Goal: Task Accomplishment & Management: Complete application form

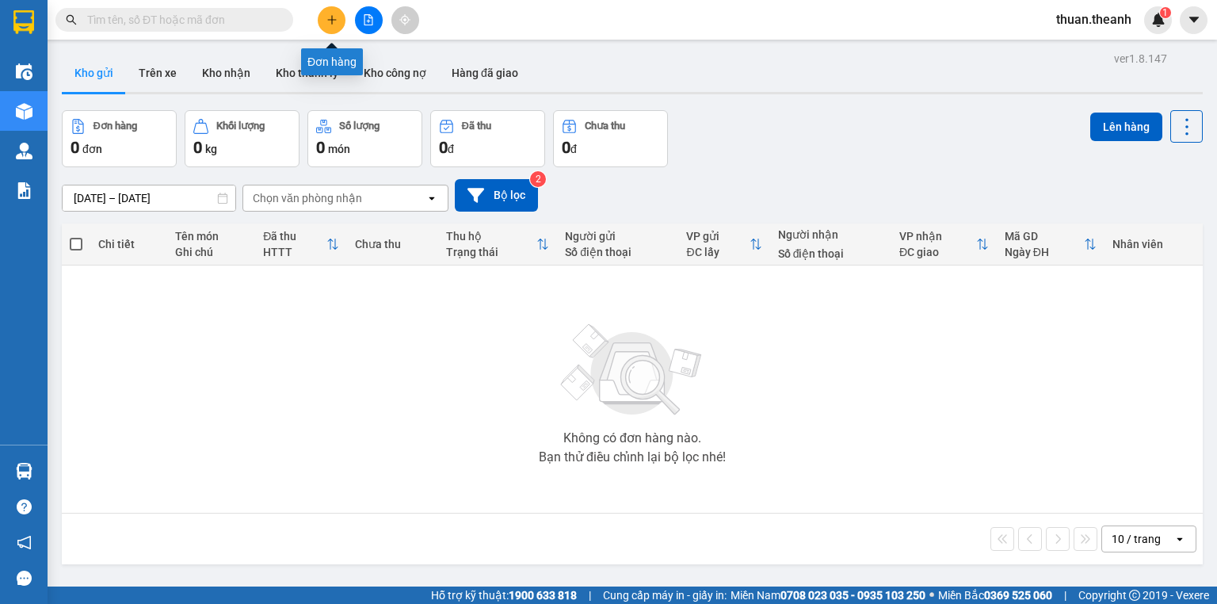
click at [330, 22] on icon "plus" at bounding box center [331, 19] width 11 height 11
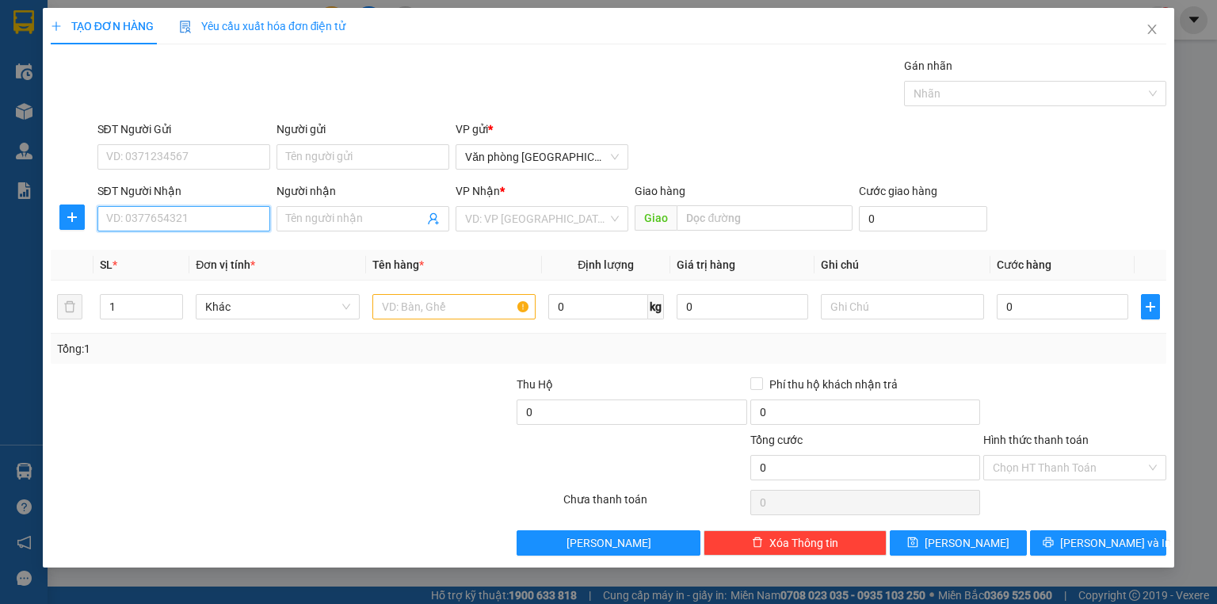
click at [155, 224] on input "SĐT Người Nhận" at bounding box center [183, 218] width 173 height 25
click at [155, 250] on div "0915322186" at bounding box center [184, 249] width 154 height 17
type input "0915322186"
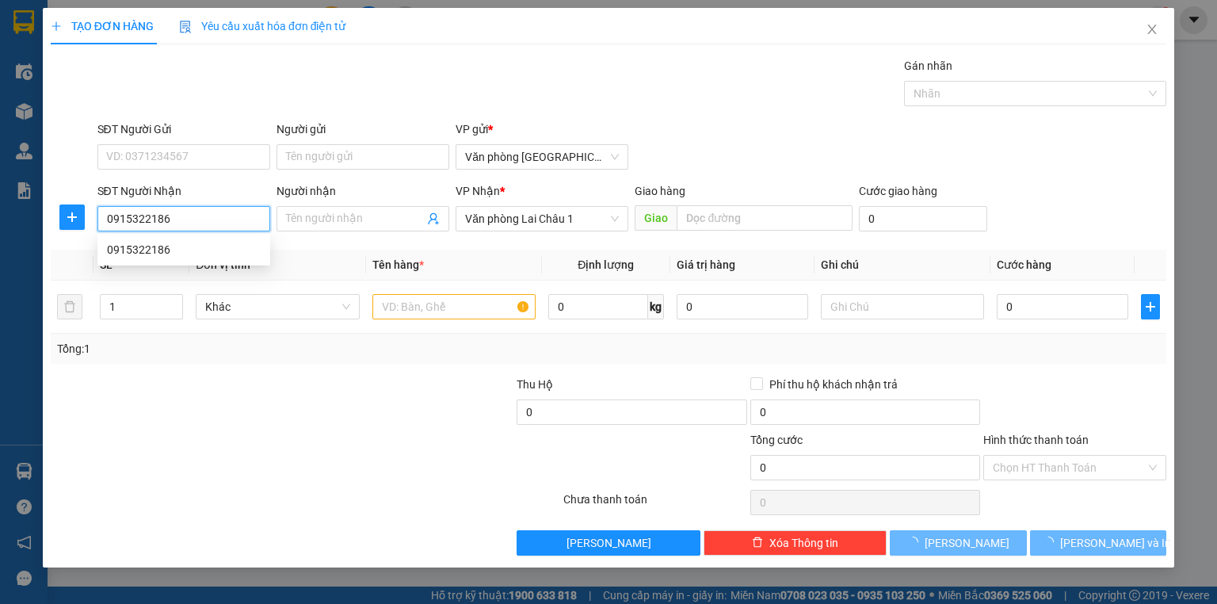
type input "50.000"
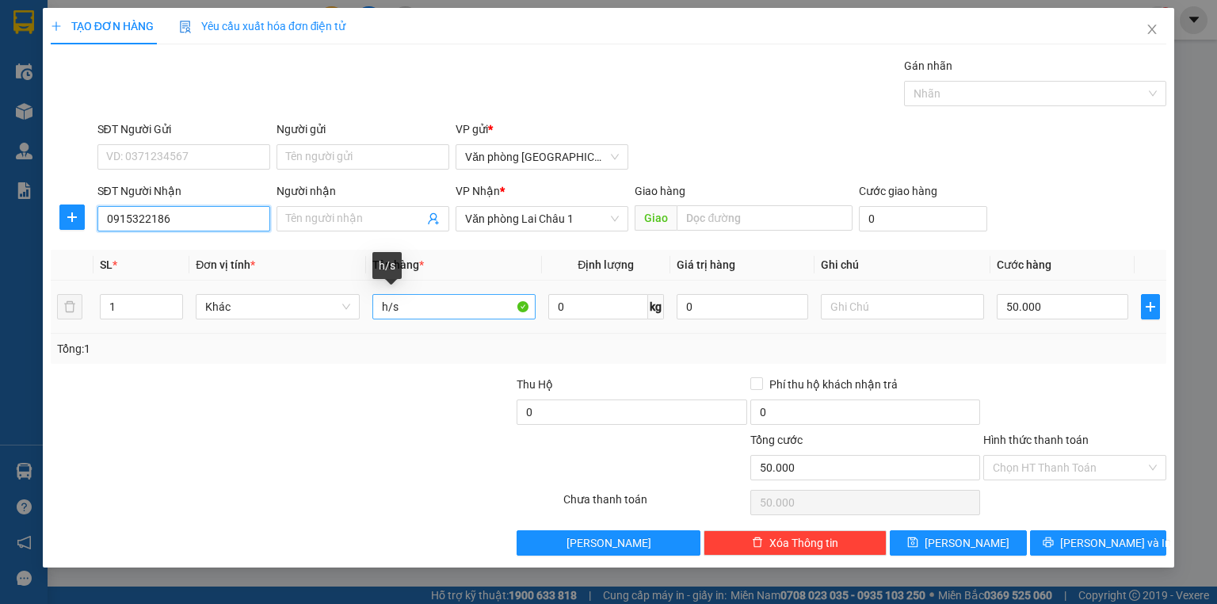
type input "0915322186"
click at [415, 311] on input "h/s" at bounding box center [453, 306] width 163 height 25
type input "h"
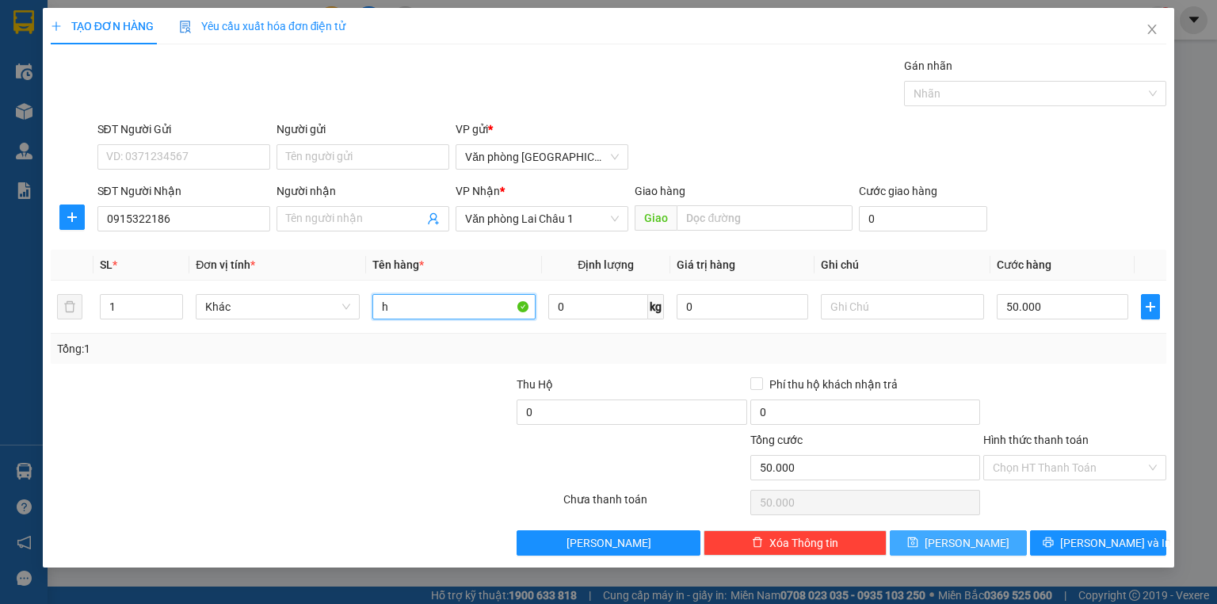
type input "h"
click at [956, 546] on button "[PERSON_NAME]" at bounding box center [958, 542] width 137 height 25
type input "0"
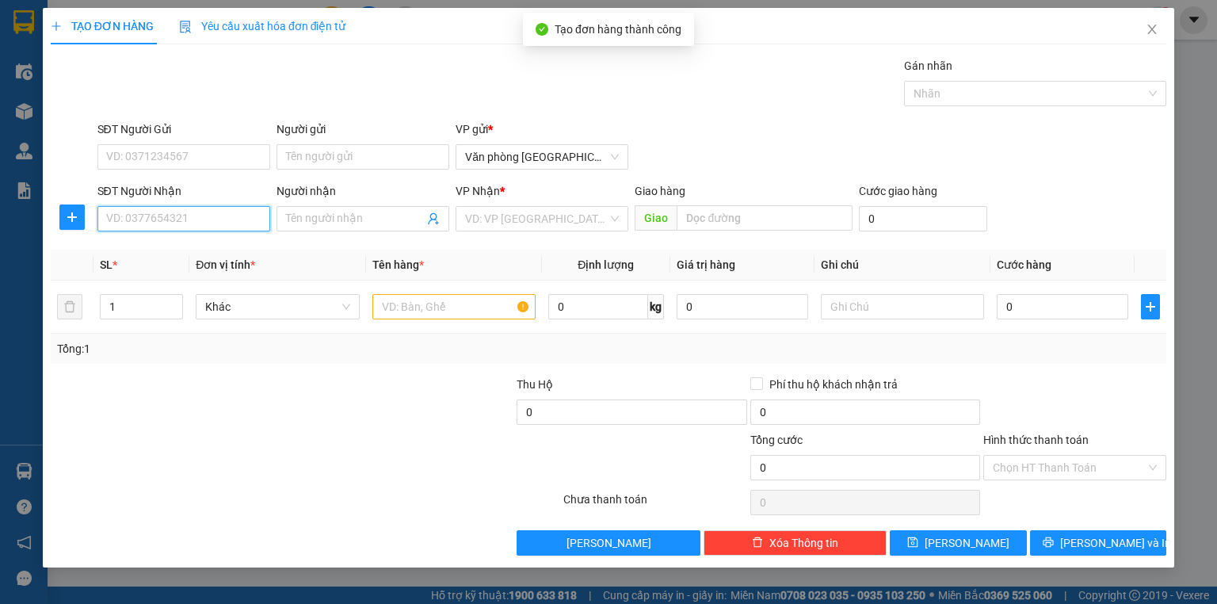
click at [179, 219] on input "SĐT Người Nhận" at bounding box center [183, 218] width 173 height 25
type input "0819619998"
click at [144, 254] on div "0819619998" at bounding box center [184, 249] width 154 height 17
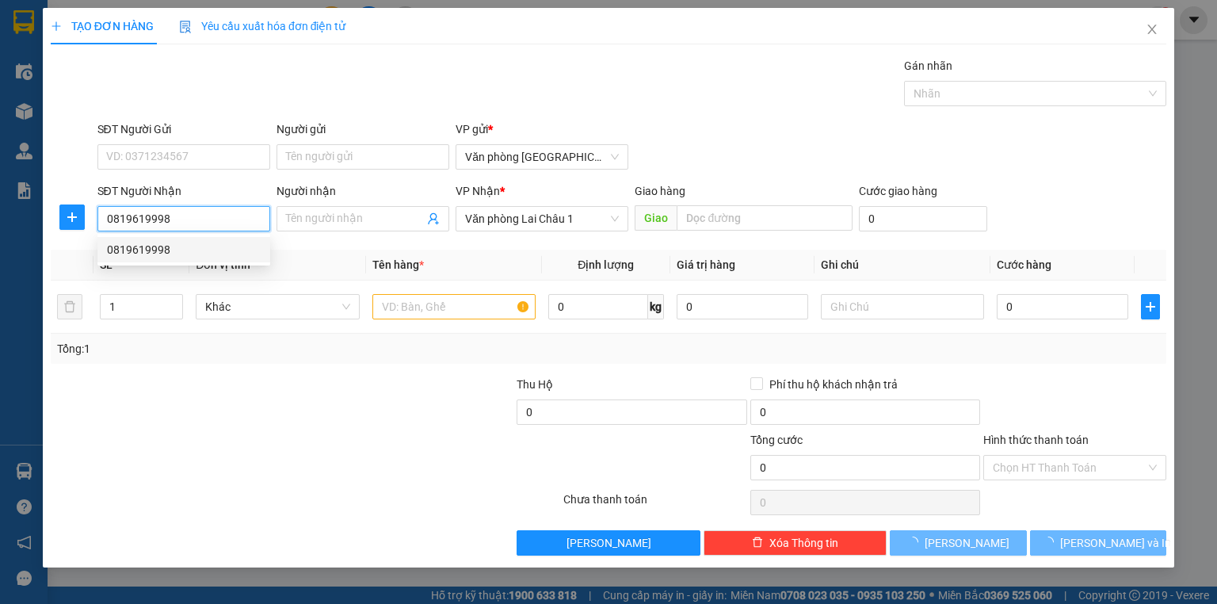
type input "50.000"
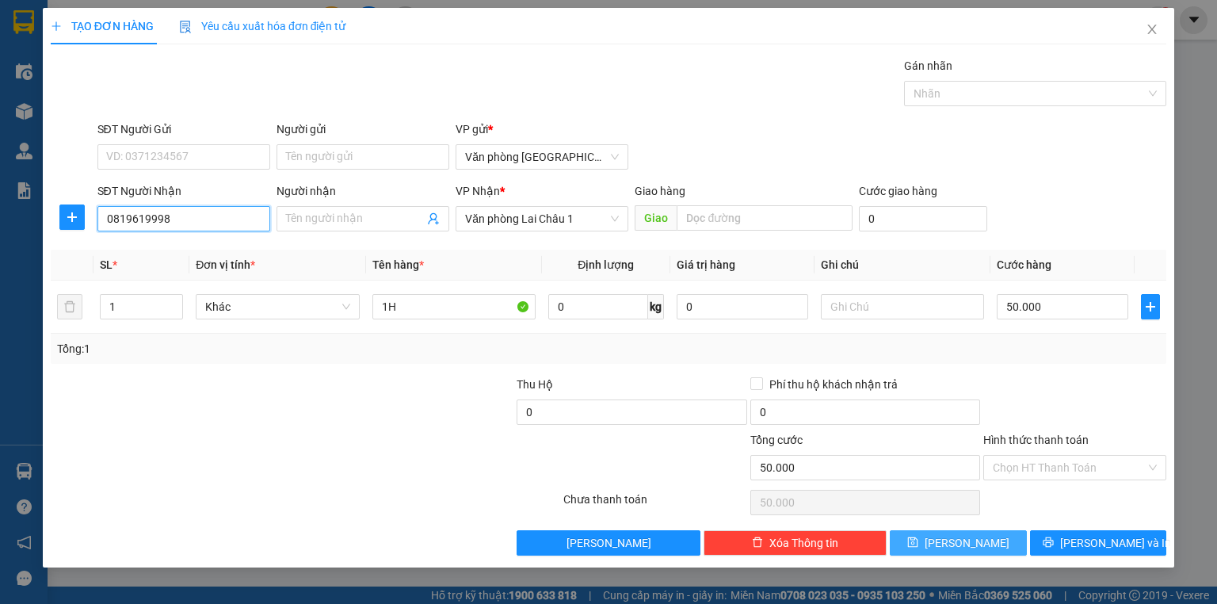
type input "0819619998"
click at [939, 538] on button "[PERSON_NAME]" at bounding box center [958, 542] width 137 height 25
type input "0"
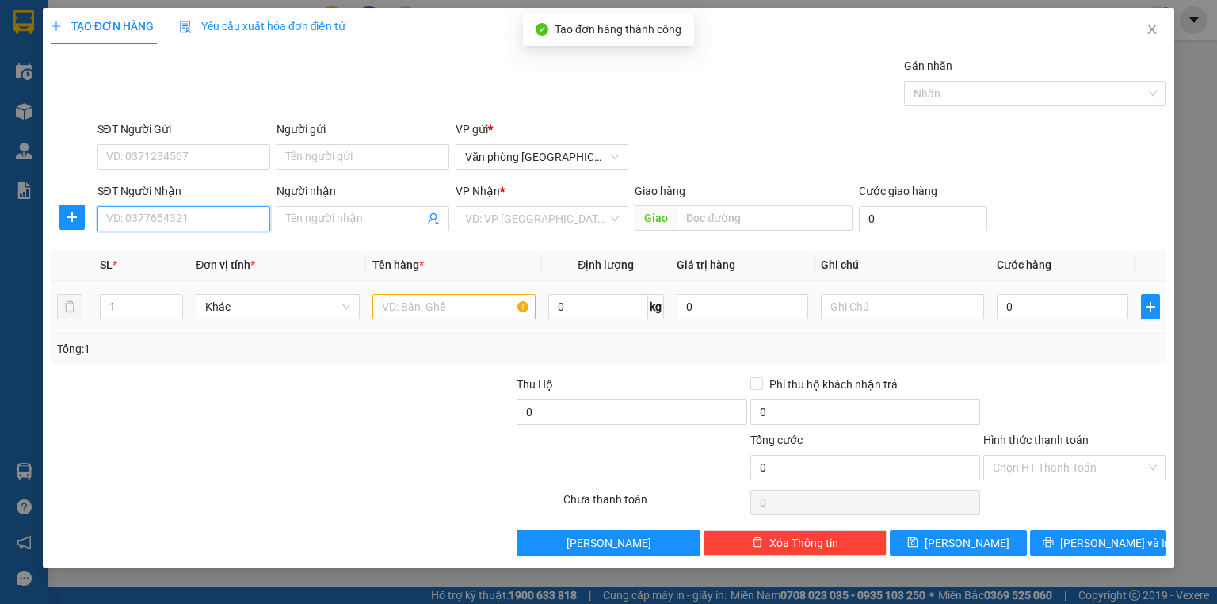
click at [184, 220] on input "SĐT Người Nhận" at bounding box center [183, 218] width 173 height 25
click at [137, 248] on div "0989568595" at bounding box center [184, 249] width 154 height 17
type input "0989568595"
type input "50.000"
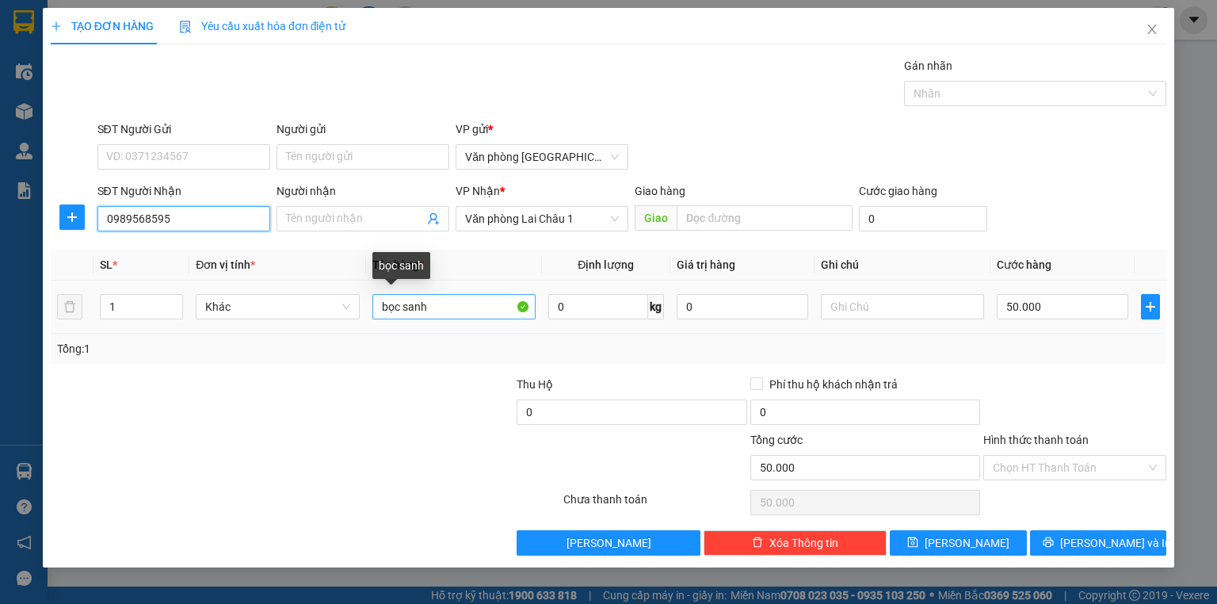
type input "0989568595"
click at [436, 307] on input "bọc sanh" at bounding box center [453, 306] width 163 height 25
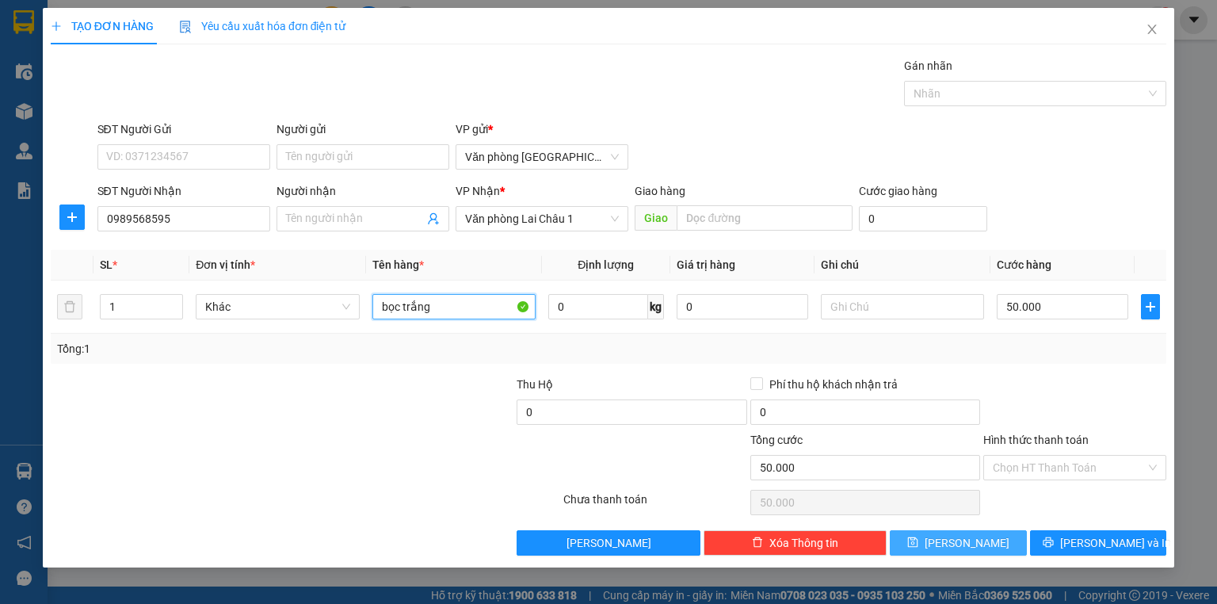
type input "bọc trắng"
click at [971, 538] on span "[PERSON_NAME]" at bounding box center [966, 542] width 85 height 17
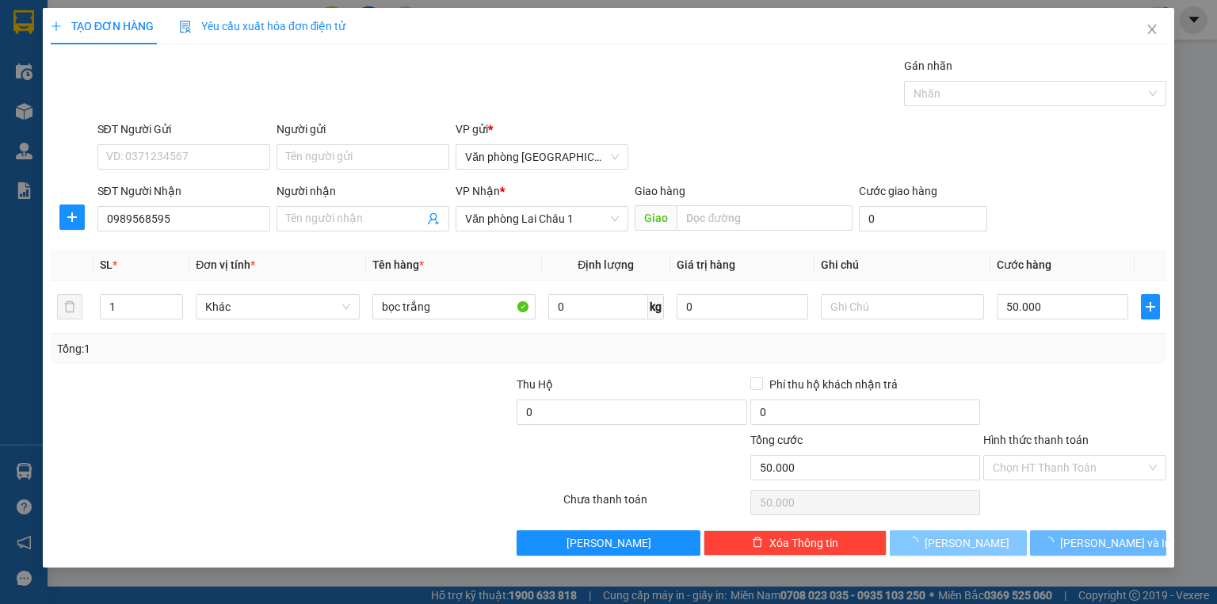
type input "0"
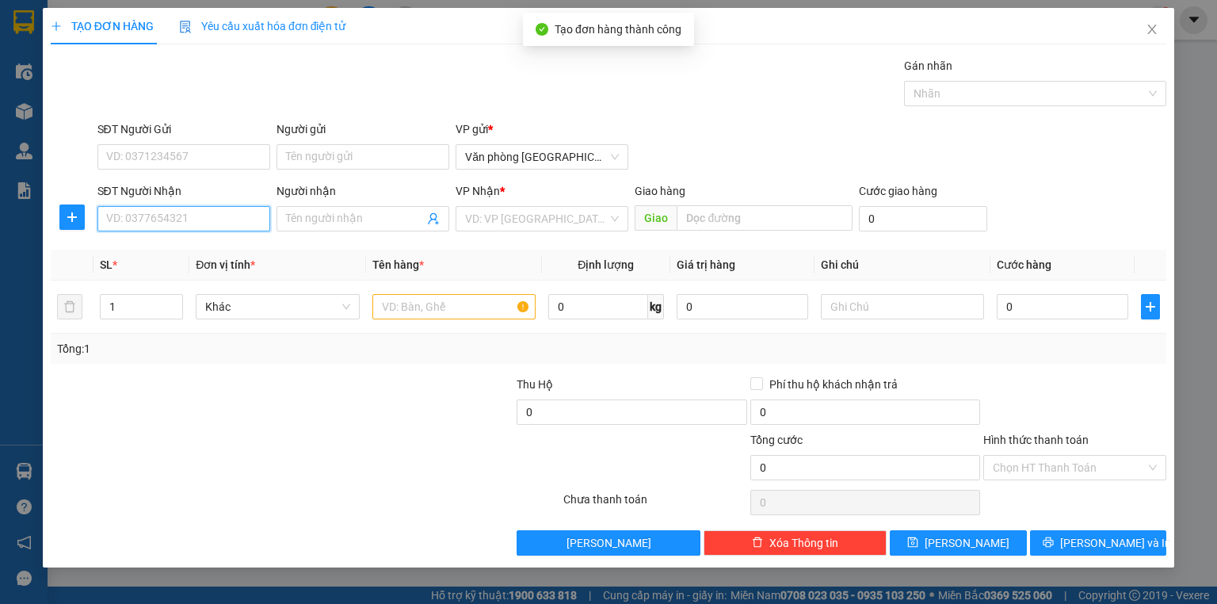
click at [125, 215] on input "SĐT Người Nhận" at bounding box center [183, 218] width 173 height 25
click at [170, 241] on div "0968027551" at bounding box center [184, 249] width 154 height 17
type input "0968027551"
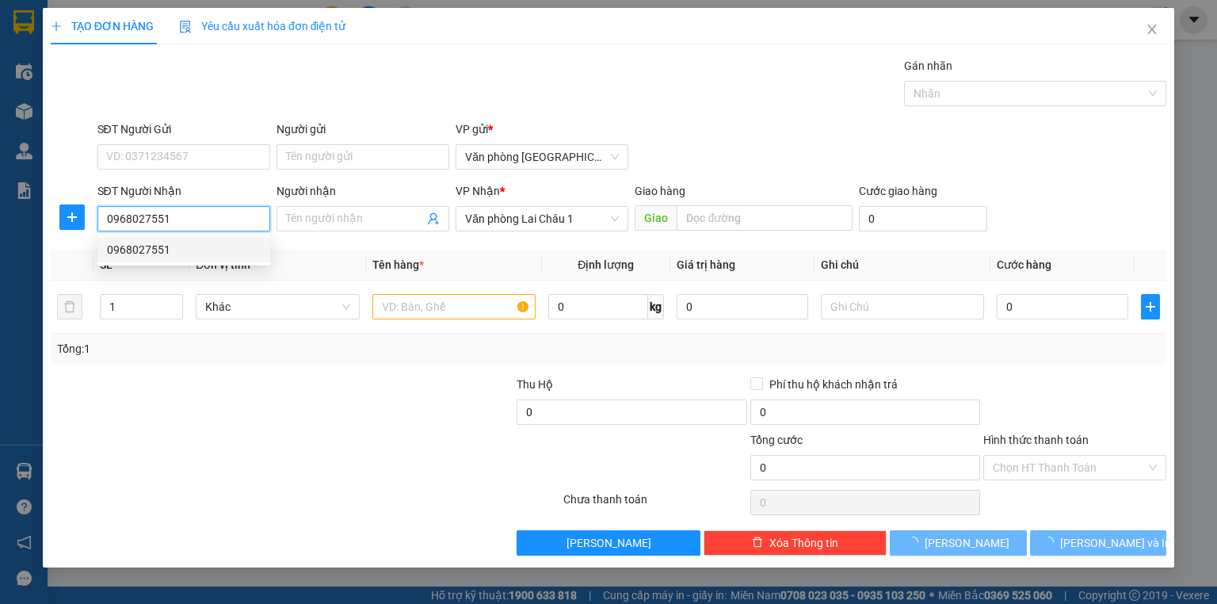
type input "50.000"
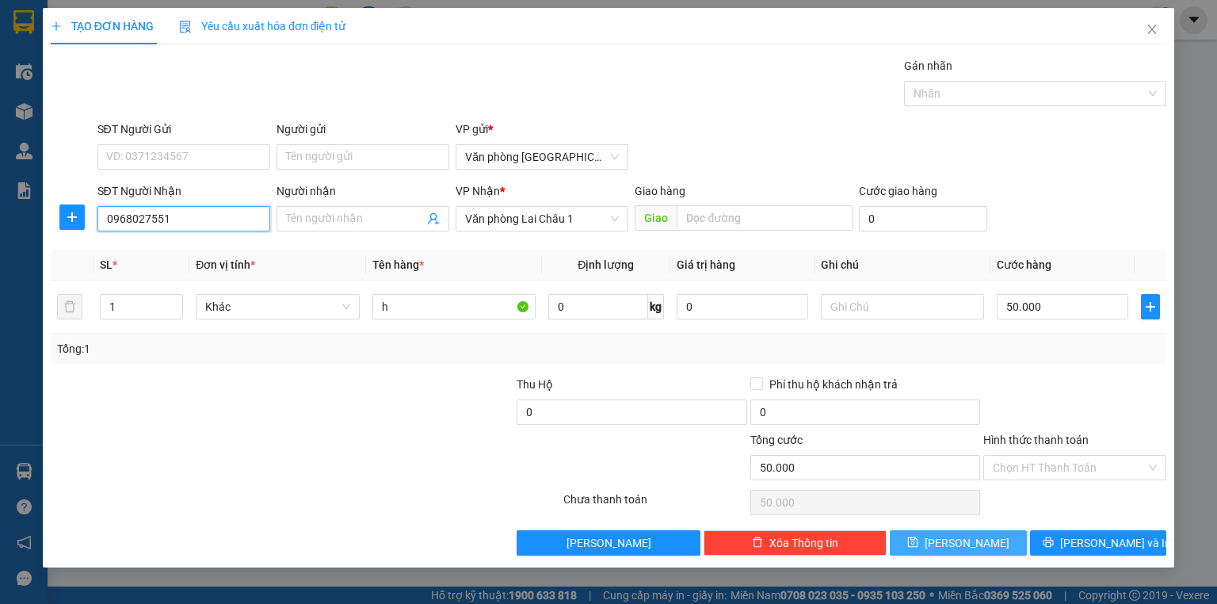
type input "0968027551"
click at [918, 543] on icon "save" at bounding box center [913, 542] width 10 height 10
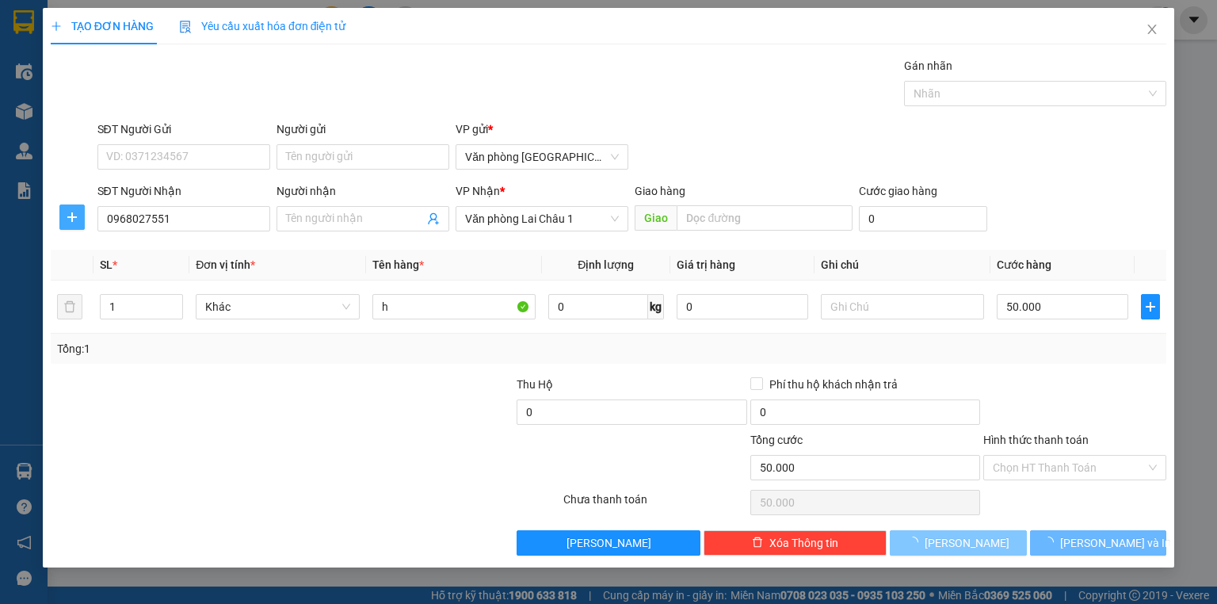
type input "0"
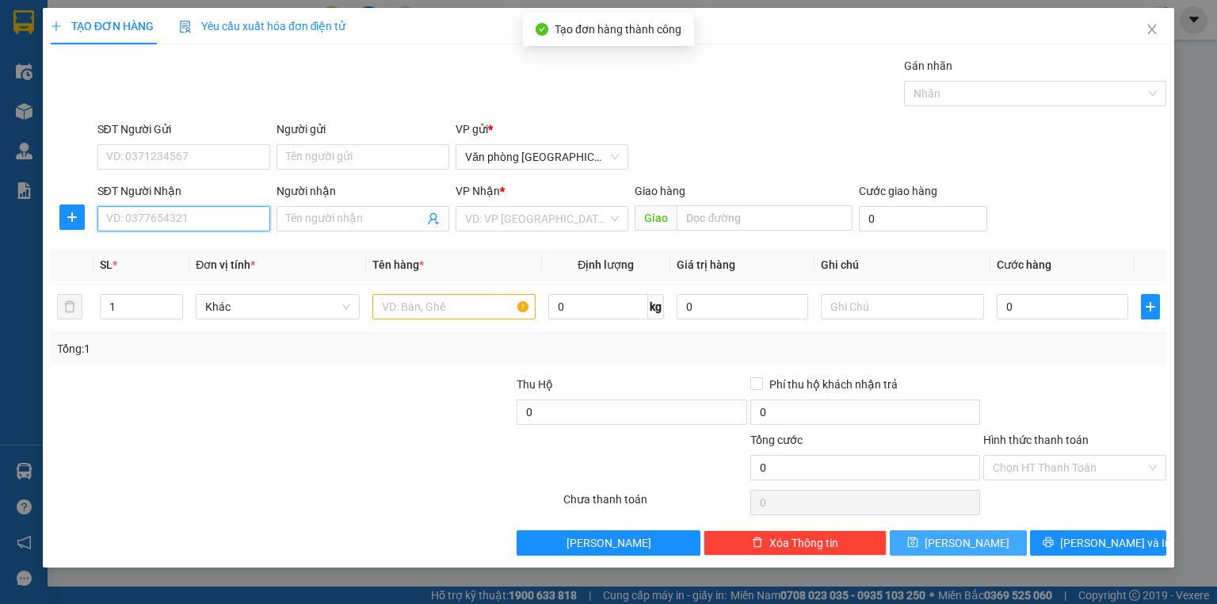
click at [146, 222] on input "SĐT Người Nhận" at bounding box center [183, 218] width 173 height 25
click at [149, 247] on div "0337490620" at bounding box center [184, 249] width 154 height 17
type input "0337490620"
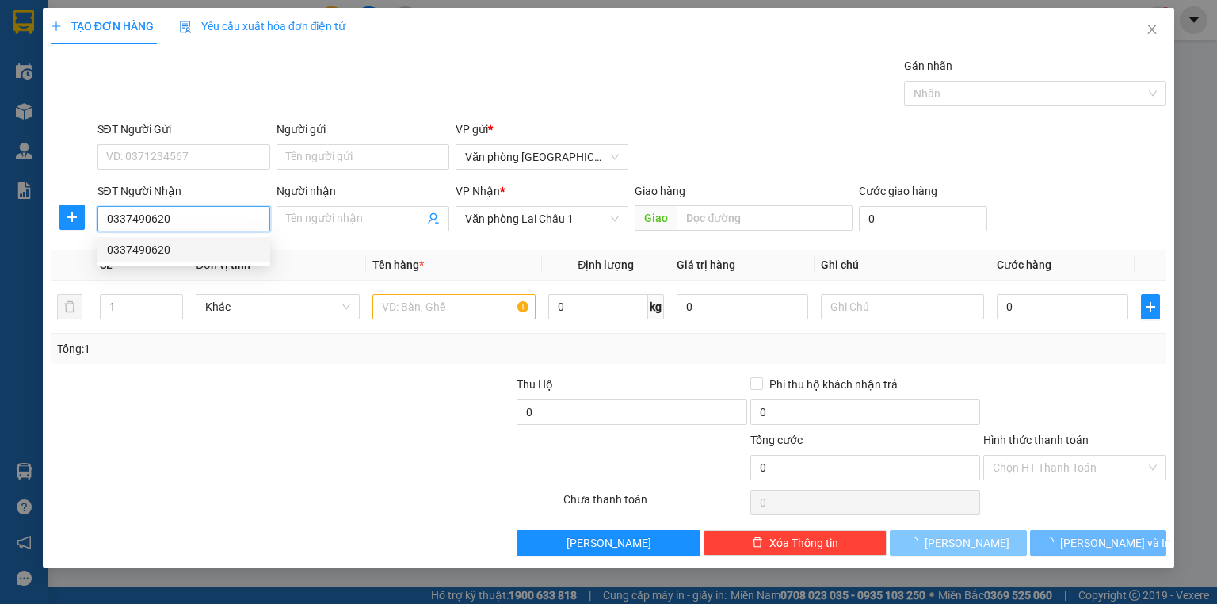
type input "50.000"
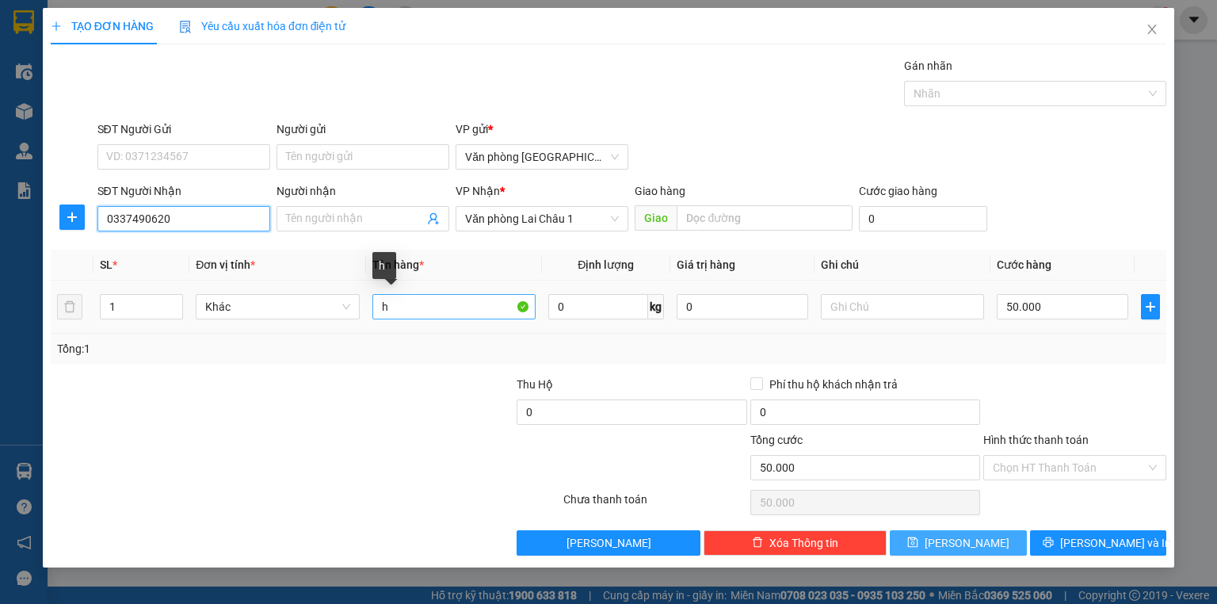
type input "0337490620"
click at [377, 309] on input "h" at bounding box center [453, 306] width 163 height 25
type input "2h"
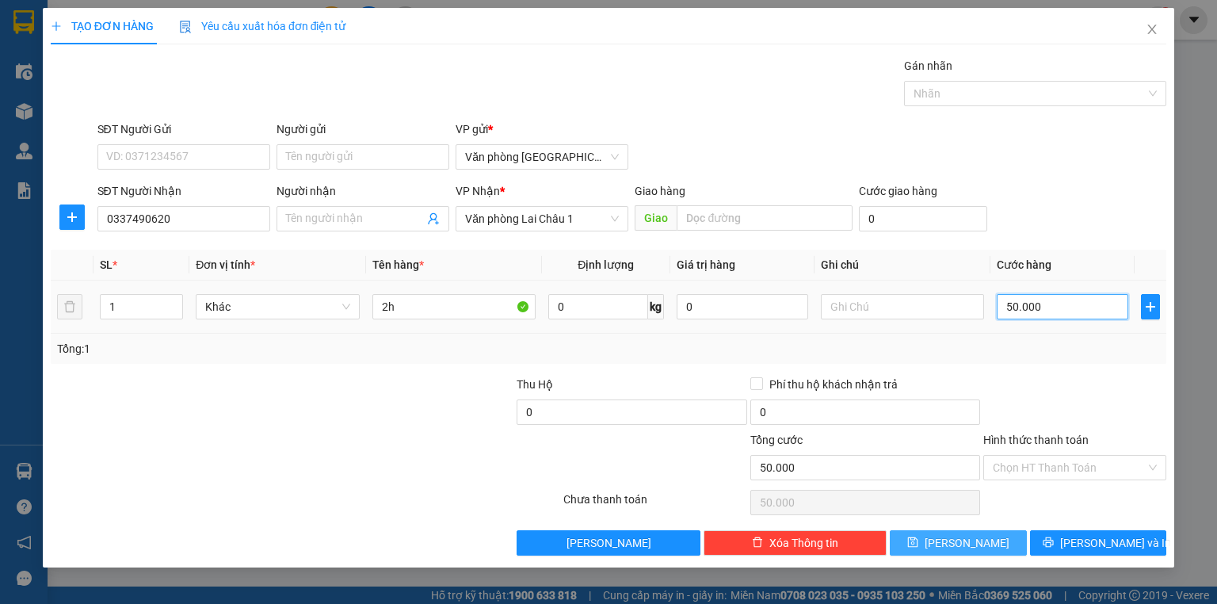
click at [1007, 309] on input "50.000" at bounding box center [1061, 306] width 131 height 25
type input "1"
type input "10"
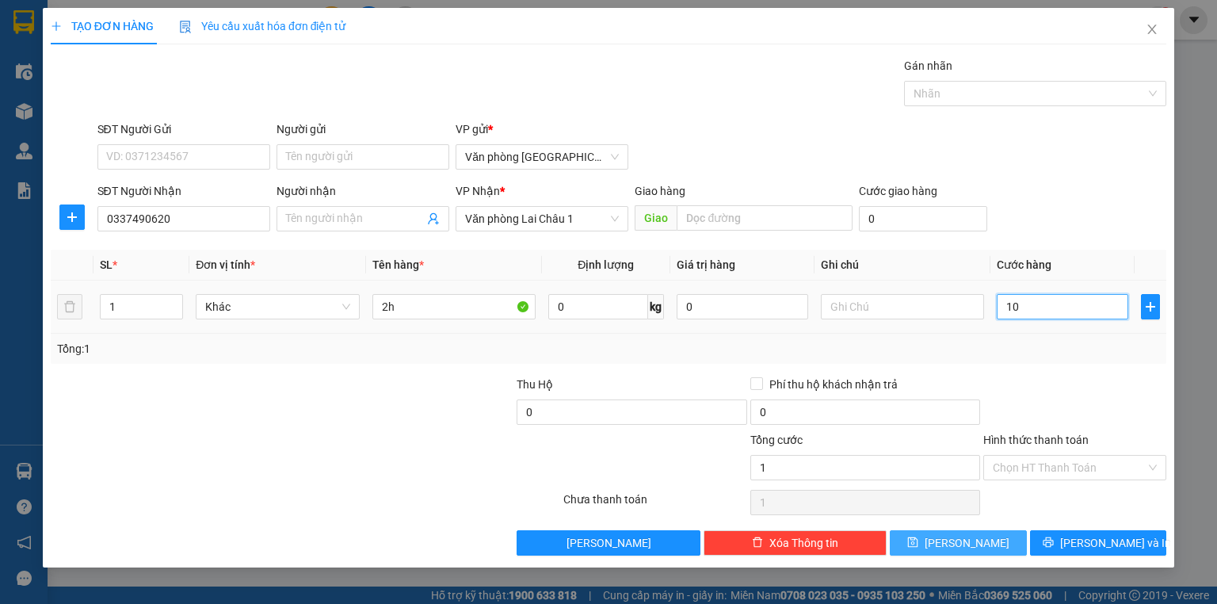
type input "10"
type input "100"
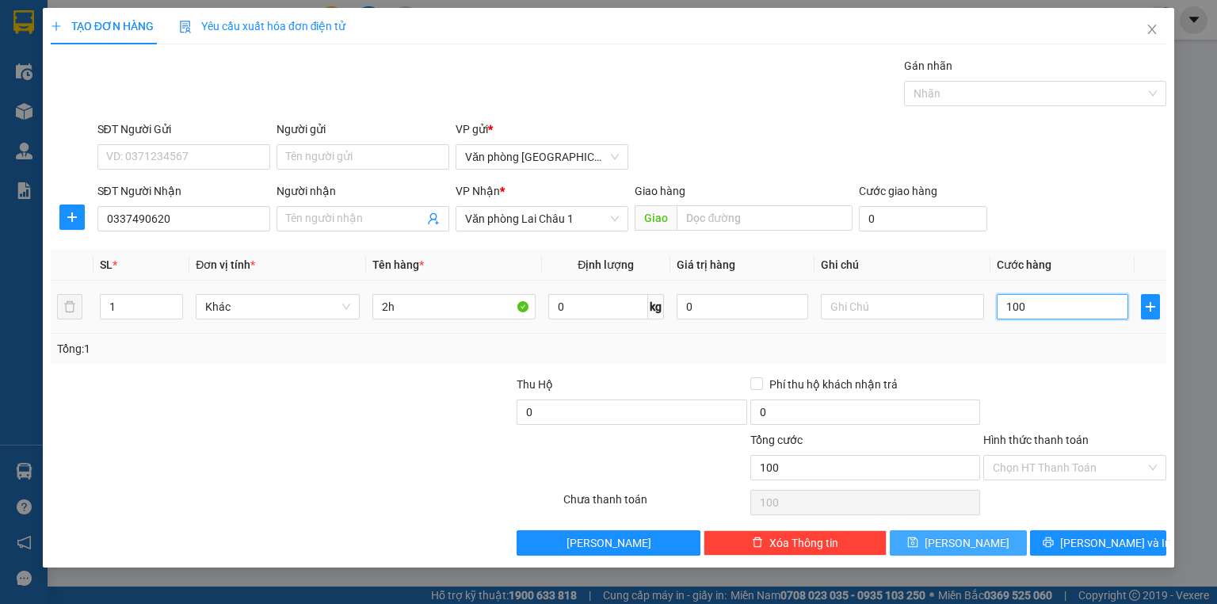
type input "1.000"
type input "10.000"
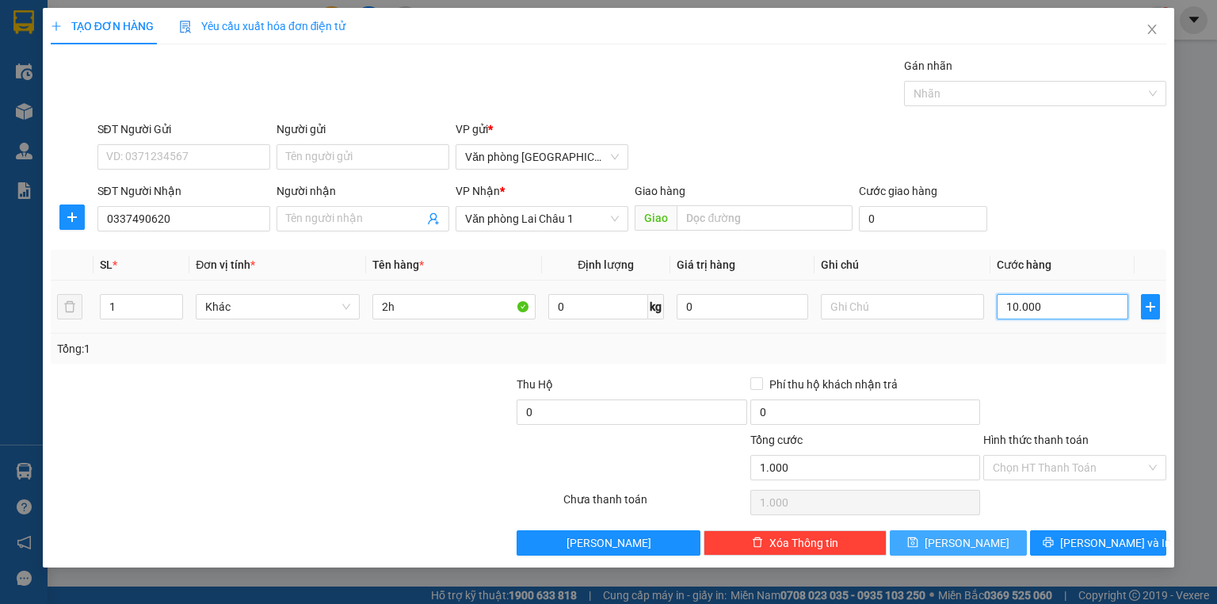
type input "10.000"
type input "100.000"
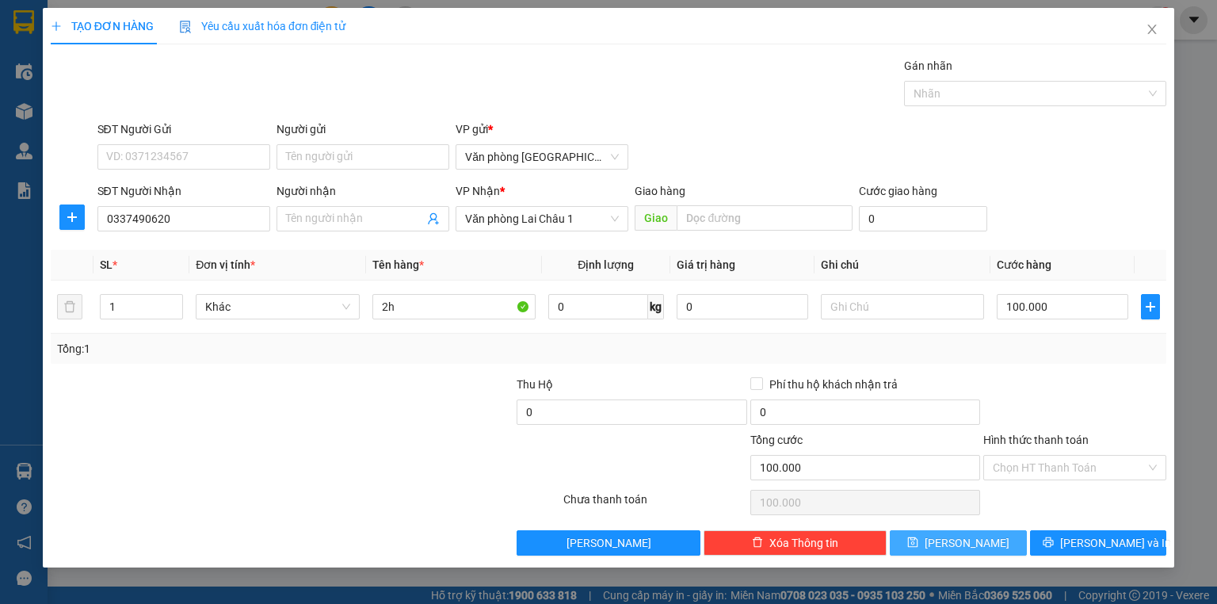
click at [987, 543] on button "[PERSON_NAME]" at bounding box center [958, 542] width 137 height 25
type input "0"
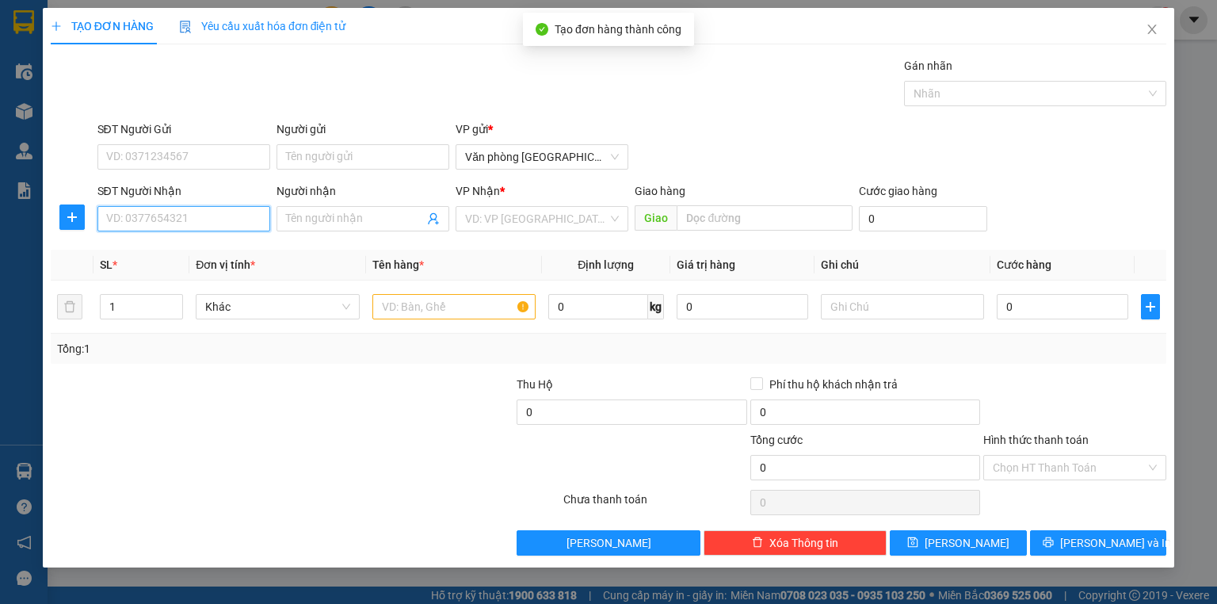
click at [185, 220] on input "SĐT Người Nhận" at bounding box center [183, 218] width 173 height 25
click at [121, 260] on div "0979668689" at bounding box center [183, 249] width 173 height 25
type input "0979668689"
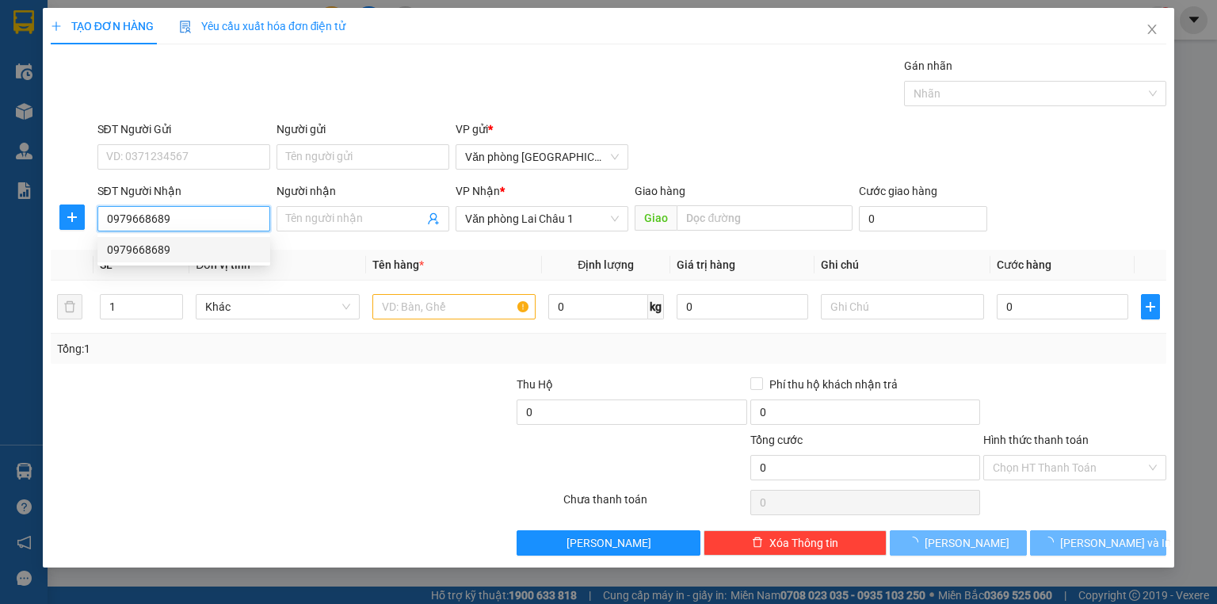
type input "50.000"
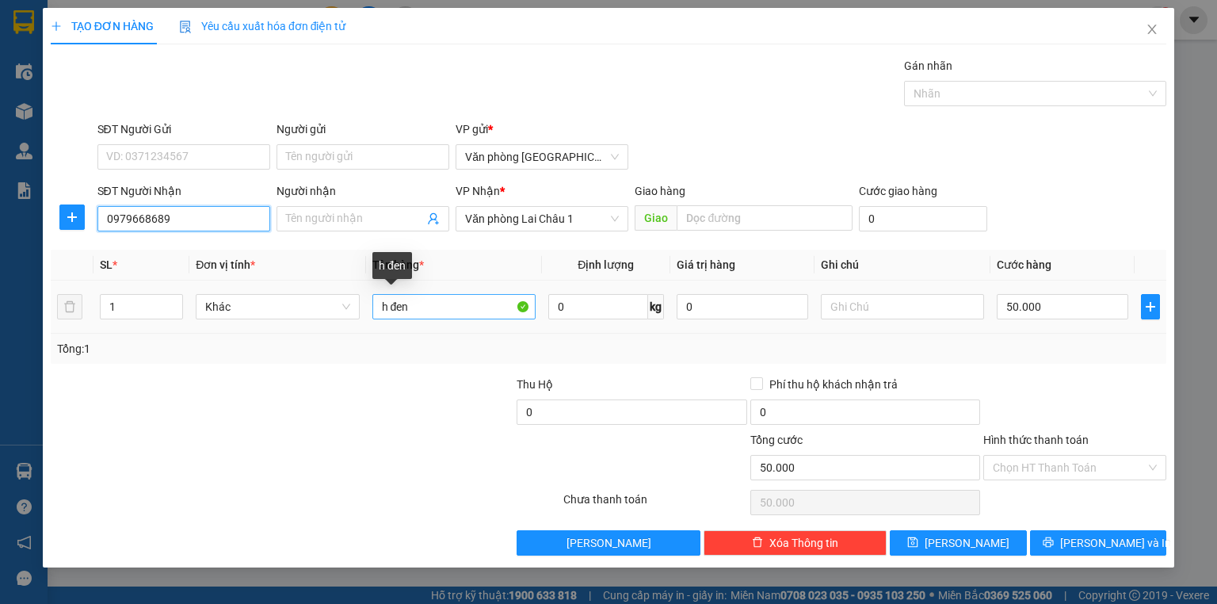
type input "0979668689"
click at [422, 314] on input "h đen" at bounding box center [453, 306] width 163 height 25
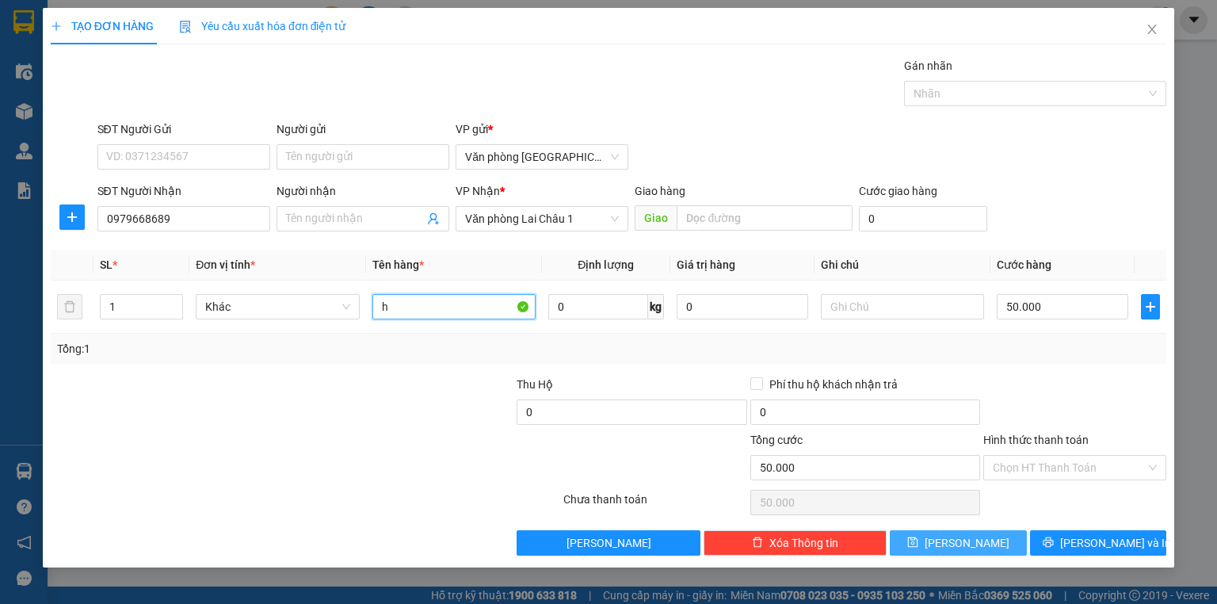
type input "h"
click at [981, 538] on button "[PERSON_NAME]" at bounding box center [958, 542] width 137 height 25
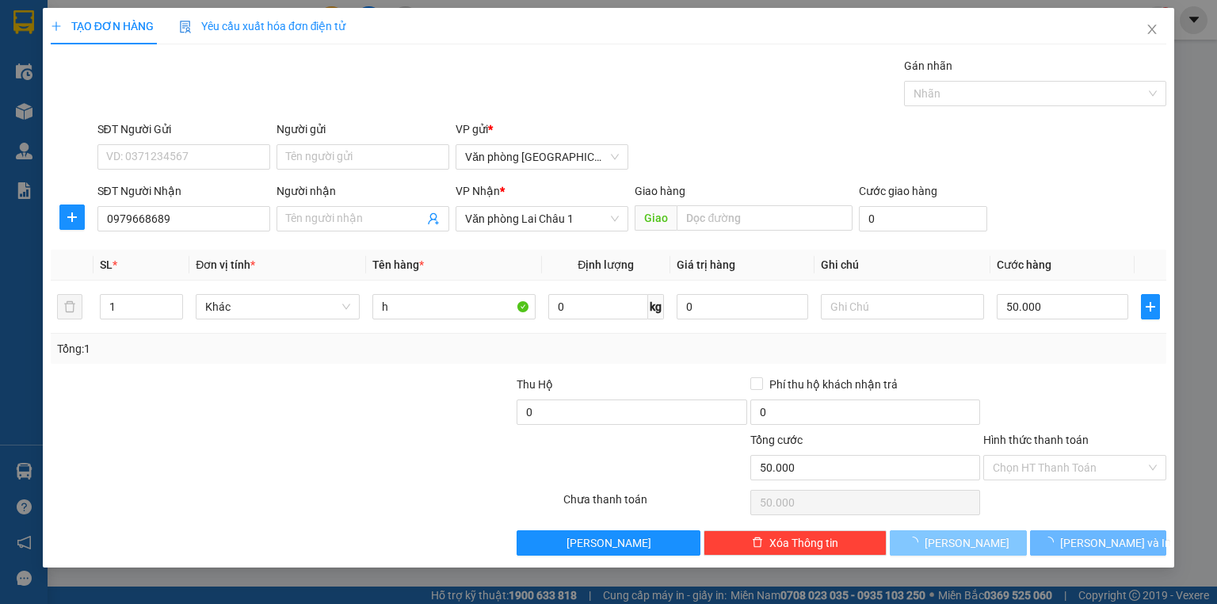
type input "0"
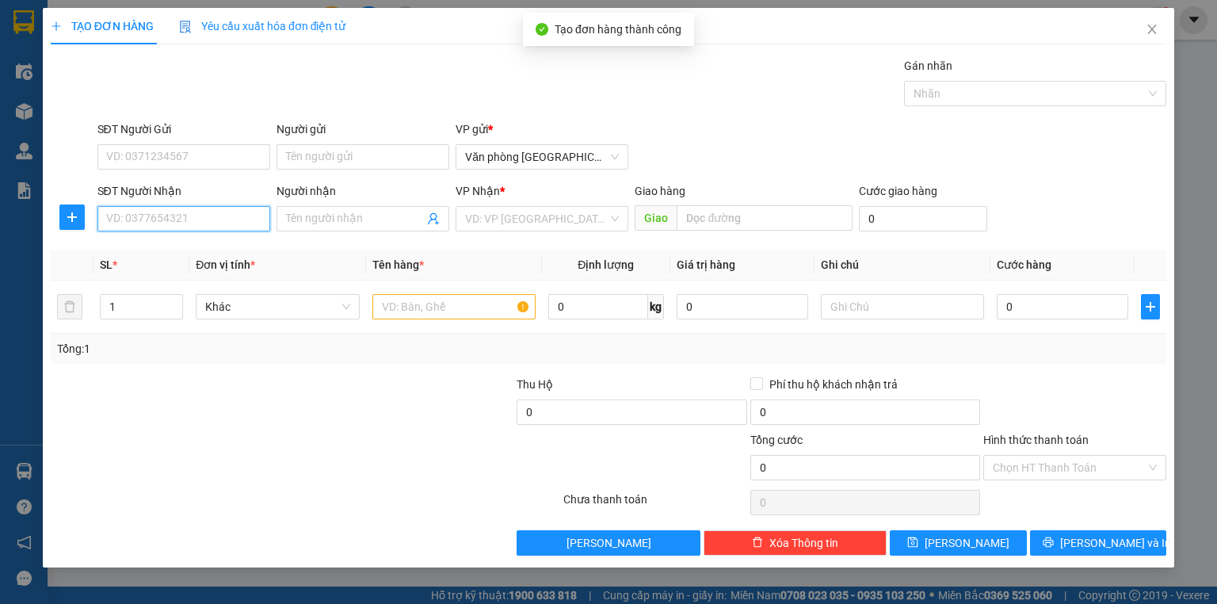
click at [167, 229] on input "SĐT Người Nhận" at bounding box center [183, 218] width 173 height 25
click at [165, 246] on div "0888680590" at bounding box center [184, 249] width 154 height 17
type input "0888680590"
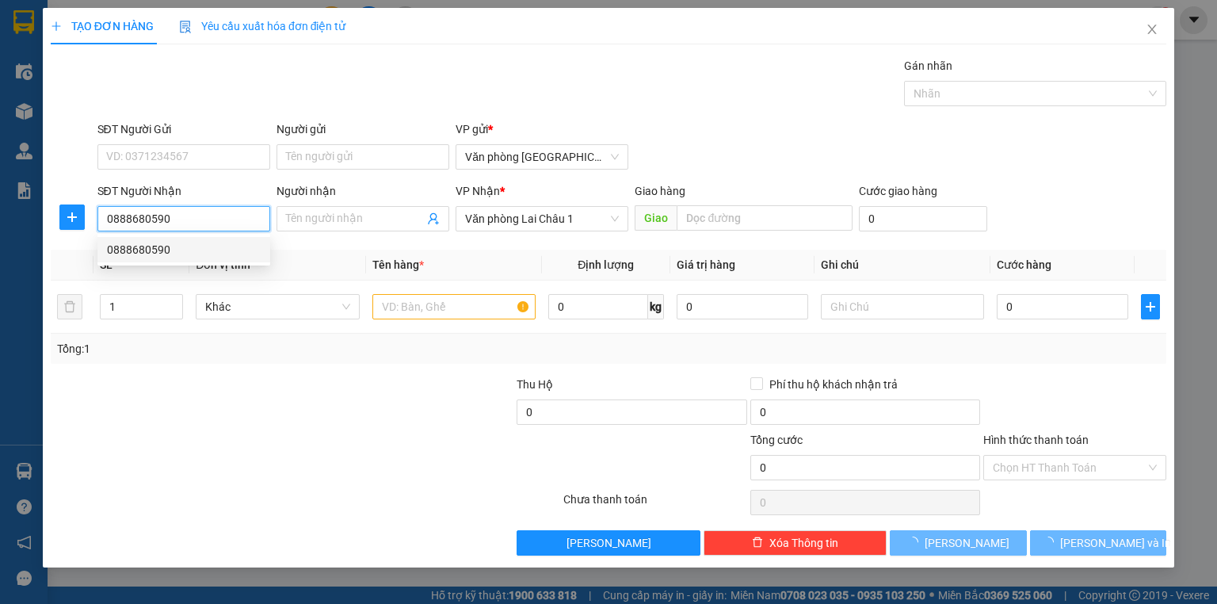
type input "50.000"
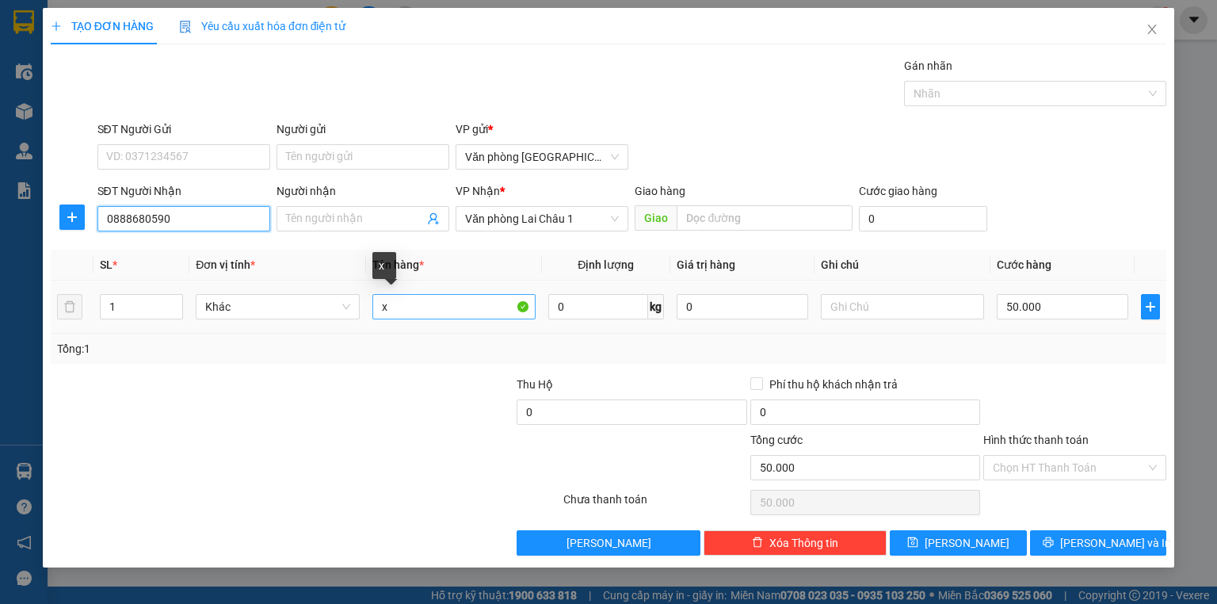
type input "0888680590"
click at [390, 311] on input "x" at bounding box center [453, 306] width 163 height 25
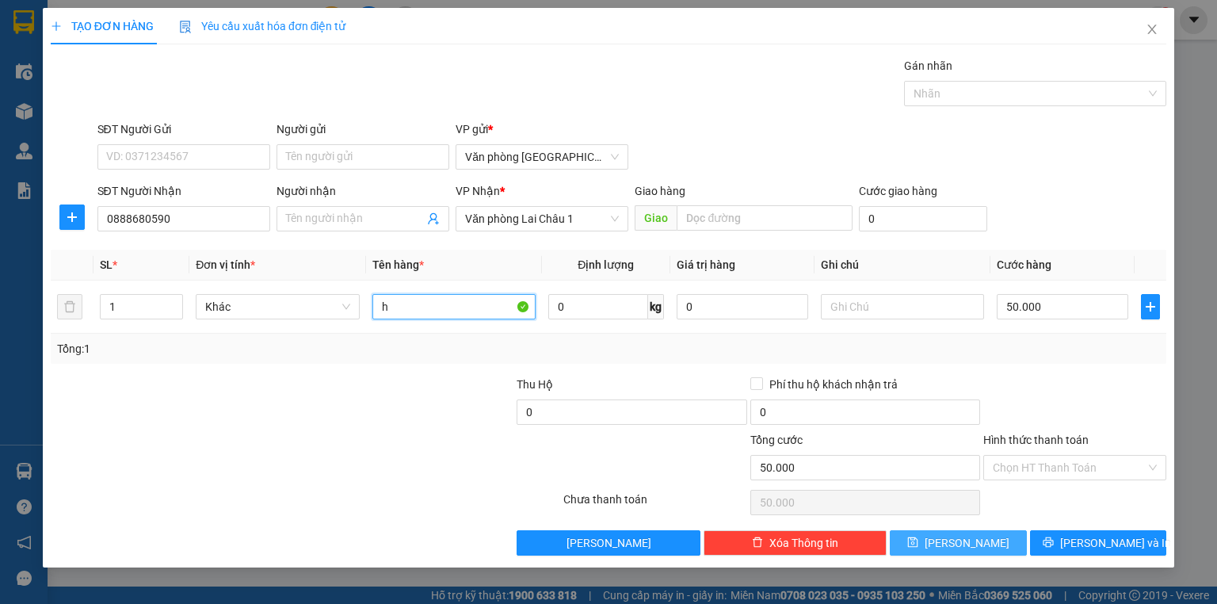
type input "h"
click at [975, 551] on button "[PERSON_NAME]" at bounding box center [958, 542] width 137 height 25
type input "0"
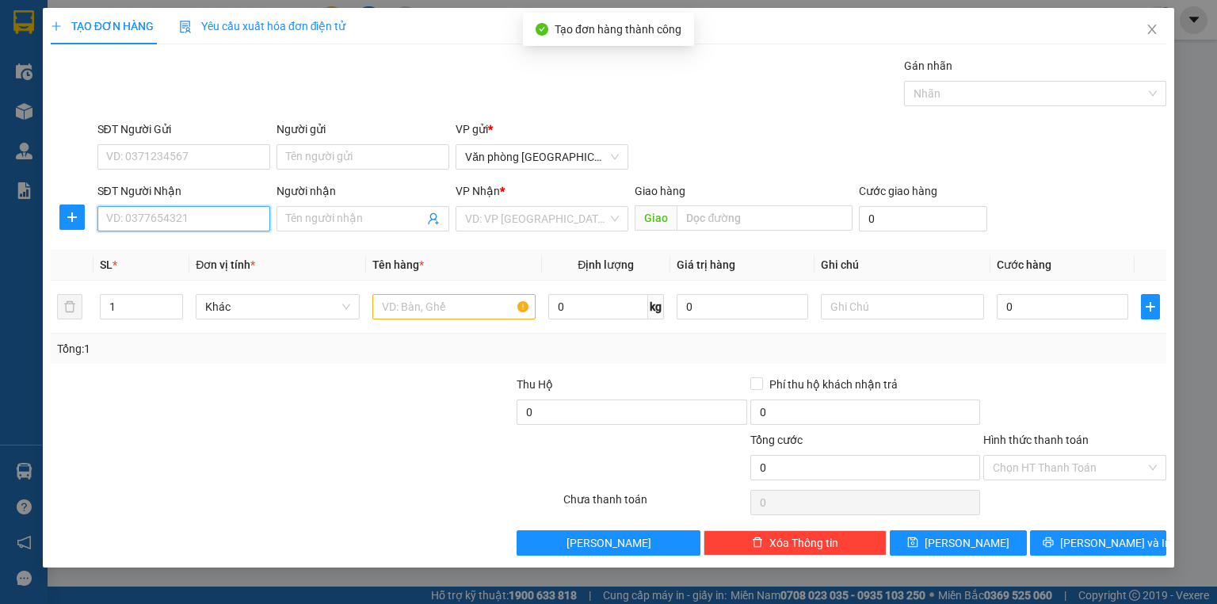
click at [136, 227] on input "SĐT Người Nhận" at bounding box center [183, 218] width 173 height 25
click at [143, 253] on div "0346283654" at bounding box center [184, 249] width 154 height 17
type input "0346283654"
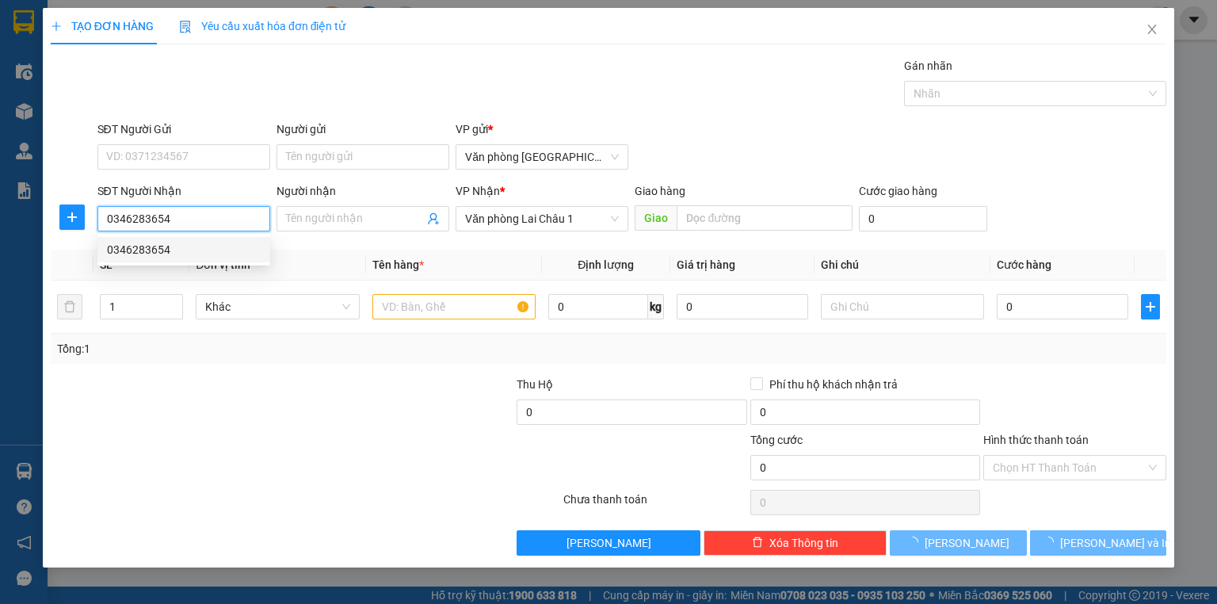
type input "50.000"
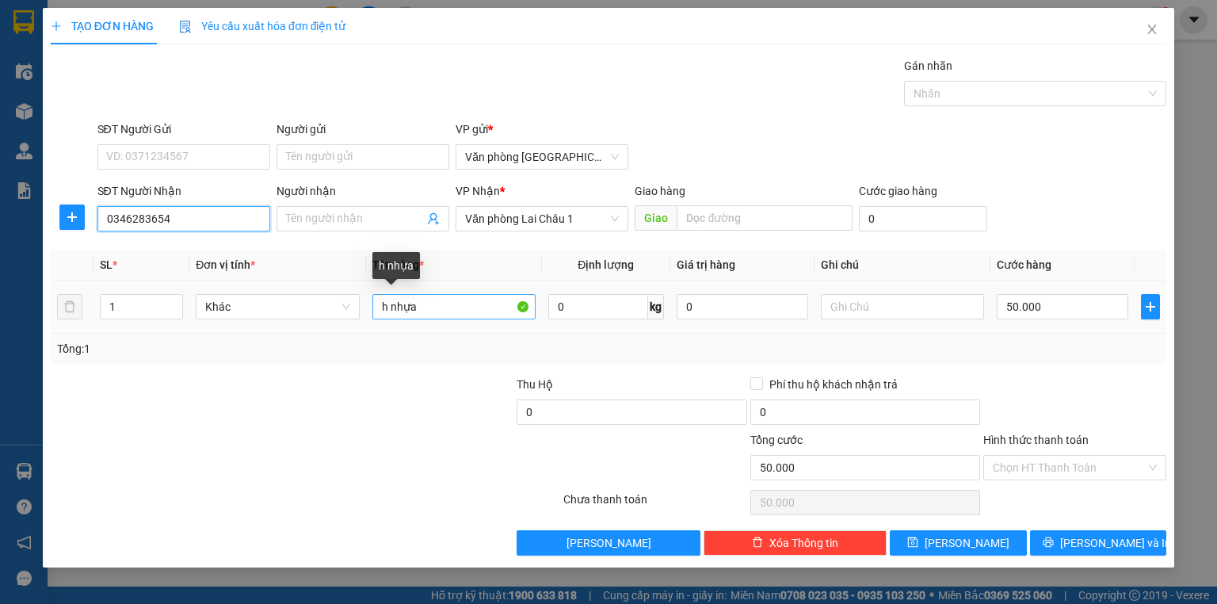
type input "0346283654"
click at [427, 311] on input "h nhựa" at bounding box center [453, 306] width 163 height 25
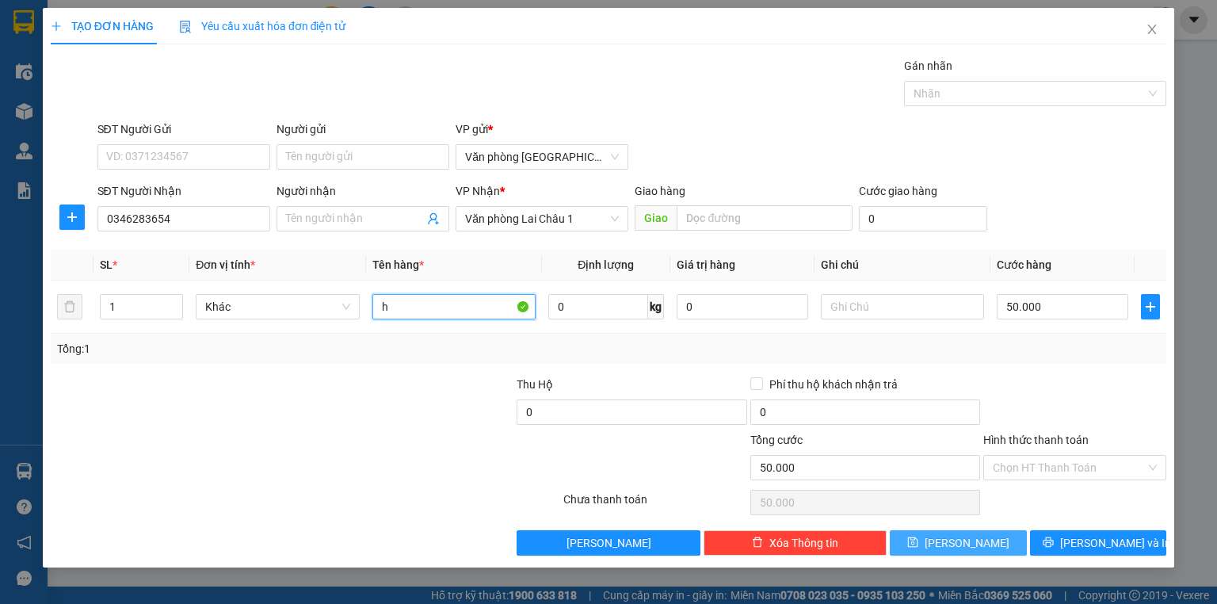
type input "h"
click at [918, 545] on icon "save" at bounding box center [912, 541] width 11 height 11
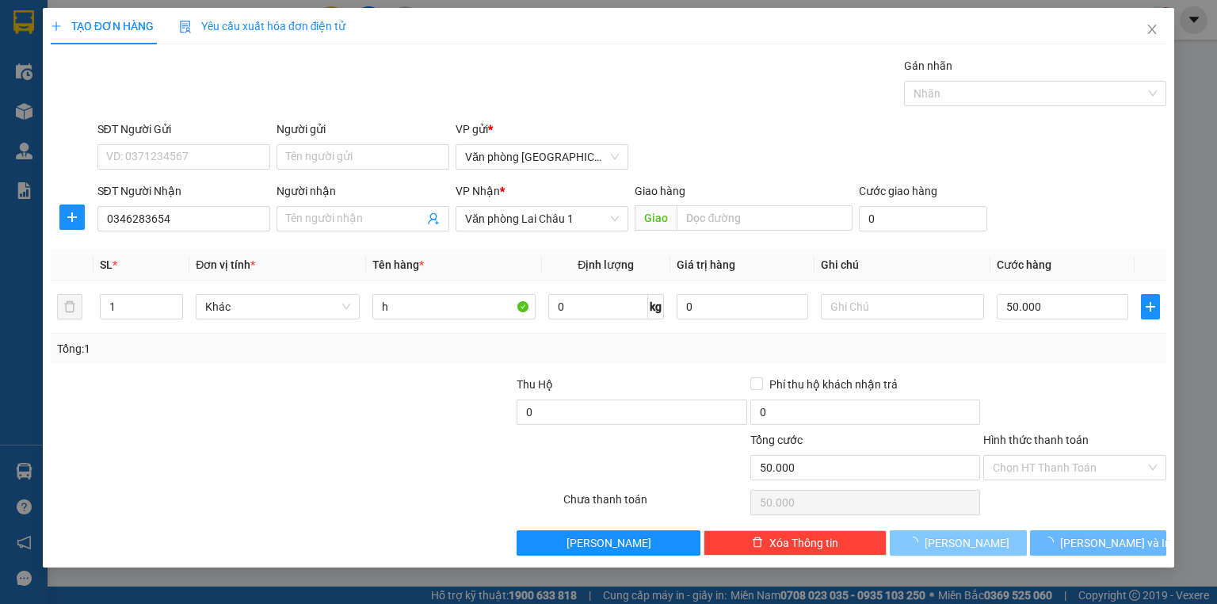
type input "0"
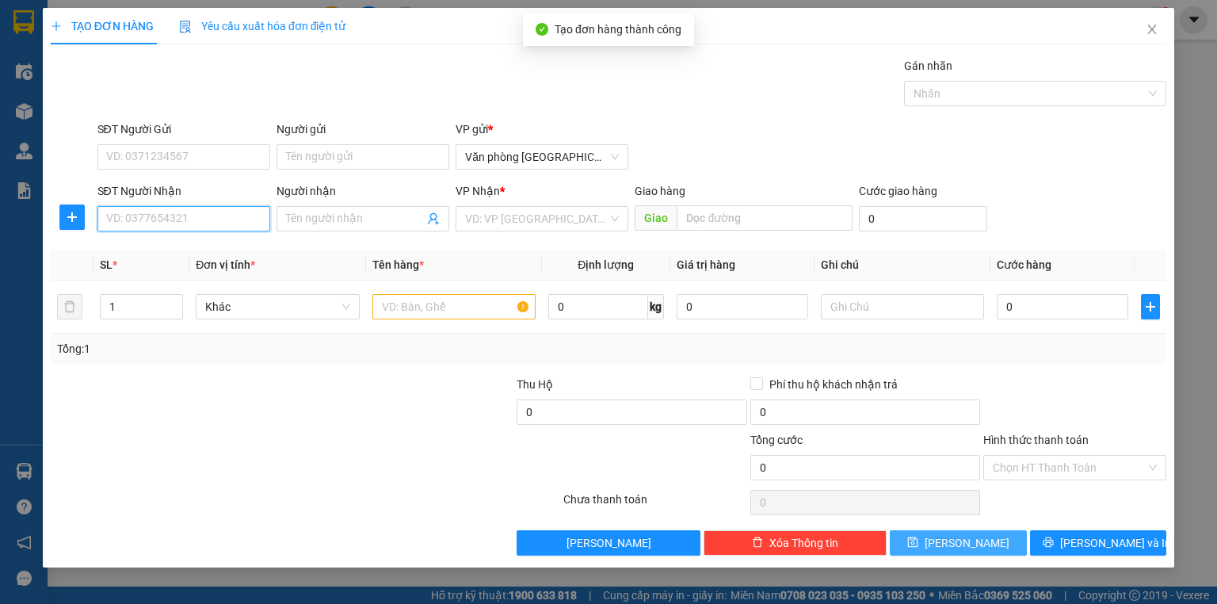
click at [143, 223] on input "SĐT Người Nhận" at bounding box center [183, 218] width 173 height 25
click at [157, 242] on div "0845452689" at bounding box center [184, 249] width 154 height 17
type input "0845452689"
type input "50.000"
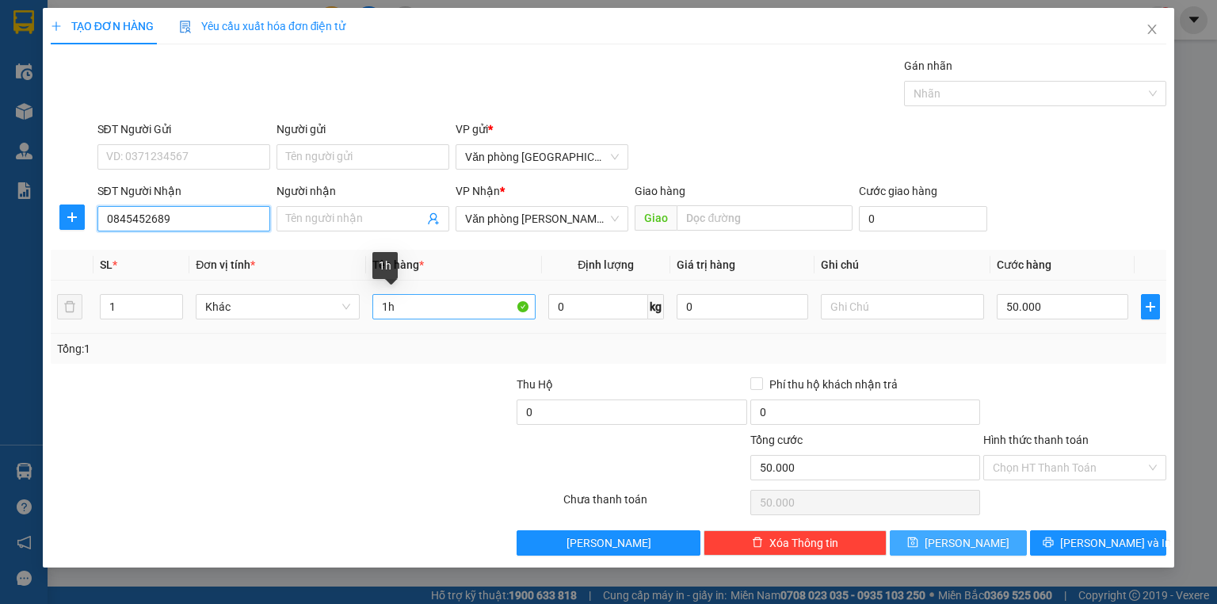
type input "0845452689"
click at [396, 303] on input "1h" at bounding box center [453, 306] width 163 height 25
type input "1tải nhỏ"
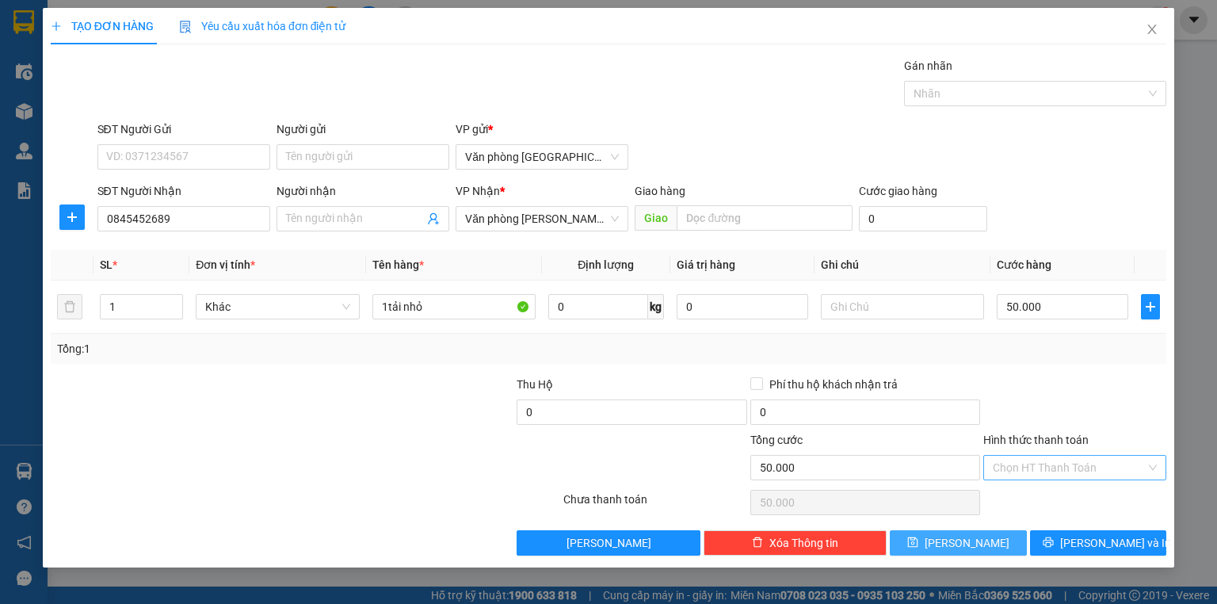
click at [1053, 467] on input "Hình thức thanh toán" at bounding box center [1069, 467] width 153 height 24
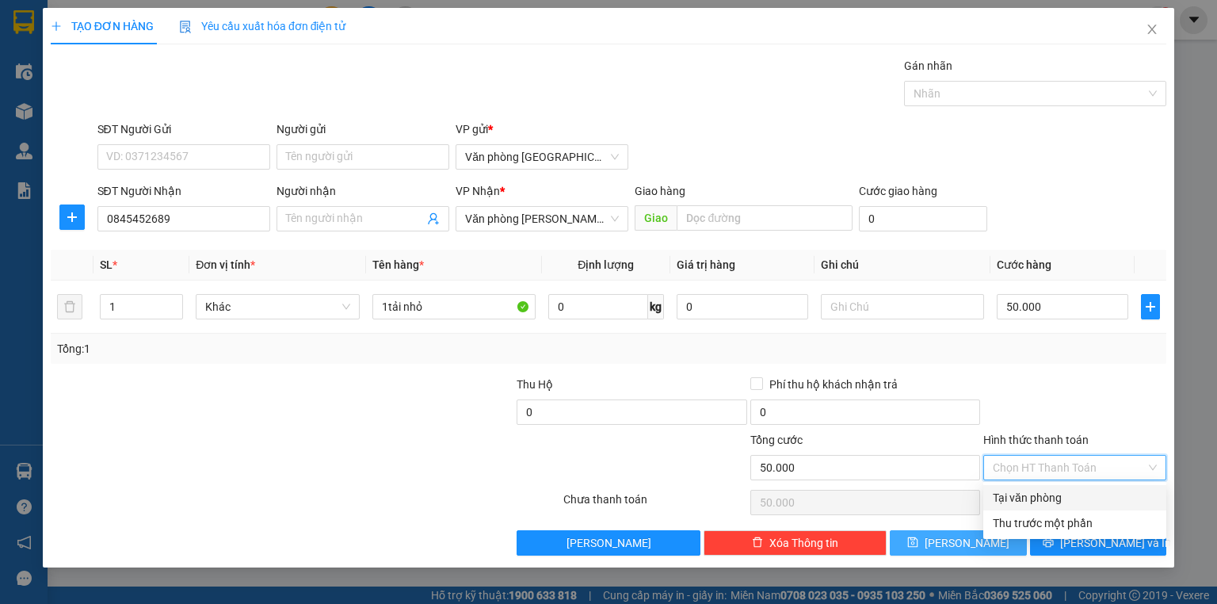
click at [1055, 495] on div "Tại văn phòng" at bounding box center [1075, 497] width 164 height 17
type input "0"
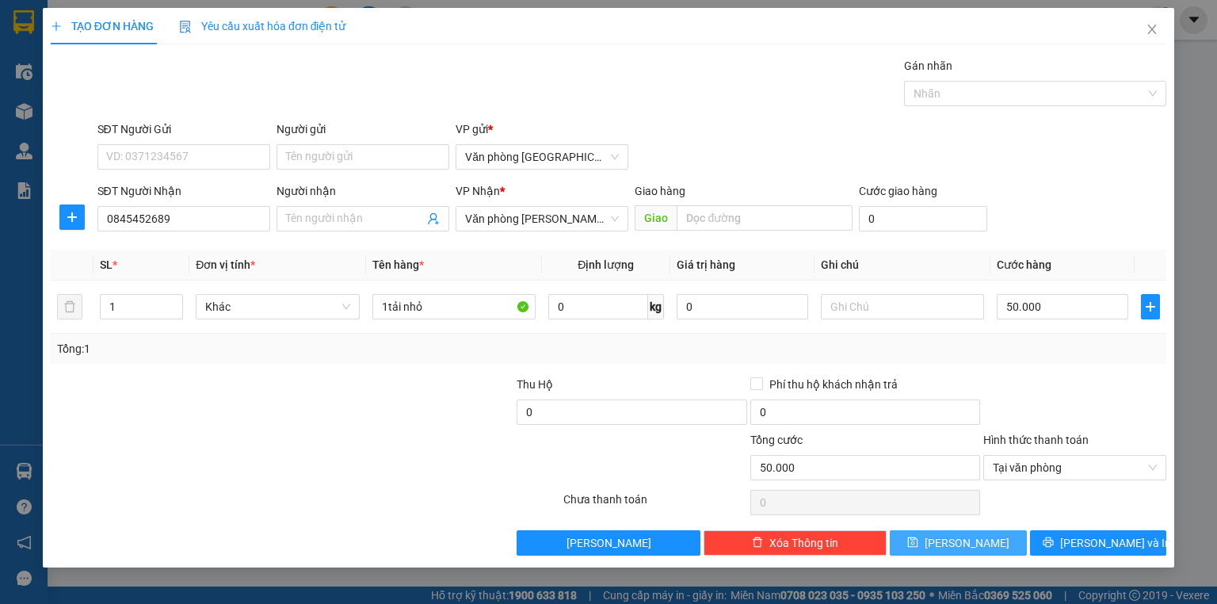
click at [957, 543] on button "[PERSON_NAME]" at bounding box center [958, 542] width 137 height 25
type input "0"
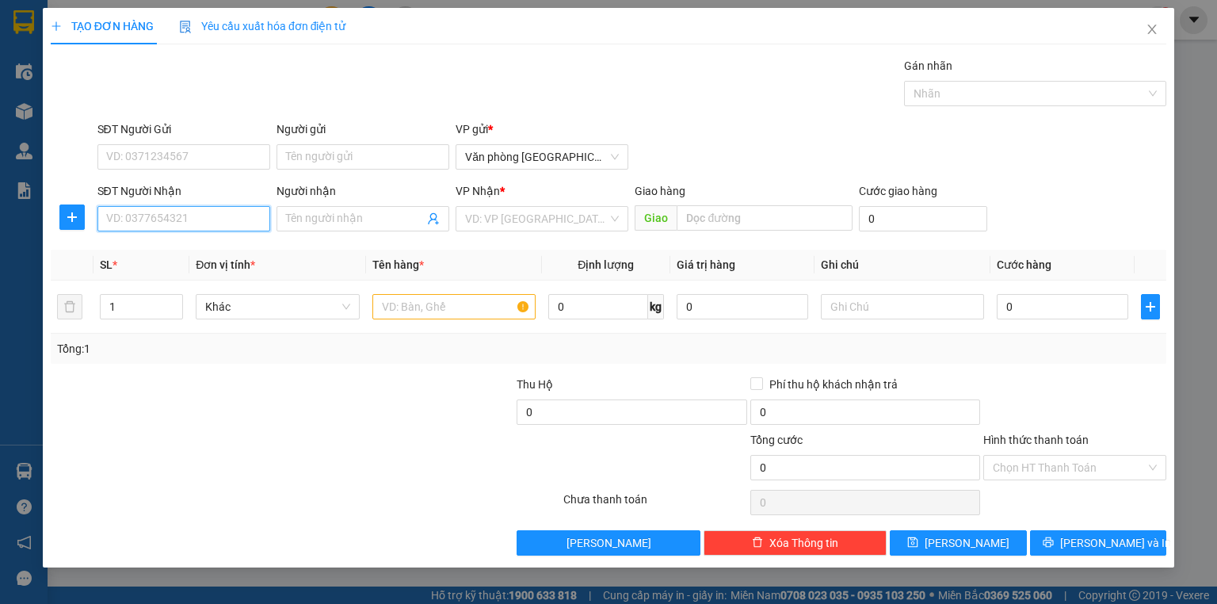
click at [169, 219] on input "SĐT Người Nhận" at bounding box center [183, 218] width 173 height 25
click at [158, 253] on div "0971131252" at bounding box center [184, 249] width 154 height 17
type input "0971131252"
type input "100.000"
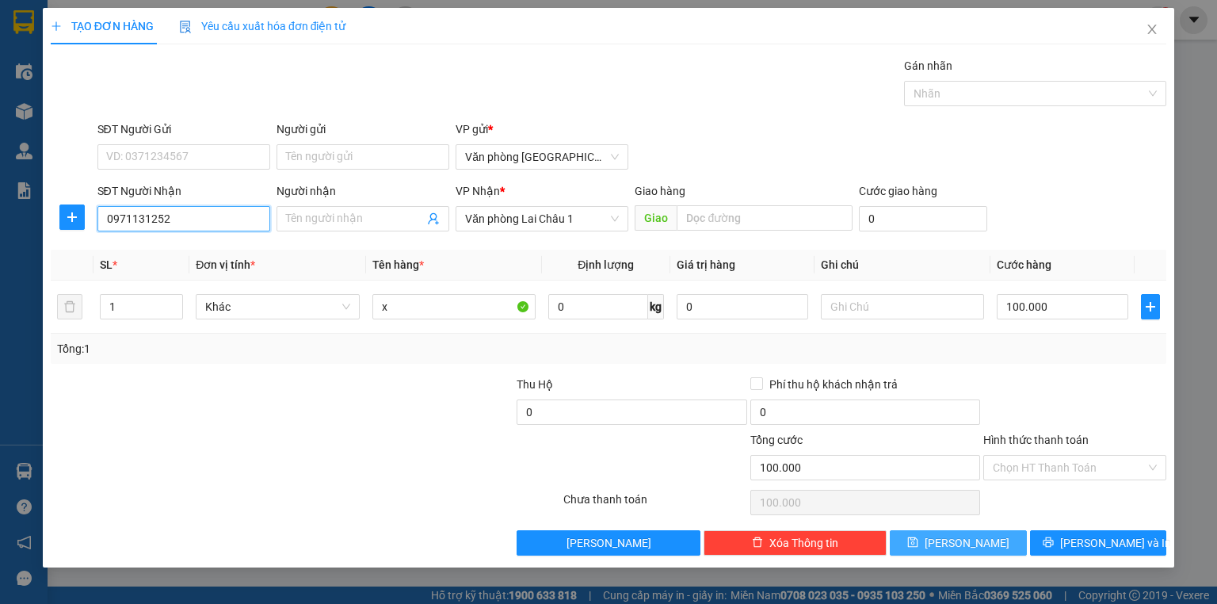
type input "0971131252"
click at [941, 548] on button "[PERSON_NAME]" at bounding box center [958, 542] width 137 height 25
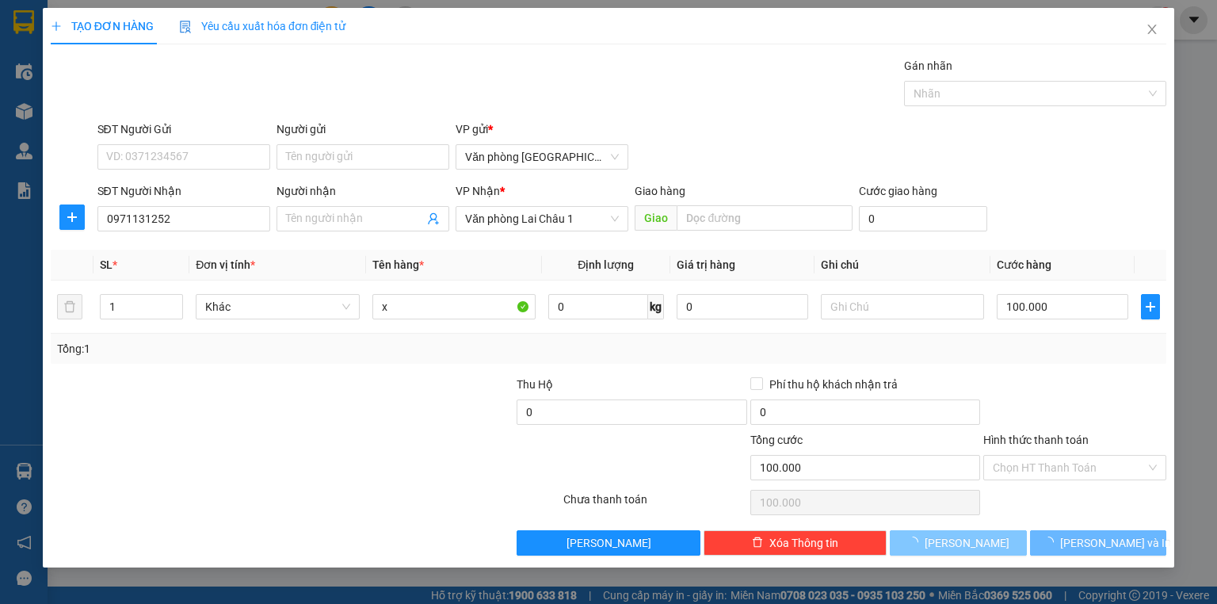
type input "0"
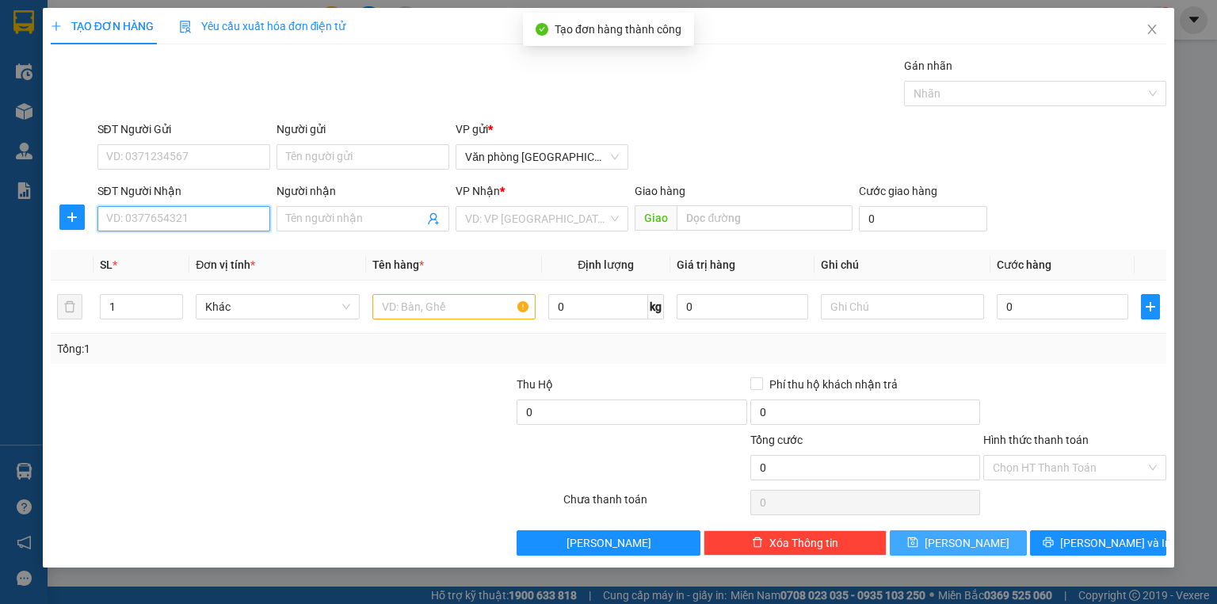
click at [173, 227] on input "SĐT Người Nhận" at bounding box center [183, 218] width 173 height 25
type input "0989768595"
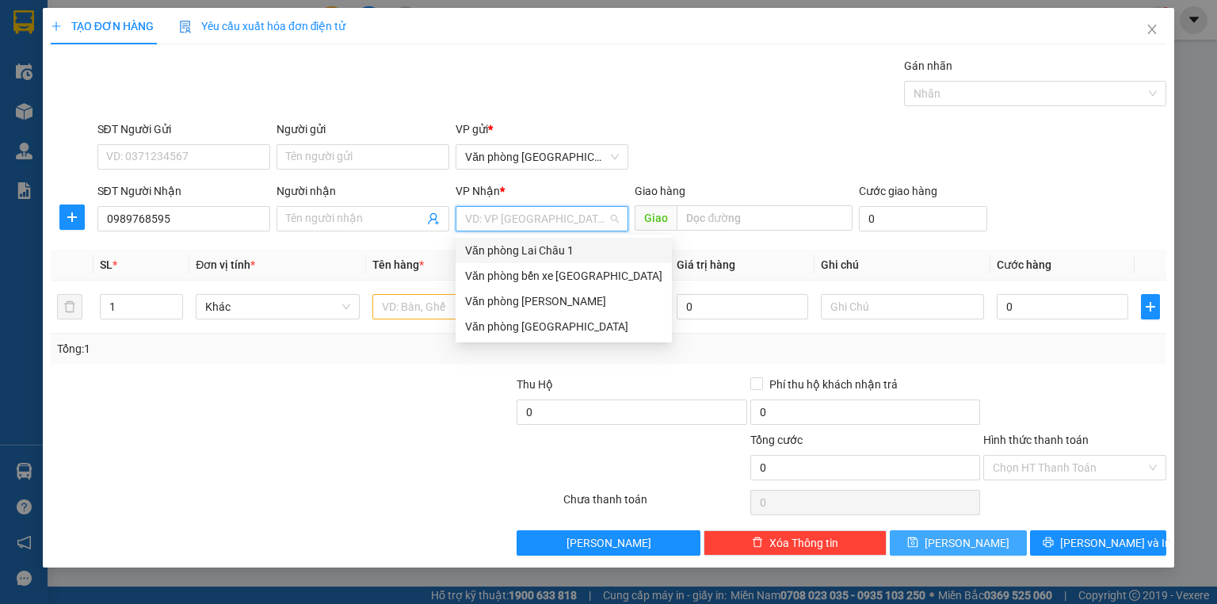
click at [532, 215] on input "search" at bounding box center [536, 219] width 143 height 24
click at [536, 248] on div "Văn phòng Lai Châu 1" at bounding box center [563, 250] width 197 height 17
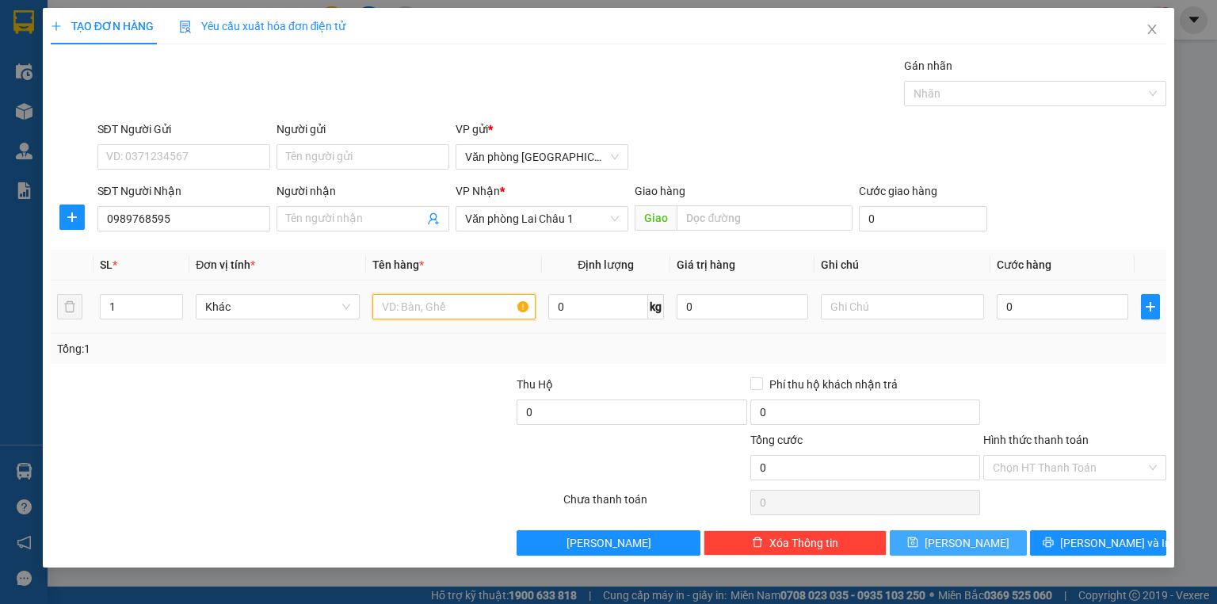
click at [427, 307] on input "text" at bounding box center [453, 306] width 163 height 25
type input "bọc da"
click at [1004, 307] on input "0" at bounding box center [1061, 306] width 131 height 25
type input "5"
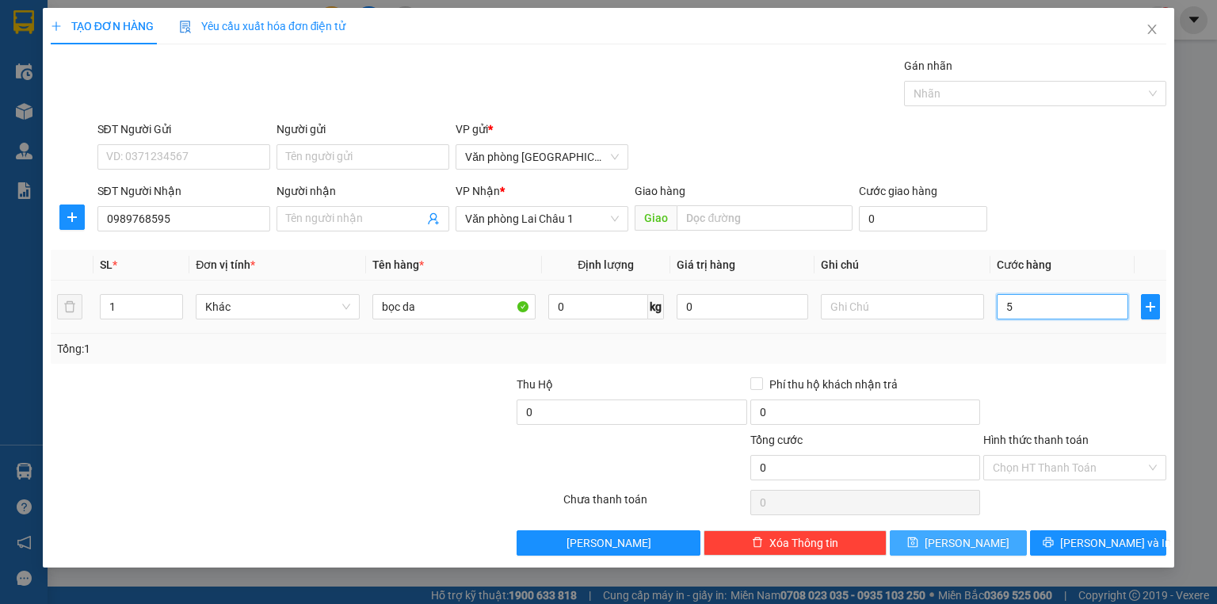
type input "5"
type input "50"
type input "500"
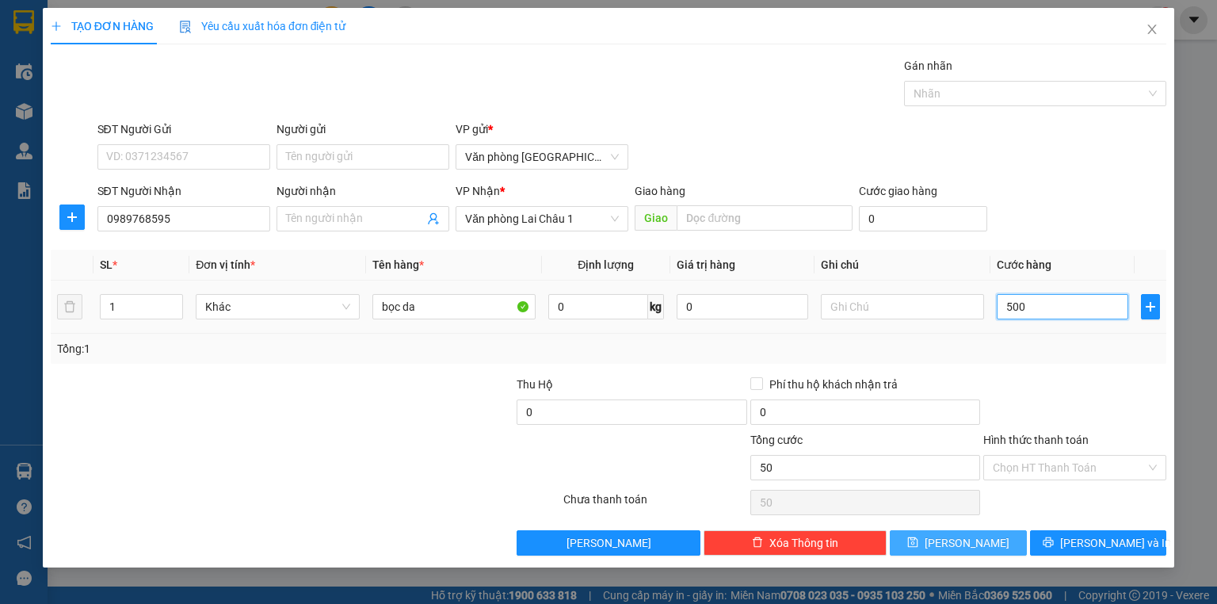
type input "500"
type input "5.000"
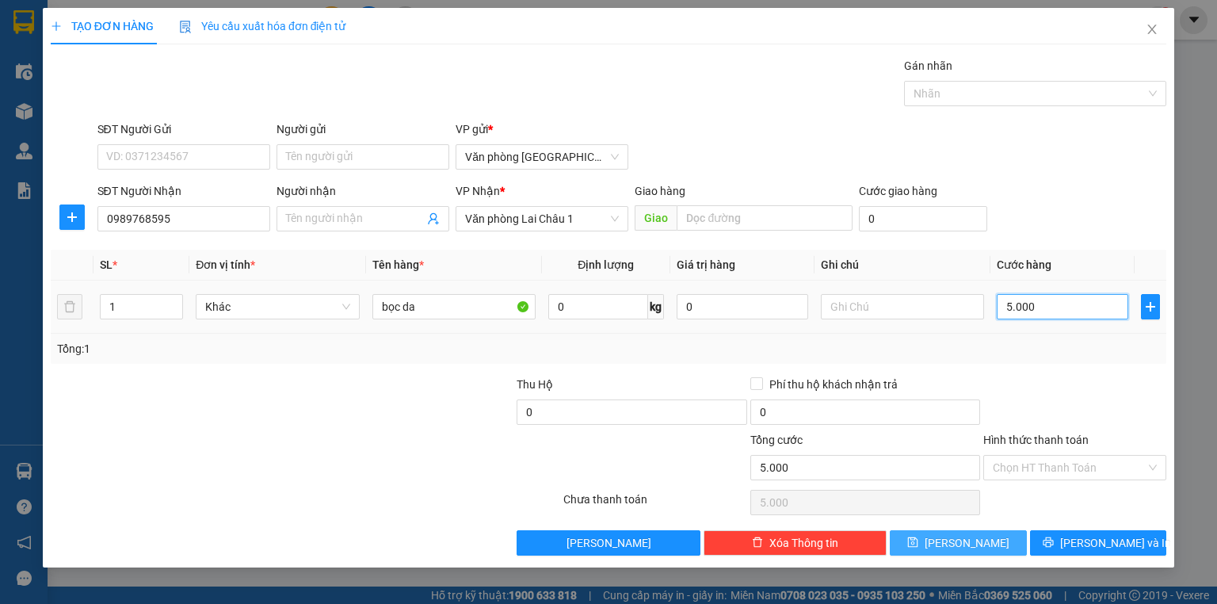
type input "50.000"
drag, startPoint x: 985, startPoint y: 546, endPoint x: 825, endPoint y: 501, distance: 165.5
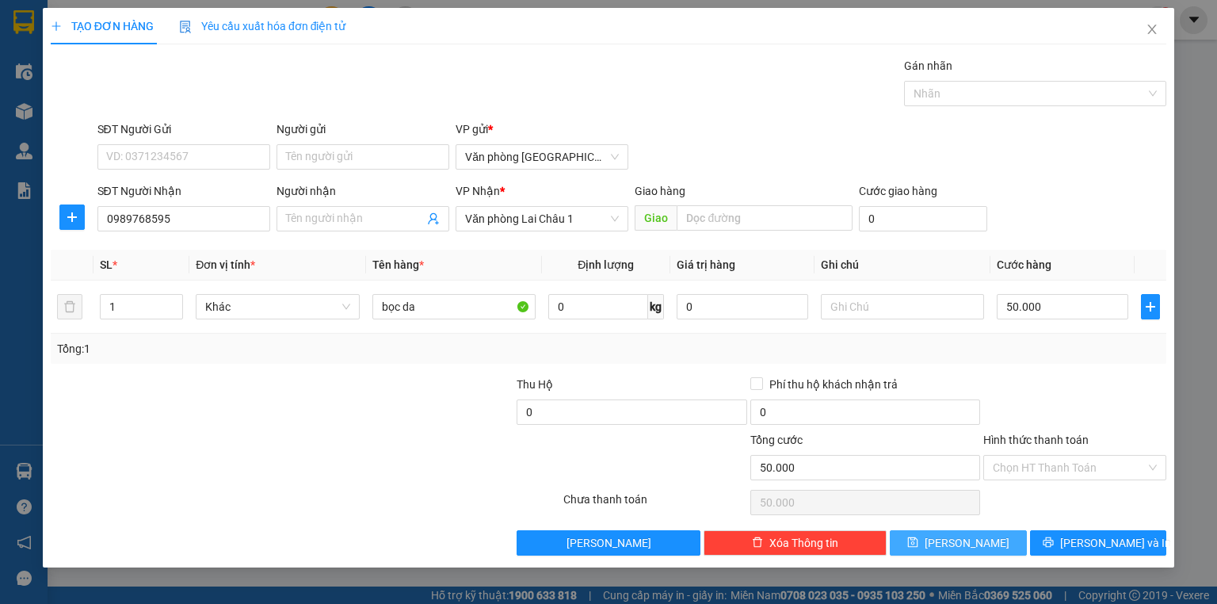
click at [985, 546] on button "[PERSON_NAME]" at bounding box center [958, 542] width 137 height 25
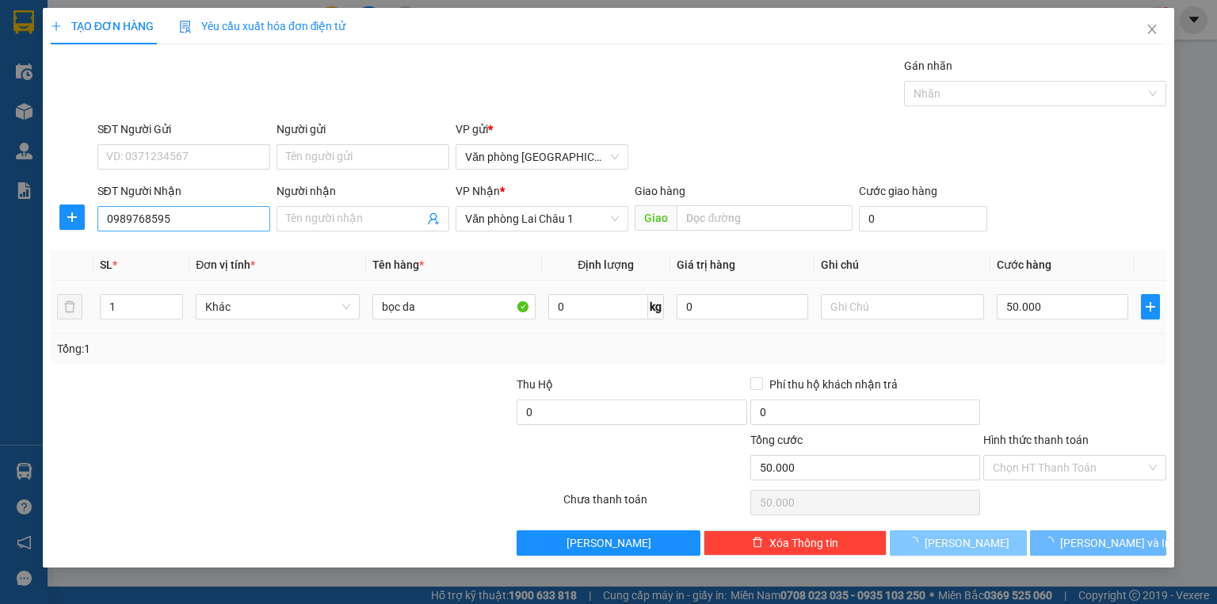
type input "0"
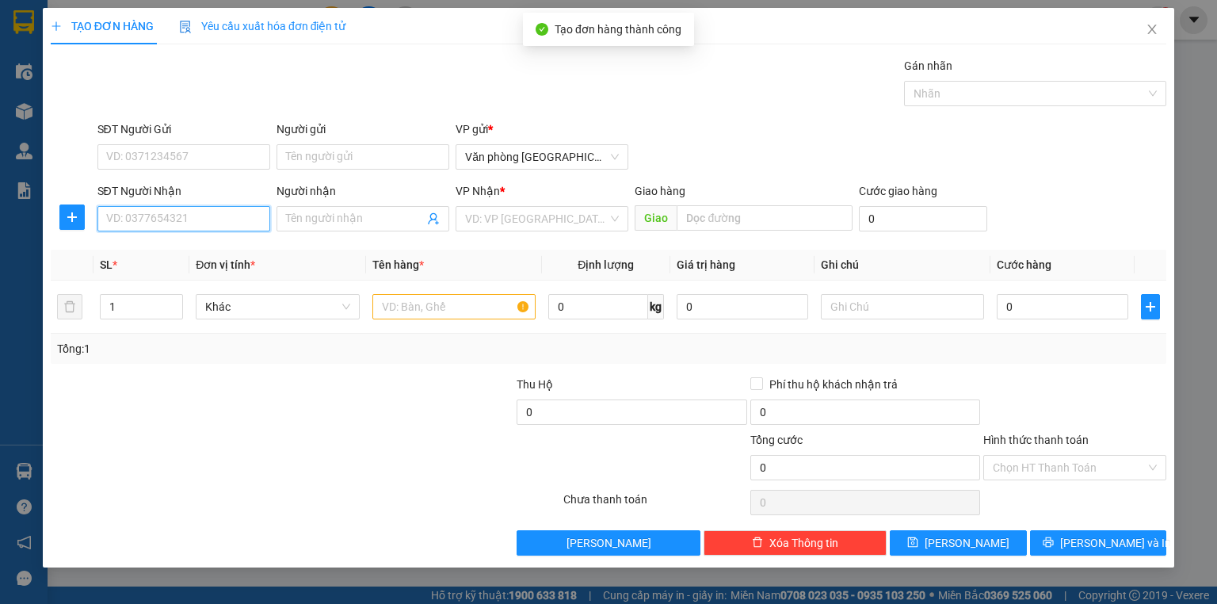
click at [159, 219] on input "SĐT Người Nhận" at bounding box center [183, 218] width 173 height 25
click at [142, 255] on div "0989568595" at bounding box center [184, 249] width 154 height 17
type input "0989568595"
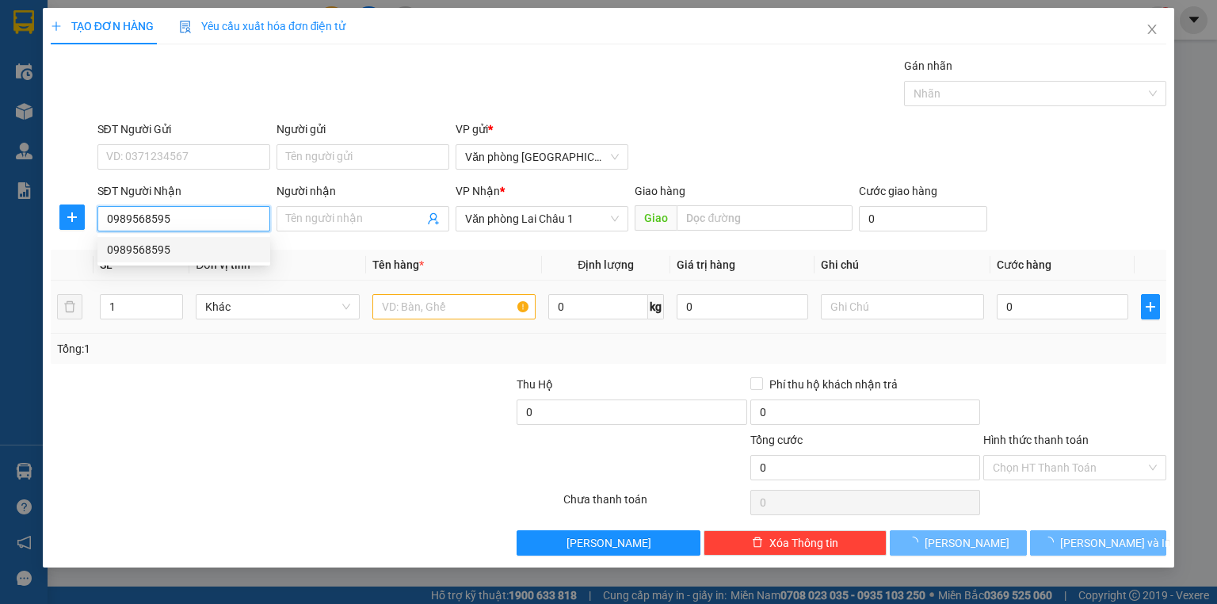
type input "50.000"
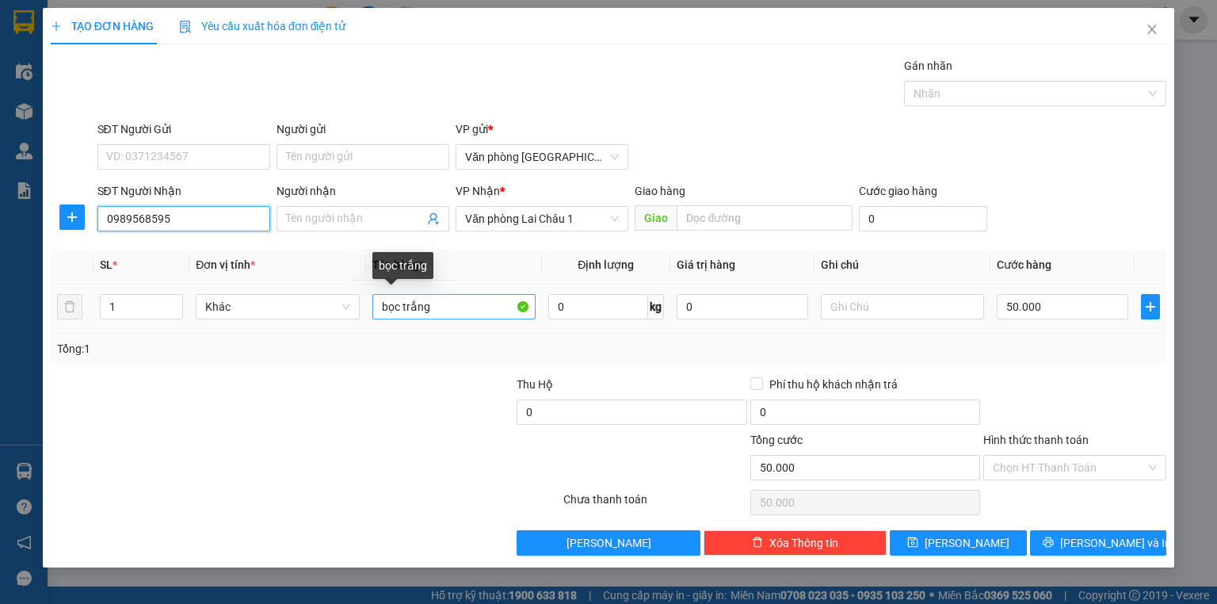
type input "0989568595"
click at [440, 308] on input "bọc trắng" at bounding box center [453, 306] width 163 height 25
type input "b"
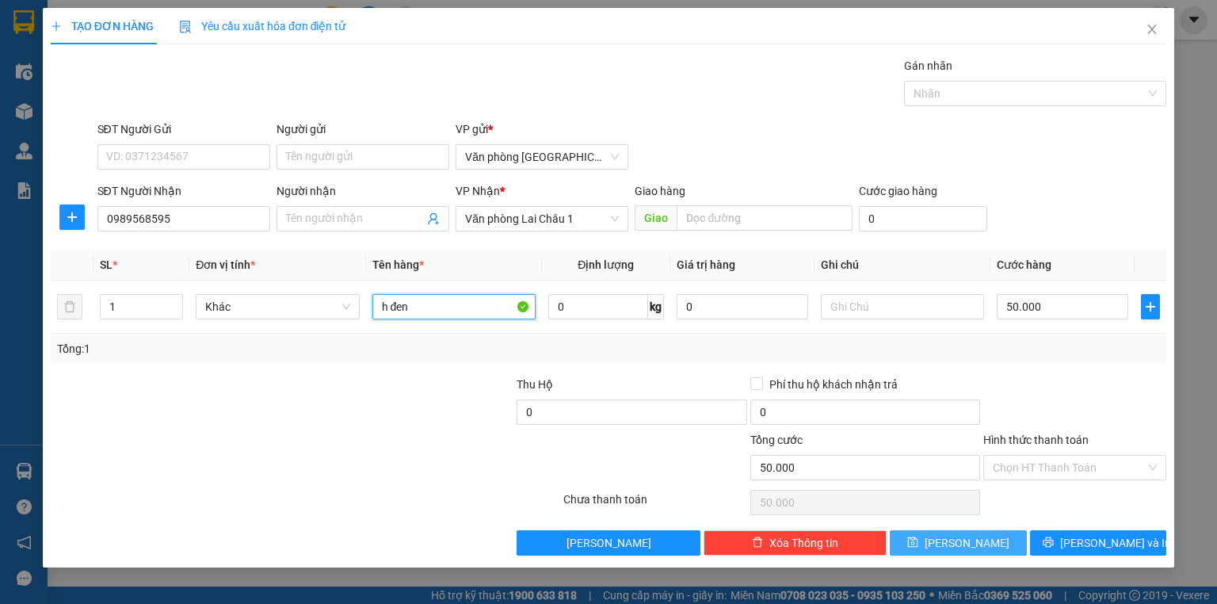
type input "h đen"
click at [958, 537] on span "[PERSON_NAME]" at bounding box center [966, 542] width 85 height 17
type input "0"
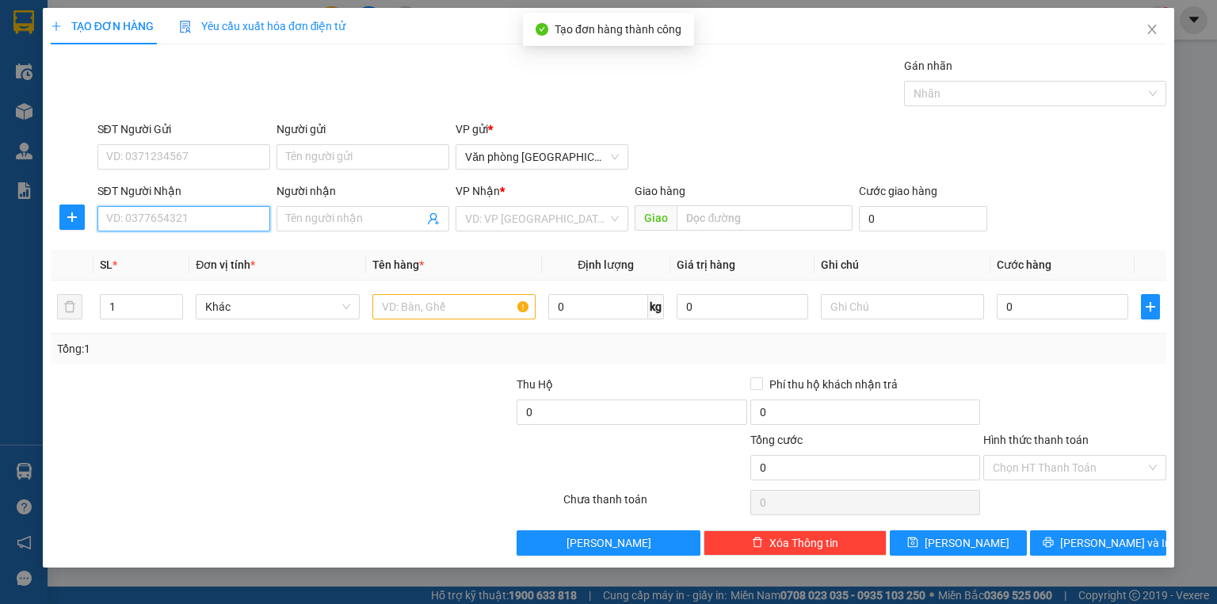
click at [154, 218] on input "SĐT Người Nhận" at bounding box center [183, 218] width 173 height 25
click at [141, 248] on div "0961137370" at bounding box center [184, 249] width 154 height 17
type input "0961137370"
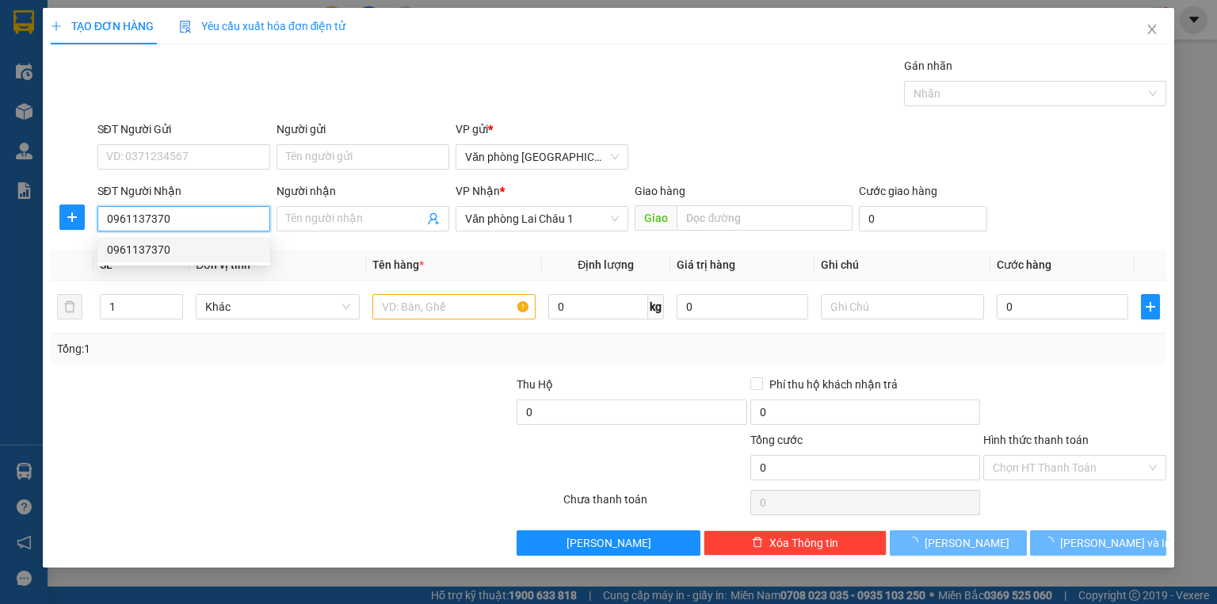
type input "150.000"
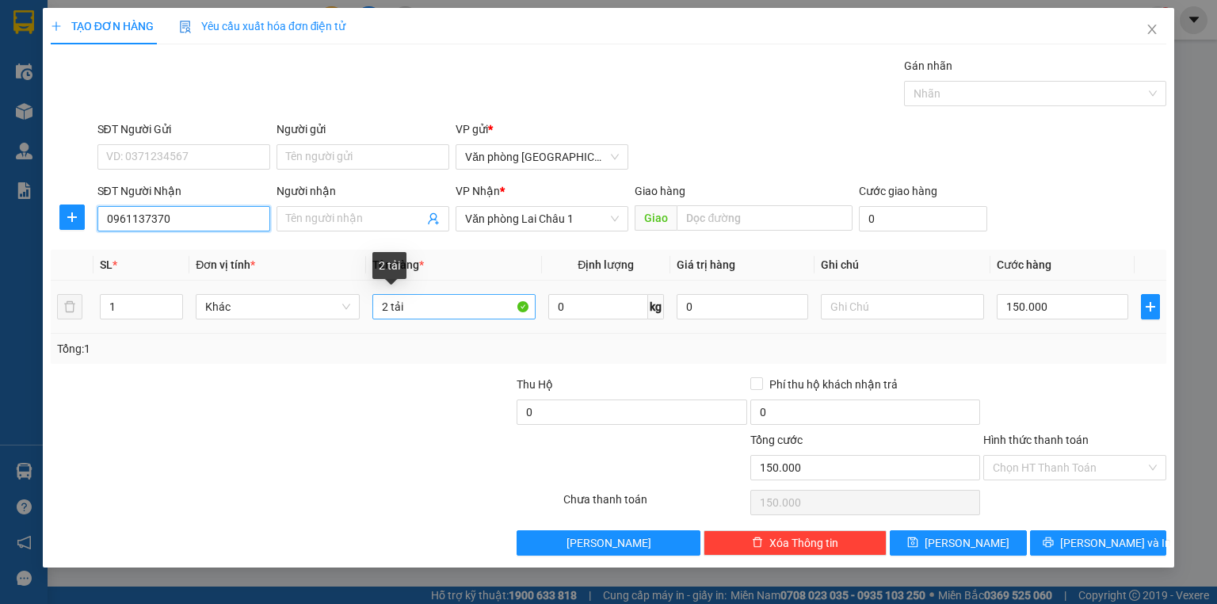
type input "0961137370"
click at [387, 307] on input "2 tải" at bounding box center [453, 306] width 163 height 25
type input "1 tải"
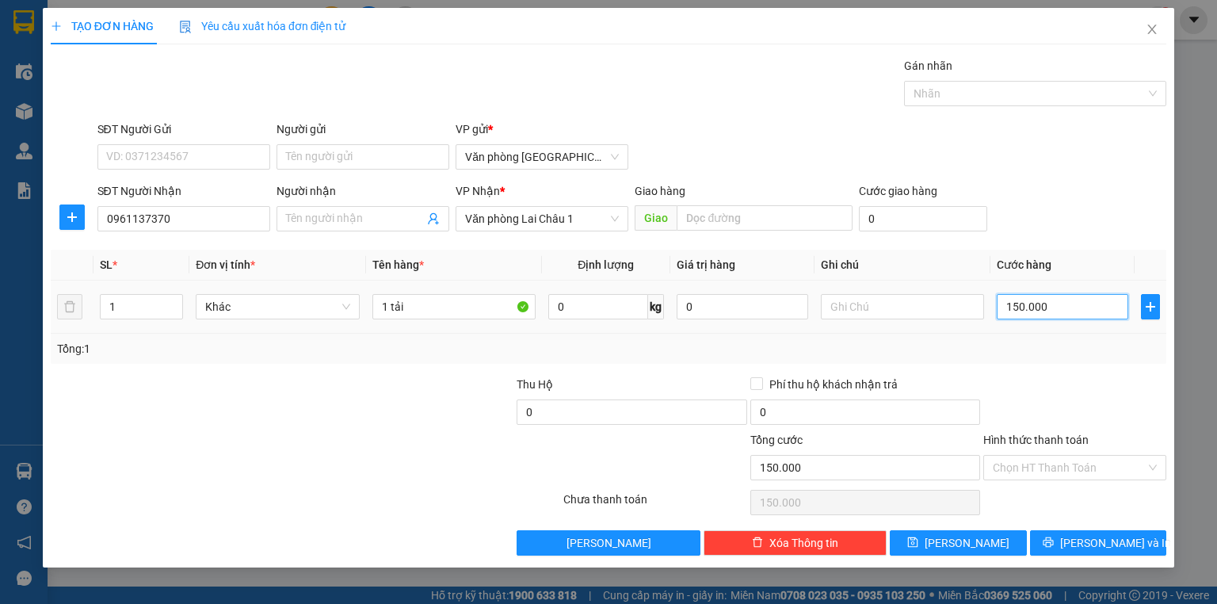
click at [1005, 307] on input "150.000" at bounding box center [1061, 306] width 131 height 25
type input "5"
type input "50"
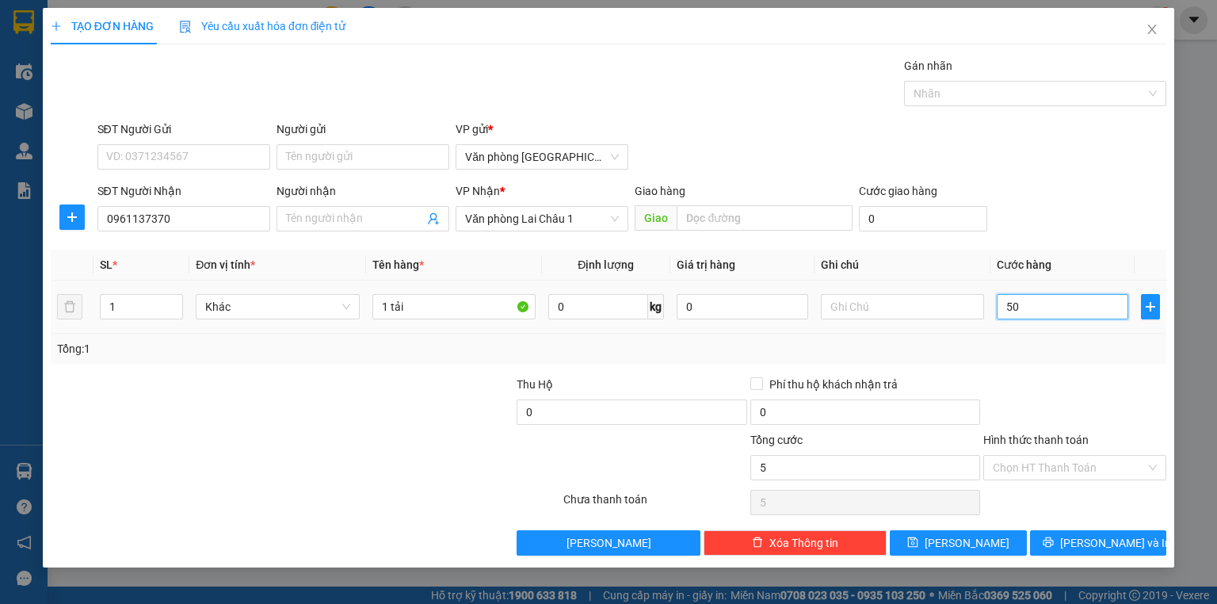
type input "50"
type input "500"
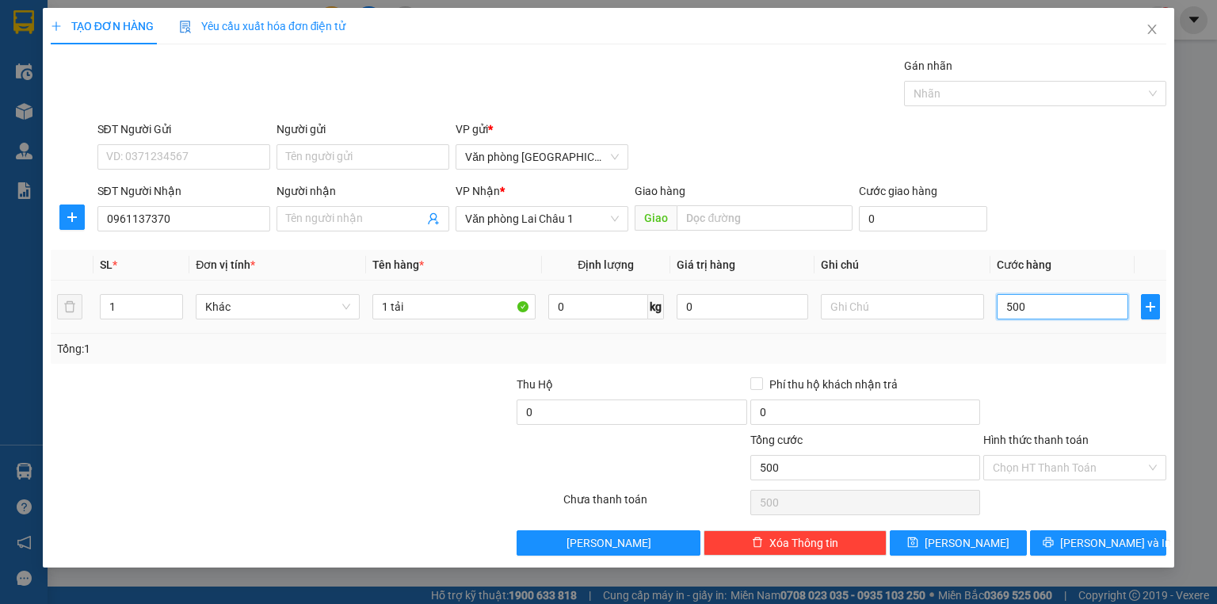
type input "5.000"
type input "50.000"
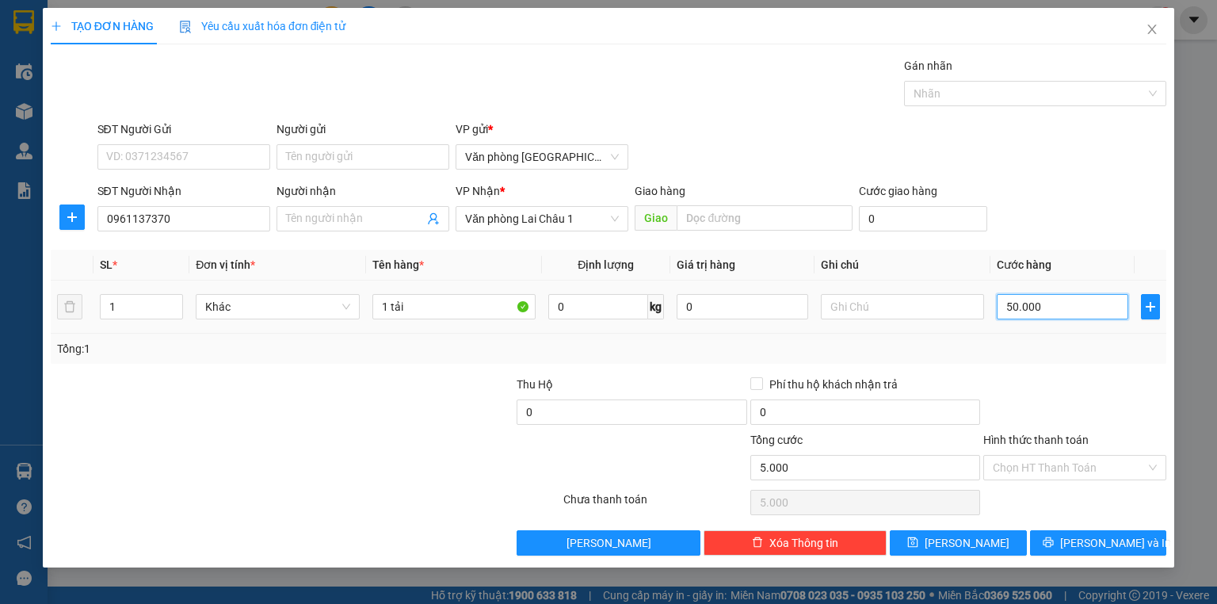
type input "50.000"
drag, startPoint x: 959, startPoint y: 539, endPoint x: 786, endPoint y: 480, distance: 183.1
click at [959, 539] on span "[PERSON_NAME]" at bounding box center [966, 542] width 85 height 17
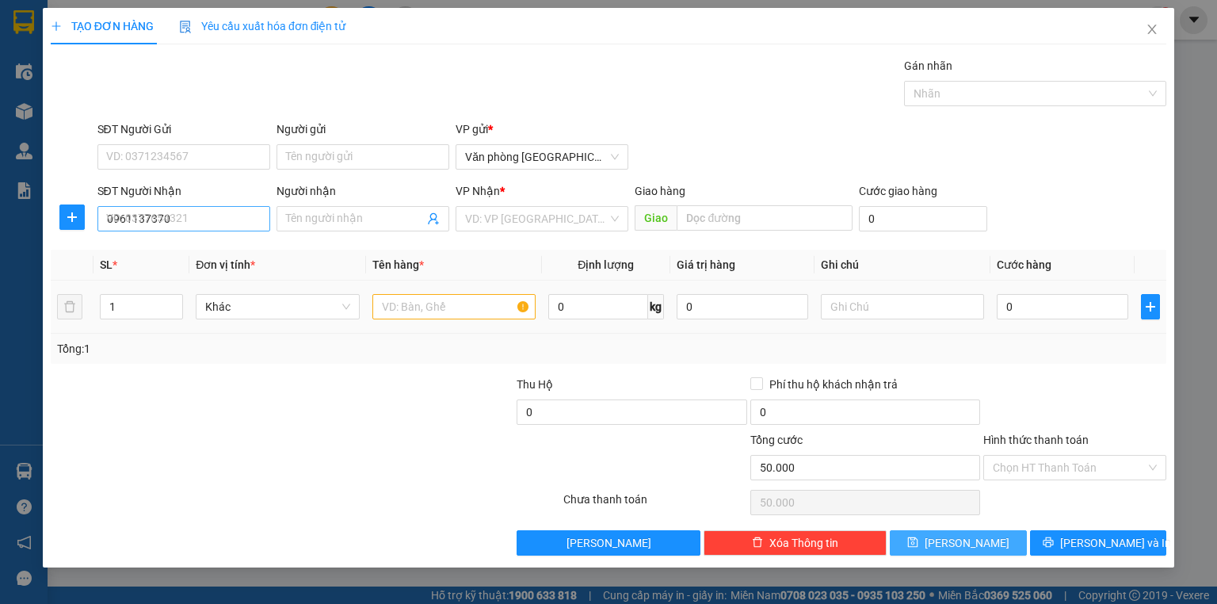
type input "0"
click at [1157, 27] on icon "close" at bounding box center [1151, 29] width 13 height 13
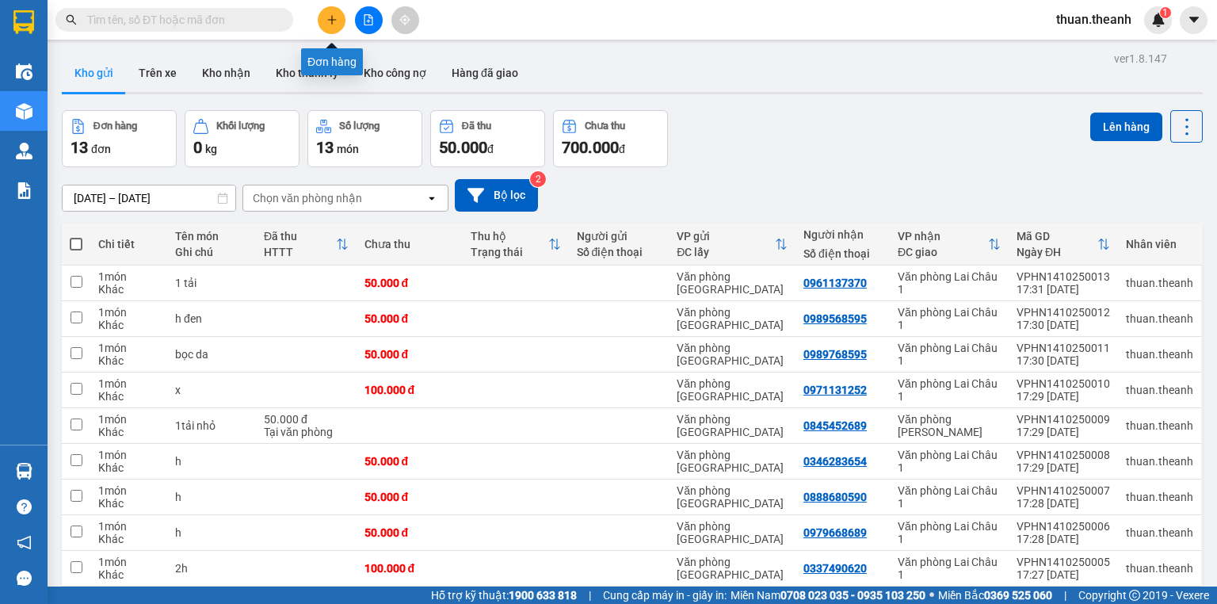
click at [328, 13] on button at bounding box center [332, 20] width 28 height 28
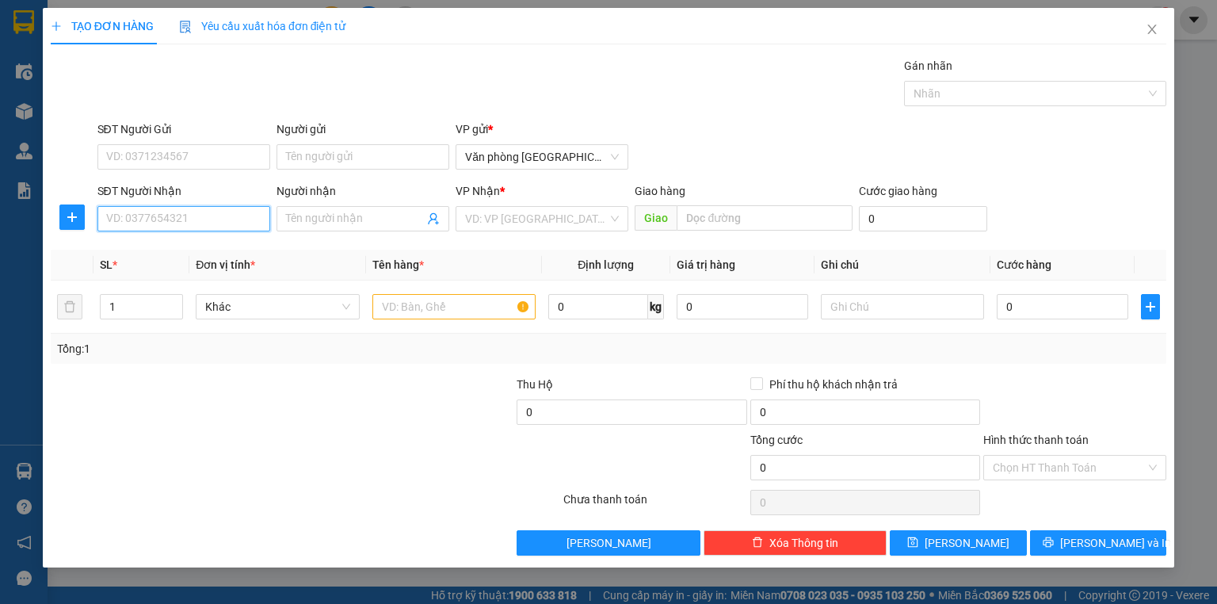
click at [167, 215] on input "SĐT Người Nhận" at bounding box center [183, 218] width 173 height 25
click at [157, 250] on div "0989564039" at bounding box center [184, 249] width 154 height 17
type input "0989564039"
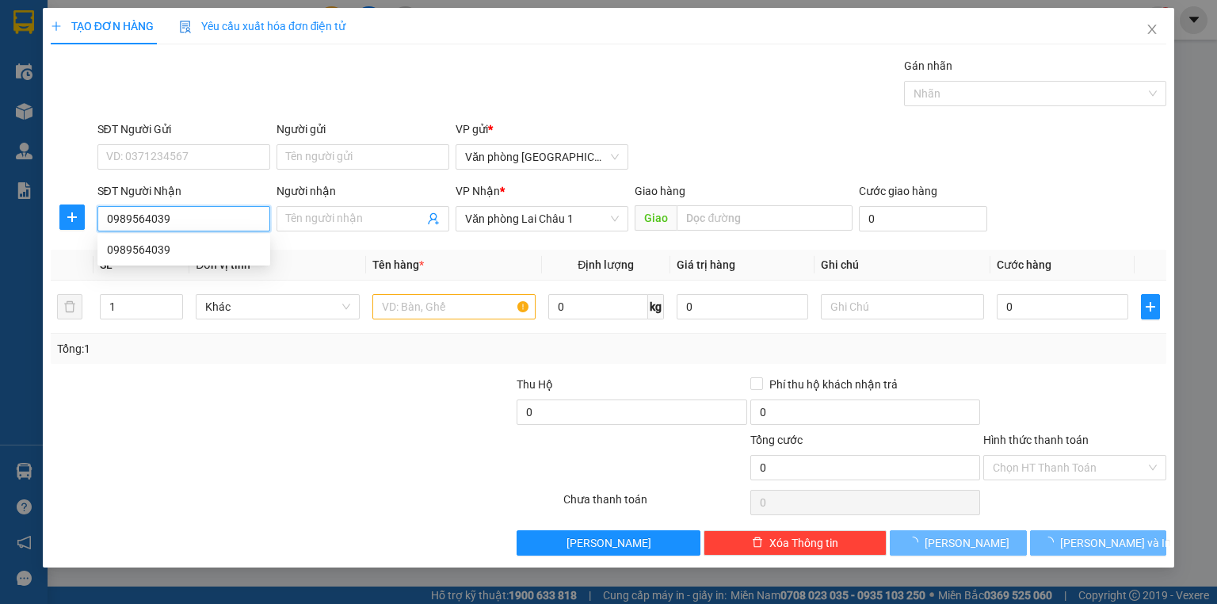
type input "70.000"
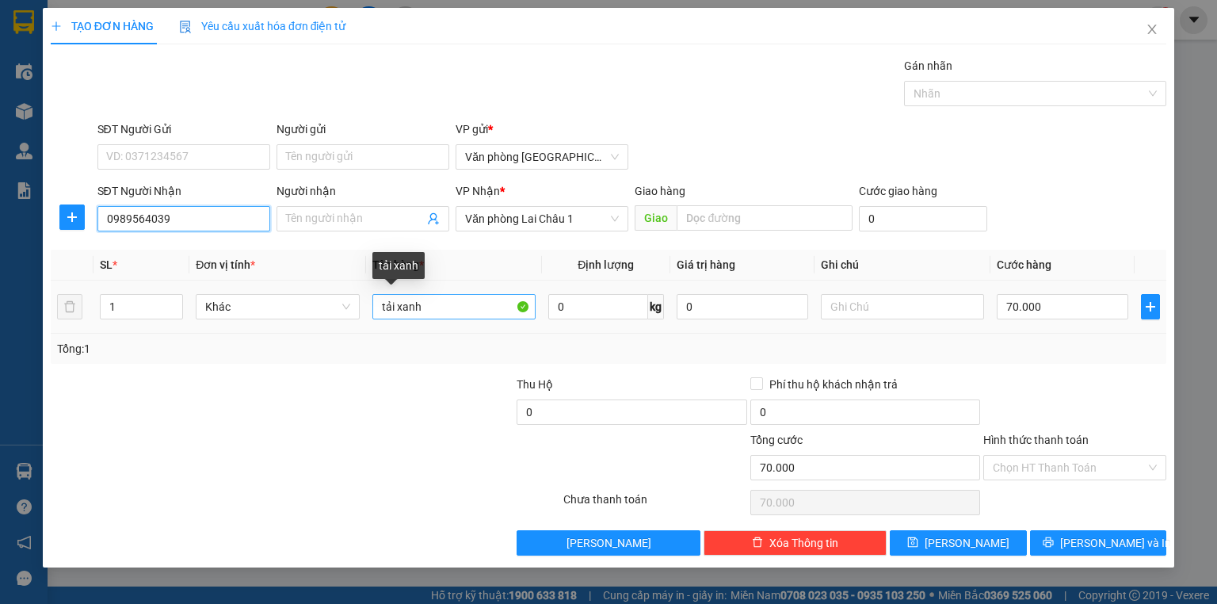
type input "0989564039"
click at [422, 303] on input "tải xanh" at bounding box center [453, 306] width 163 height 25
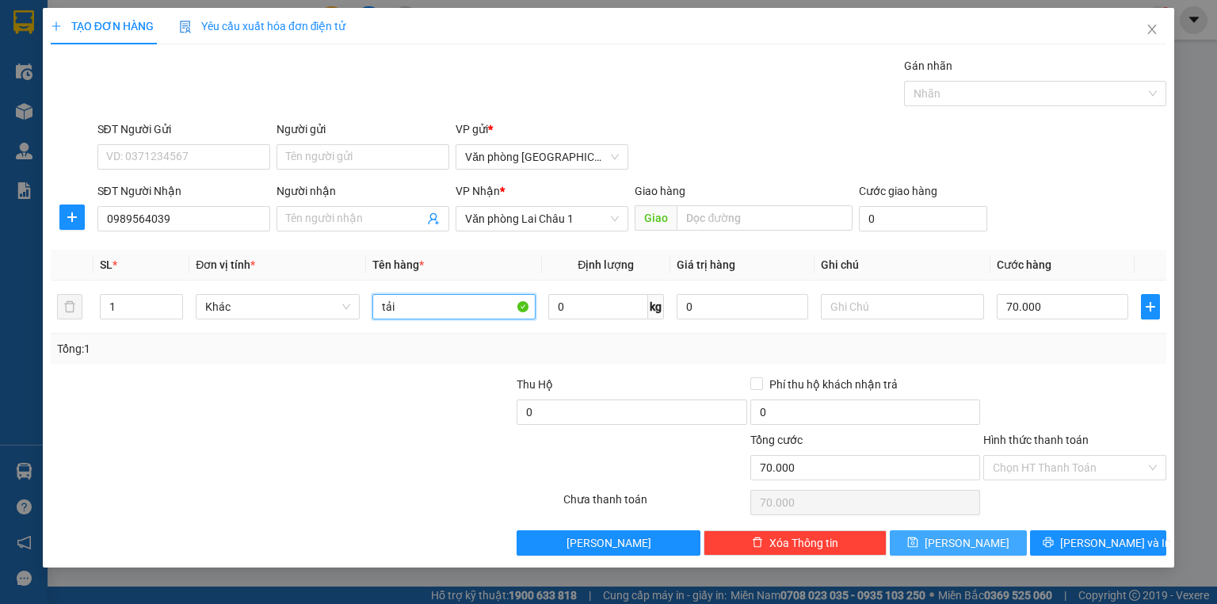
type input "tải"
click at [974, 542] on span "[PERSON_NAME]" at bounding box center [966, 542] width 85 height 17
type input "0"
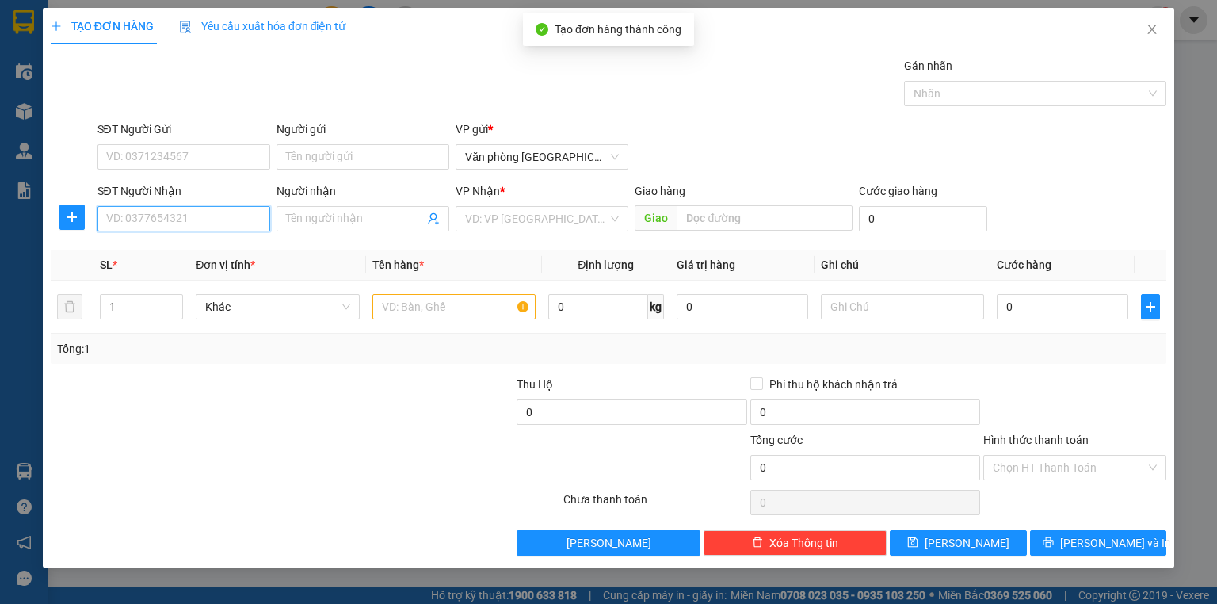
click at [168, 227] on input "SĐT Người Nhận" at bounding box center [183, 218] width 173 height 25
click at [148, 249] on div "0972993132" at bounding box center [184, 249] width 154 height 17
type input "0972993132"
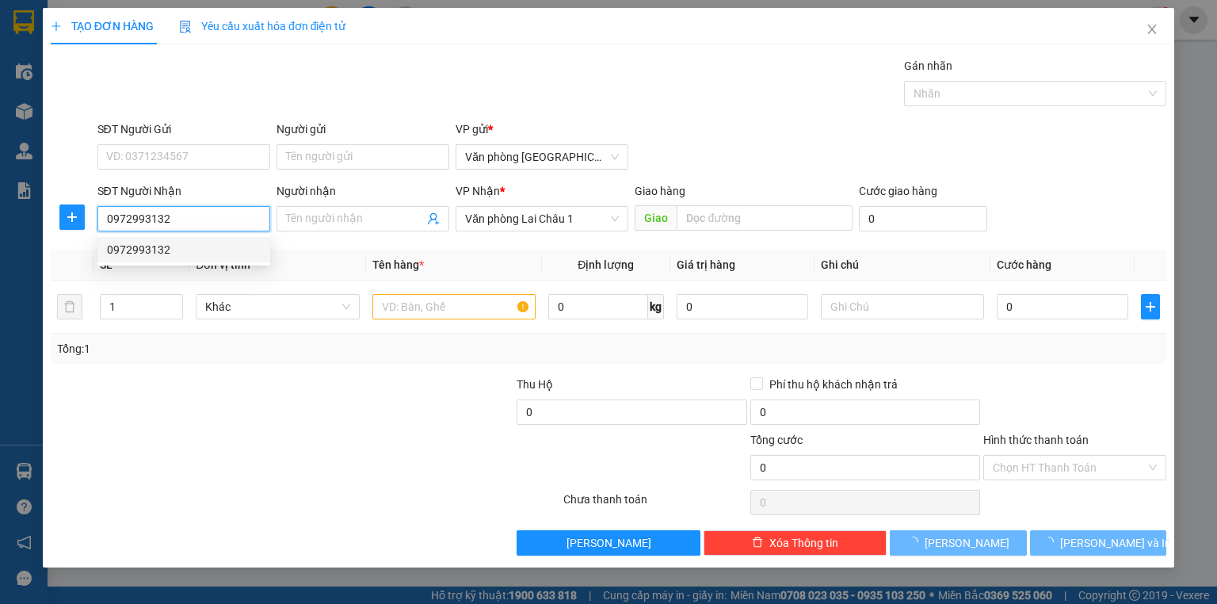
type input "50.000"
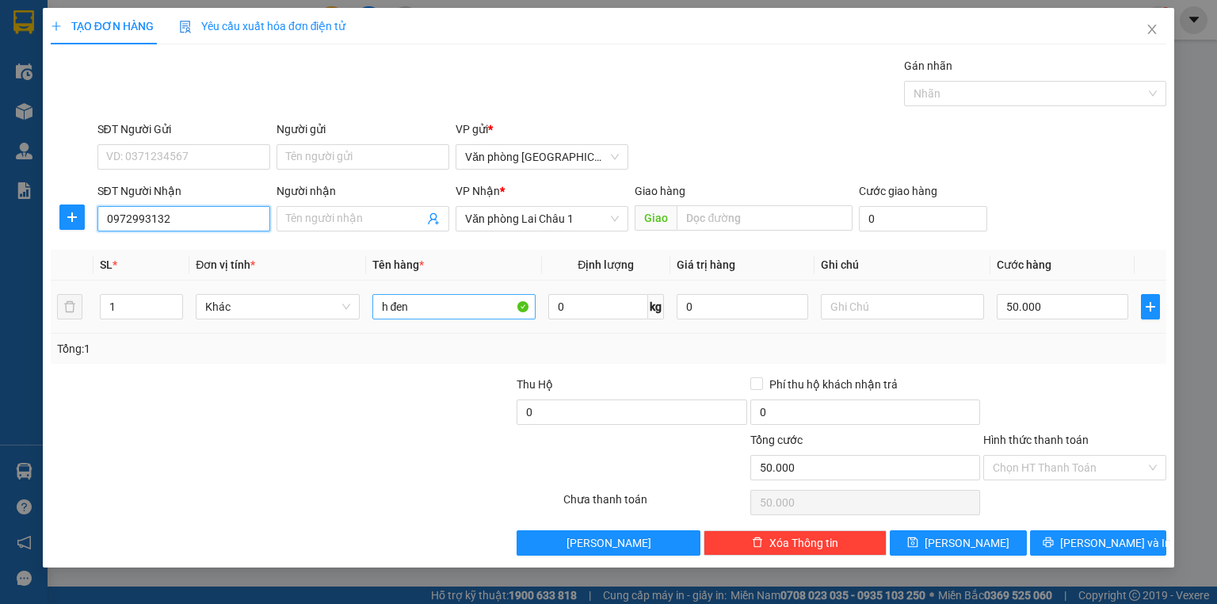
type input "0972993132"
click at [421, 307] on input "h đen" at bounding box center [453, 306] width 163 height 25
type input "h"
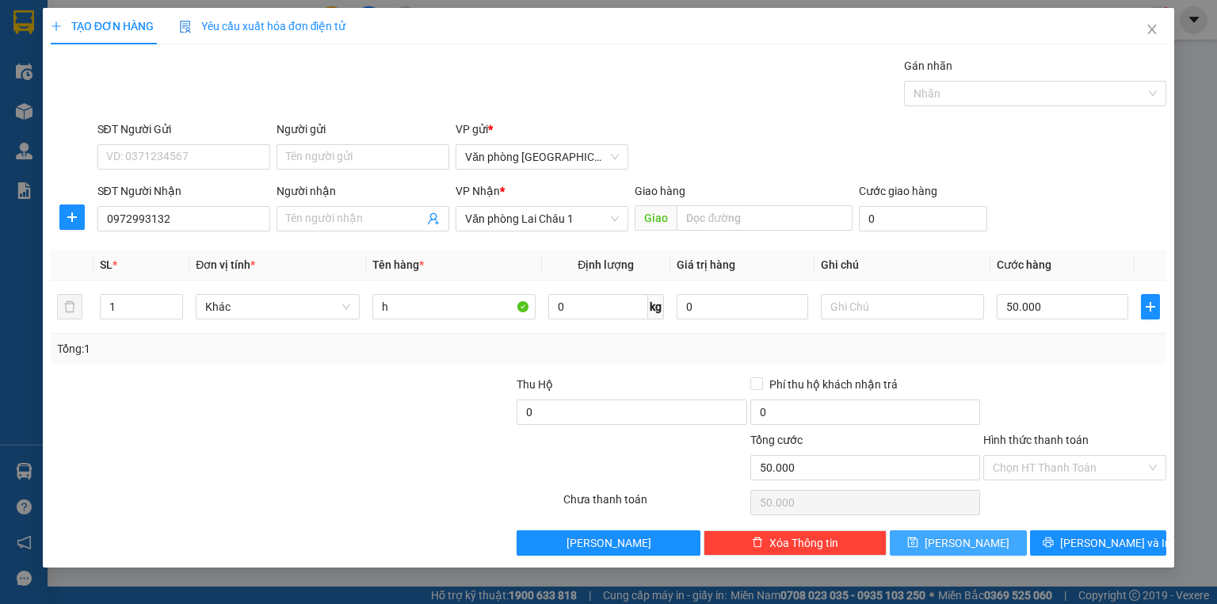
click at [960, 534] on span "[PERSON_NAME]" at bounding box center [966, 542] width 85 height 17
type input "0"
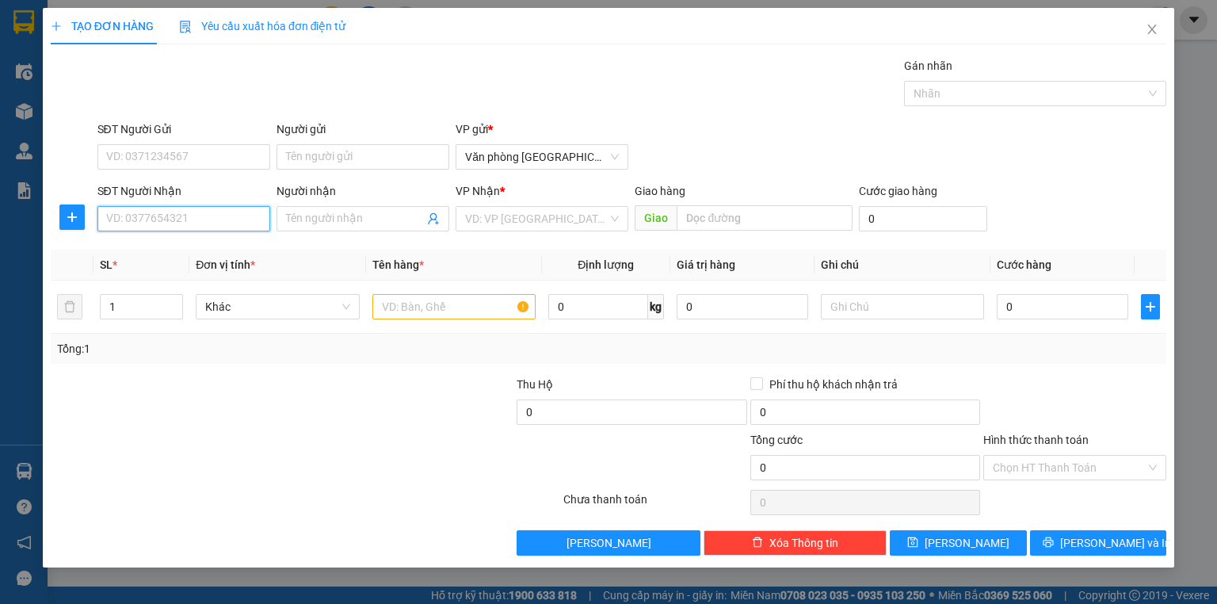
click at [131, 225] on input "SĐT Người Nhận" at bounding box center [183, 218] width 173 height 25
click at [155, 254] on div "0949889234" at bounding box center [184, 249] width 154 height 17
type input "0949889234"
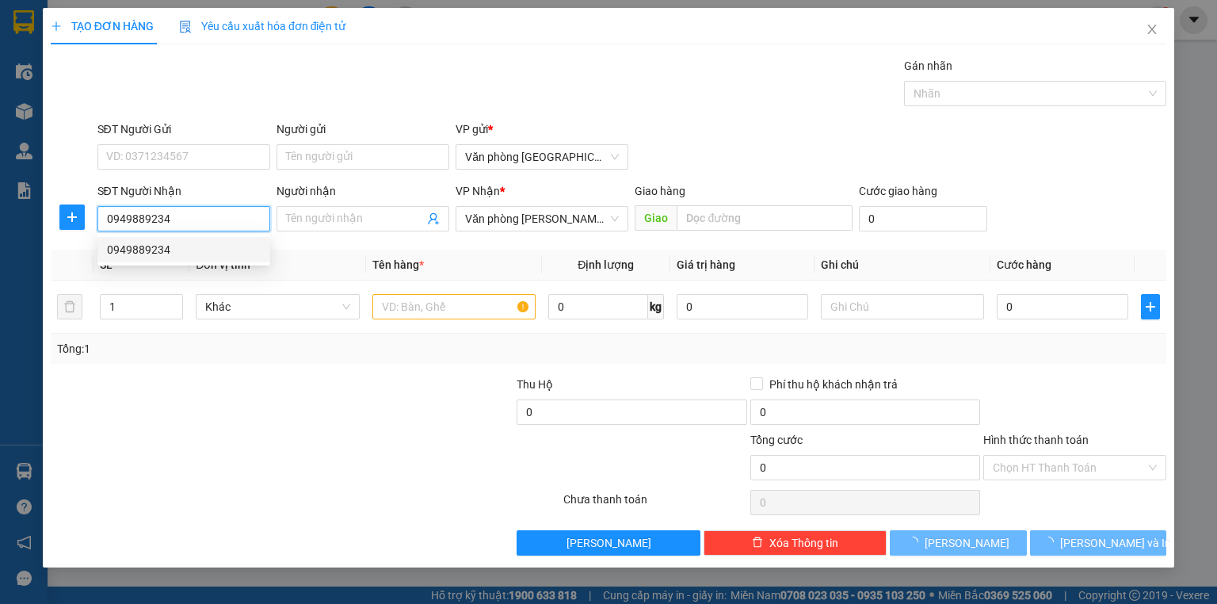
type input "50.000"
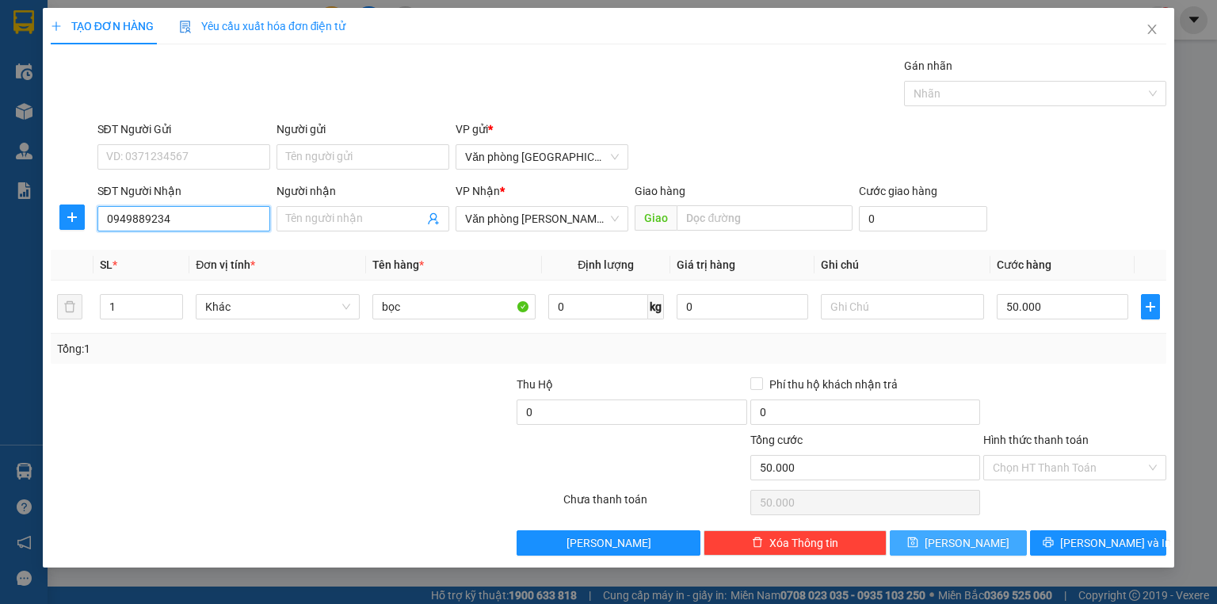
type input "0949889234"
drag, startPoint x: 985, startPoint y: 541, endPoint x: 477, endPoint y: 379, distance: 533.6
click at [985, 542] on button "[PERSON_NAME]" at bounding box center [958, 542] width 137 height 25
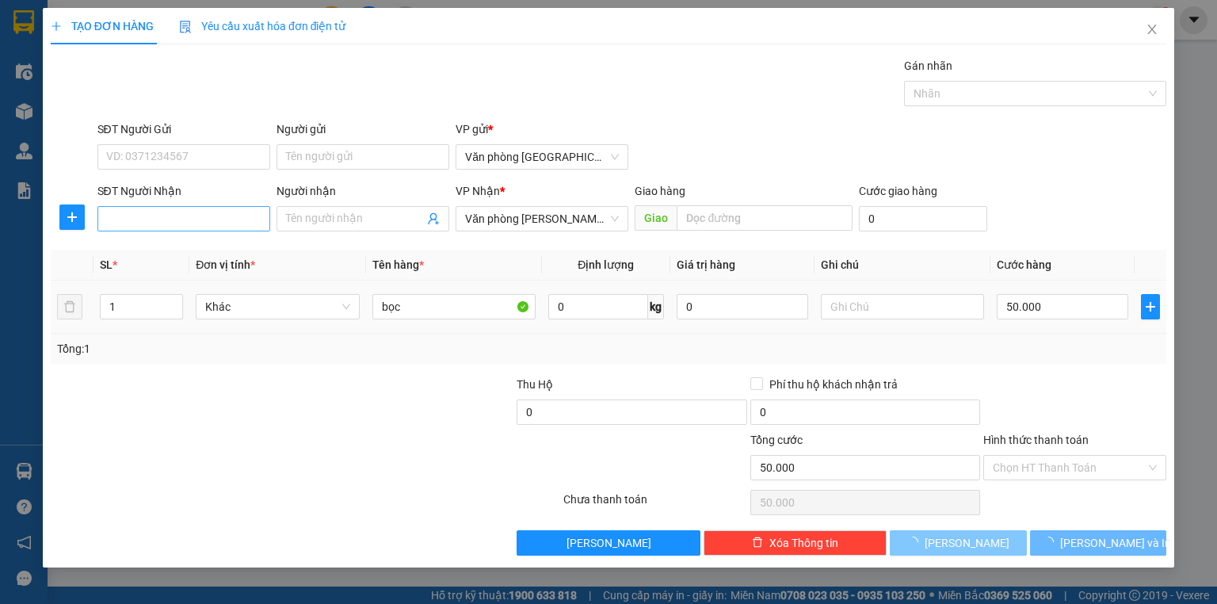
type input "0"
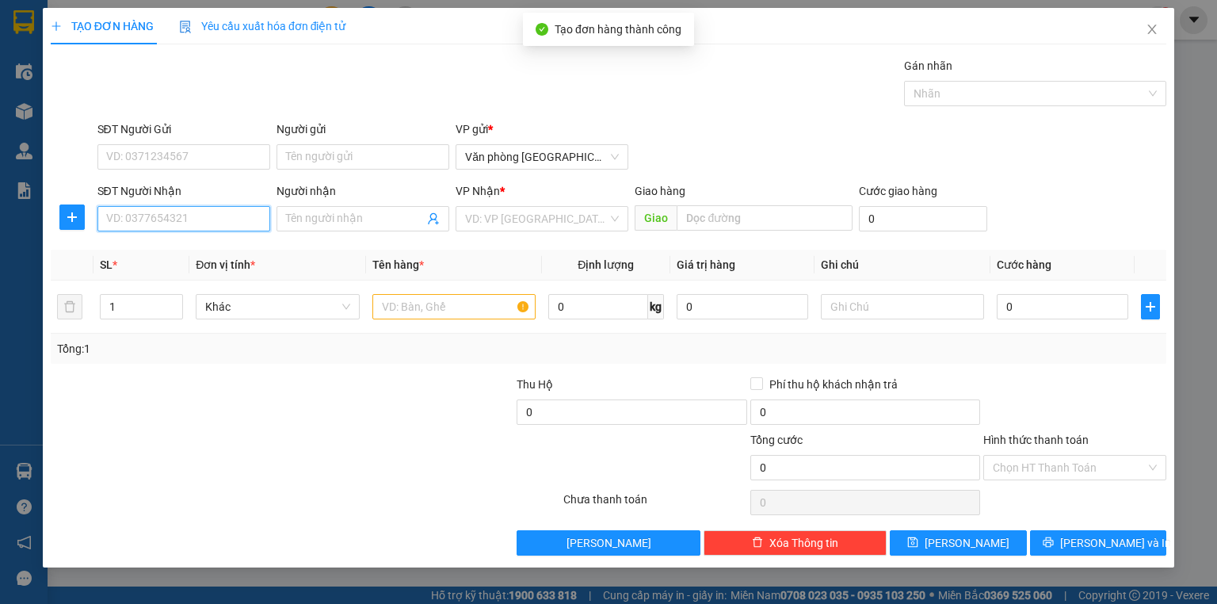
click at [131, 219] on input "SĐT Người Nhận" at bounding box center [183, 218] width 173 height 25
click at [147, 257] on div "0397926703" at bounding box center [184, 249] width 154 height 17
type input "0397926703"
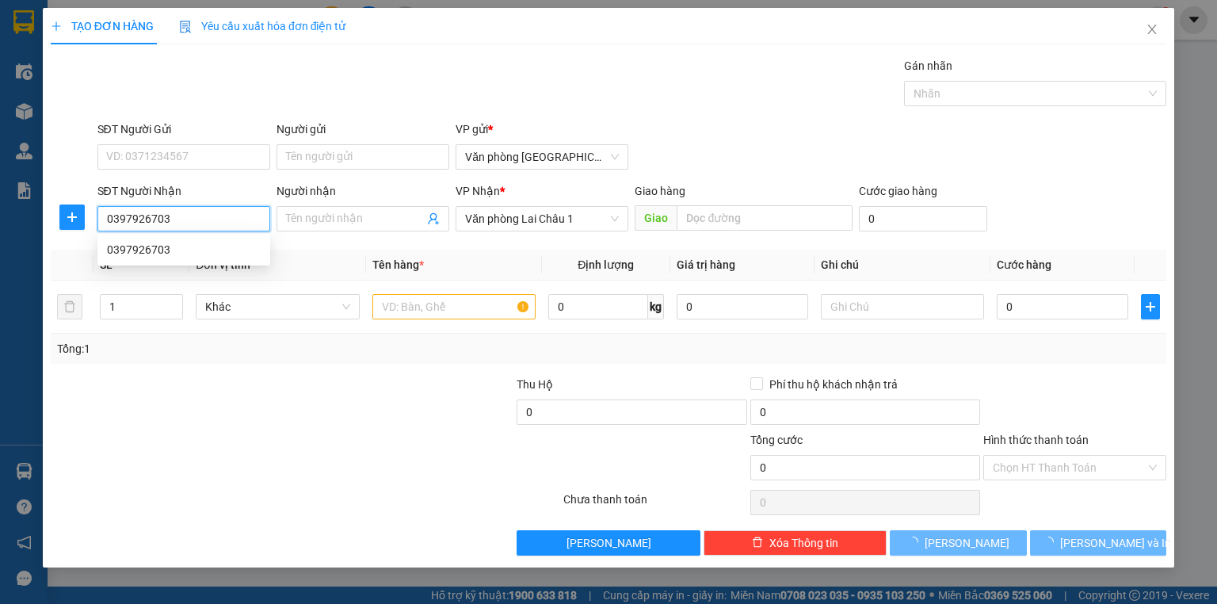
type input "50.000"
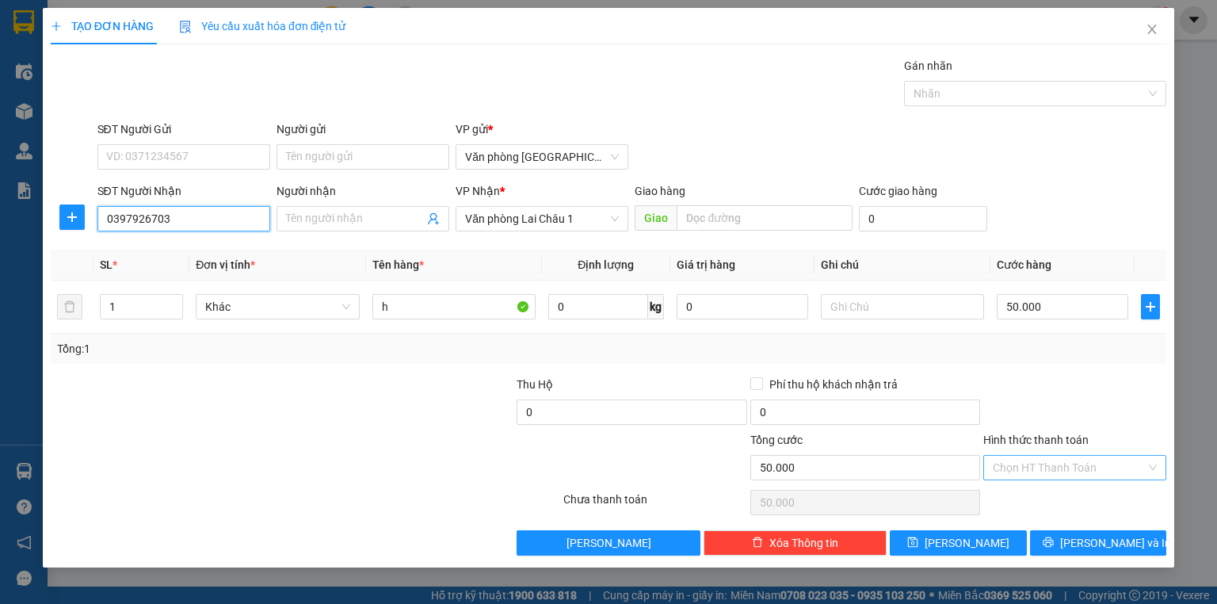
type input "0397926703"
click at [1046, 467] on input "Hình thức thanh toán" at bounding box center [1069, 467] width 153 height 24
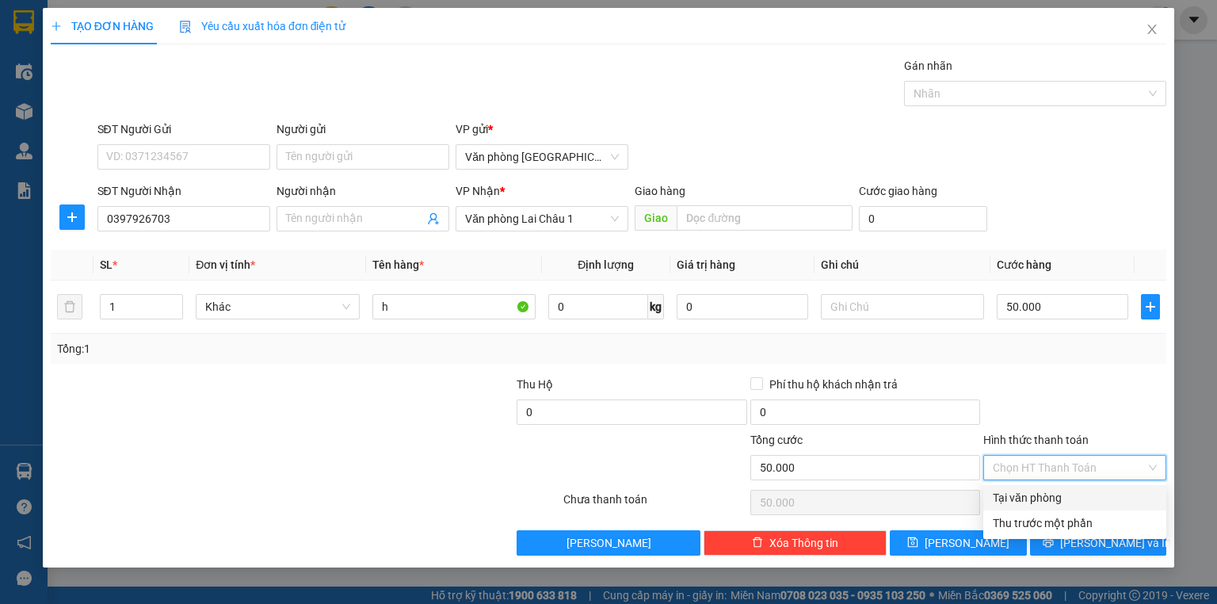
click at [1045, 502] on div "Tại văn phòng" at bounding box center [1075, 497] width 164 height 17
type input "0"
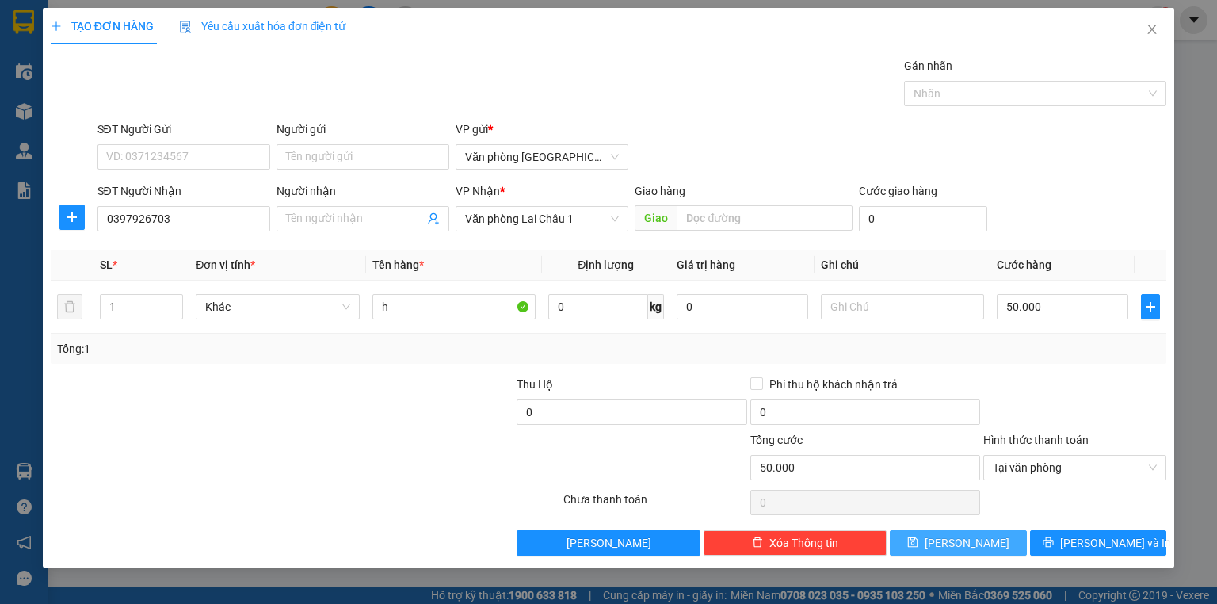
click at [999, 542] on button "[PERSON_NAME]" at bounding box center [958, 542] width 137 height 25
type input "0"
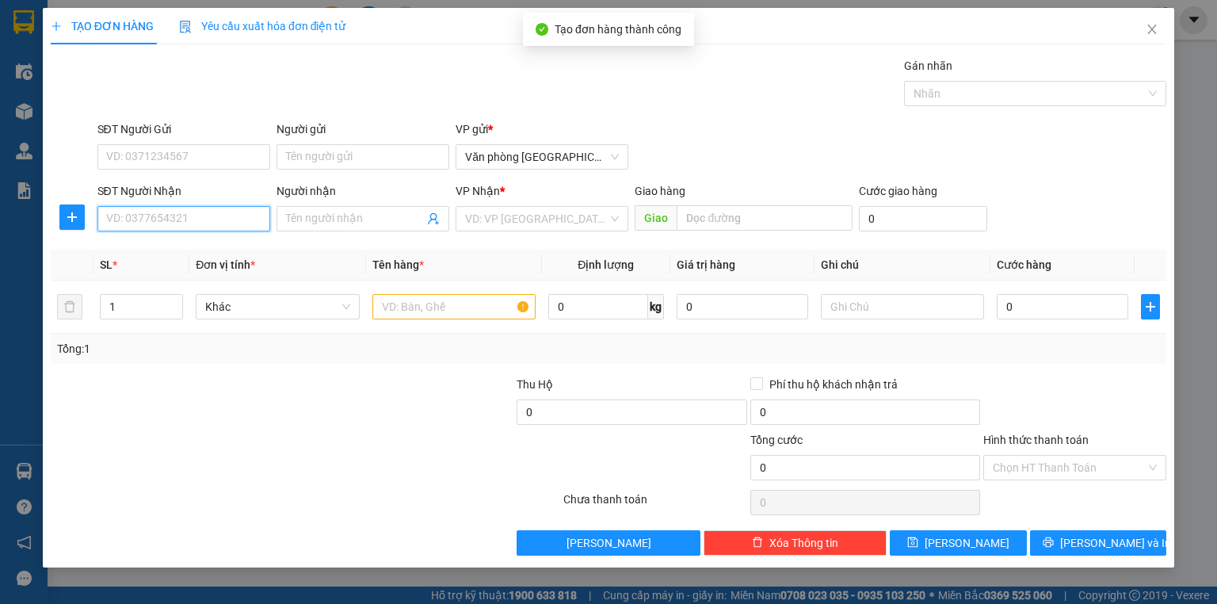
click at [174, 217] on input "SĐT Người Nhận" at bounding box center [183, 218] width 173 height 25
click at [169, 251] on div "0349385327" at bounding box center [184, 249] width 154 height 17
type input "0349385327"
type input "50.000"
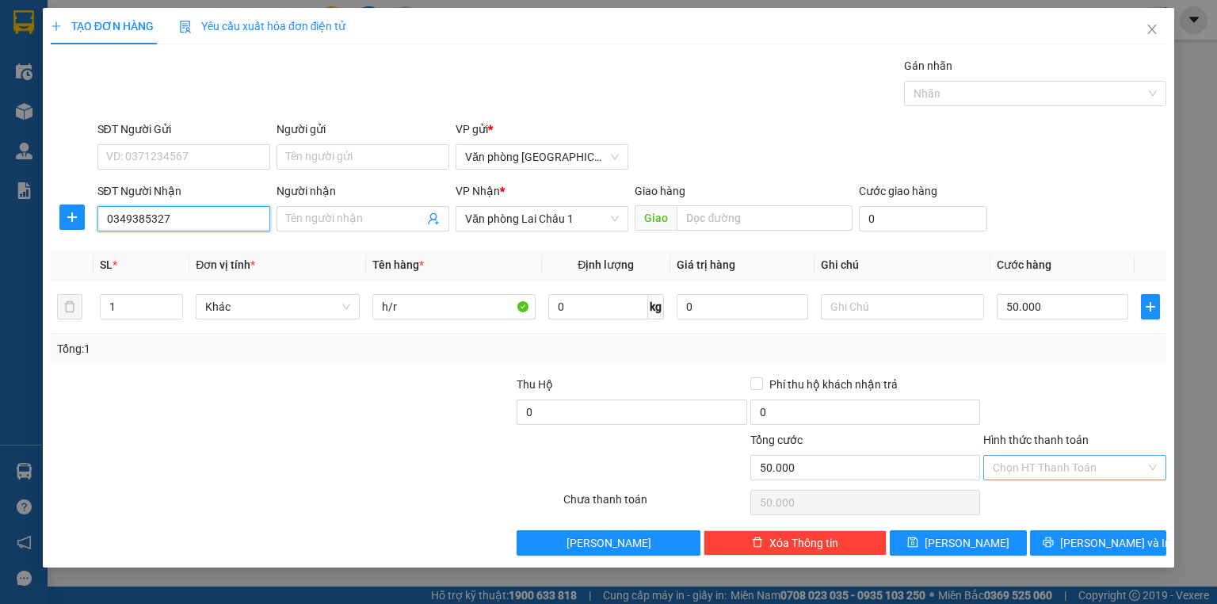
type input "0349385327"
click at [1040, 464] on input "Hình thức thanh toán" at bounding box center [1069, 467] width 153 height 24
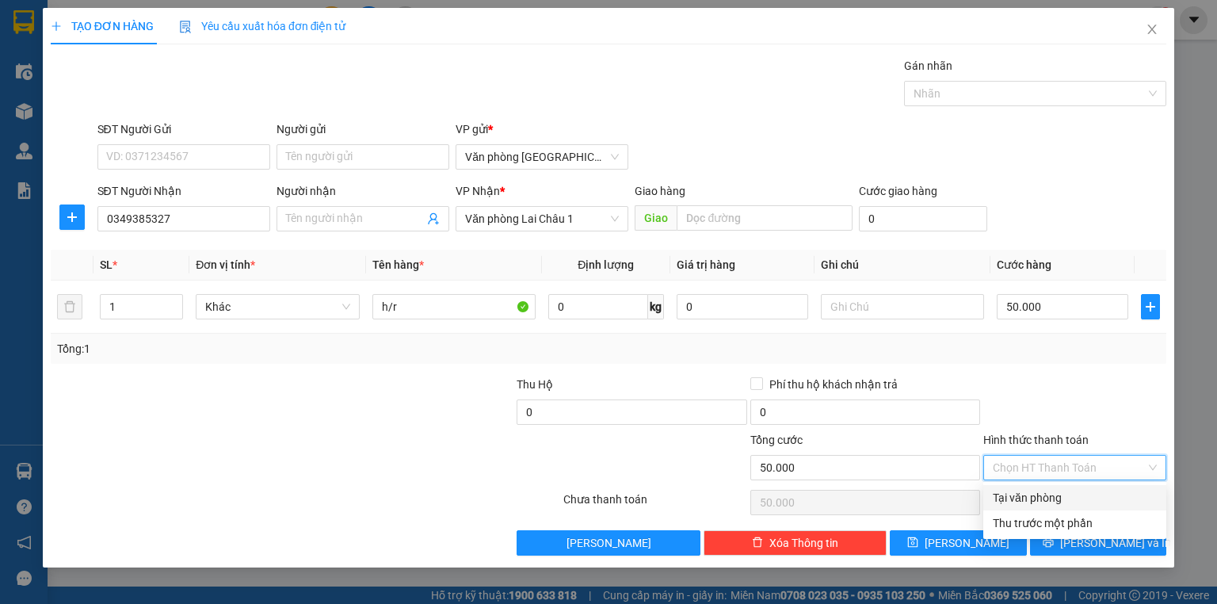
click at [1046, 497] on div "Tại văn phòng" at bounding box center [1075, 497] width 164 height 17
type input "0"
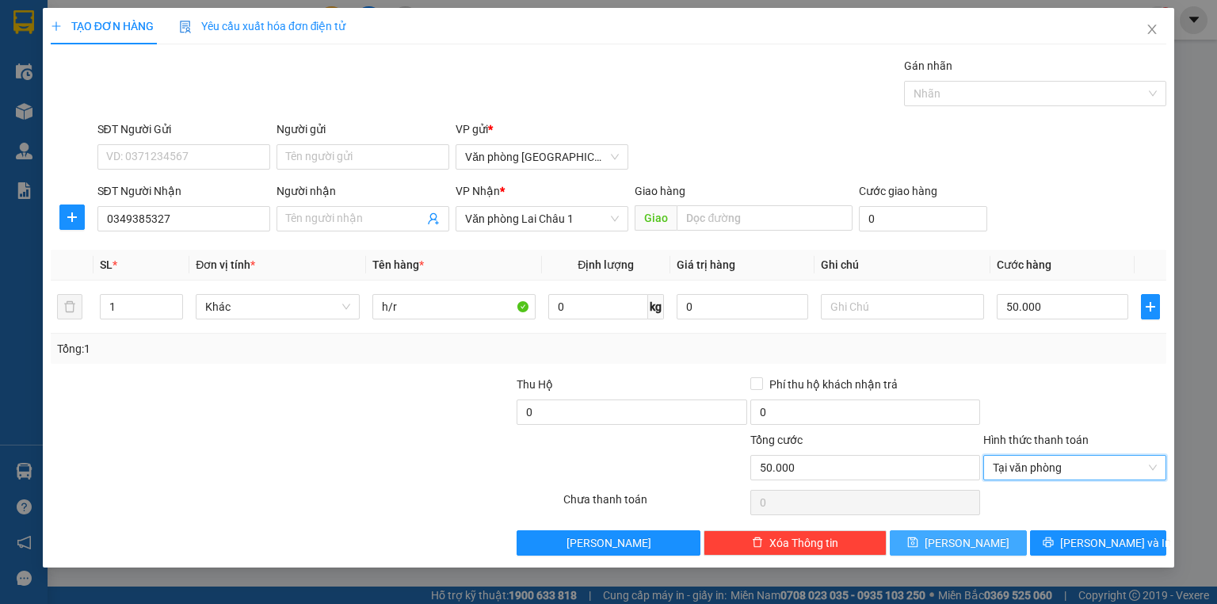
click at [957, 548] on button "[PERSON_NAME]" at bounding box center [958, 542] width 137 height 25
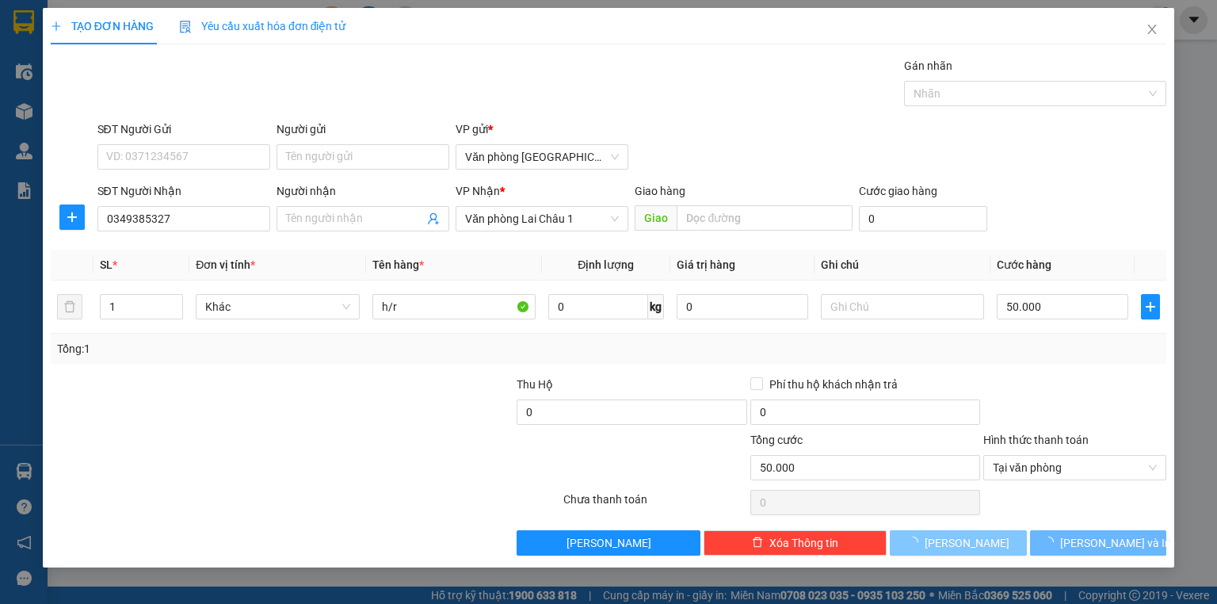
type input "0"
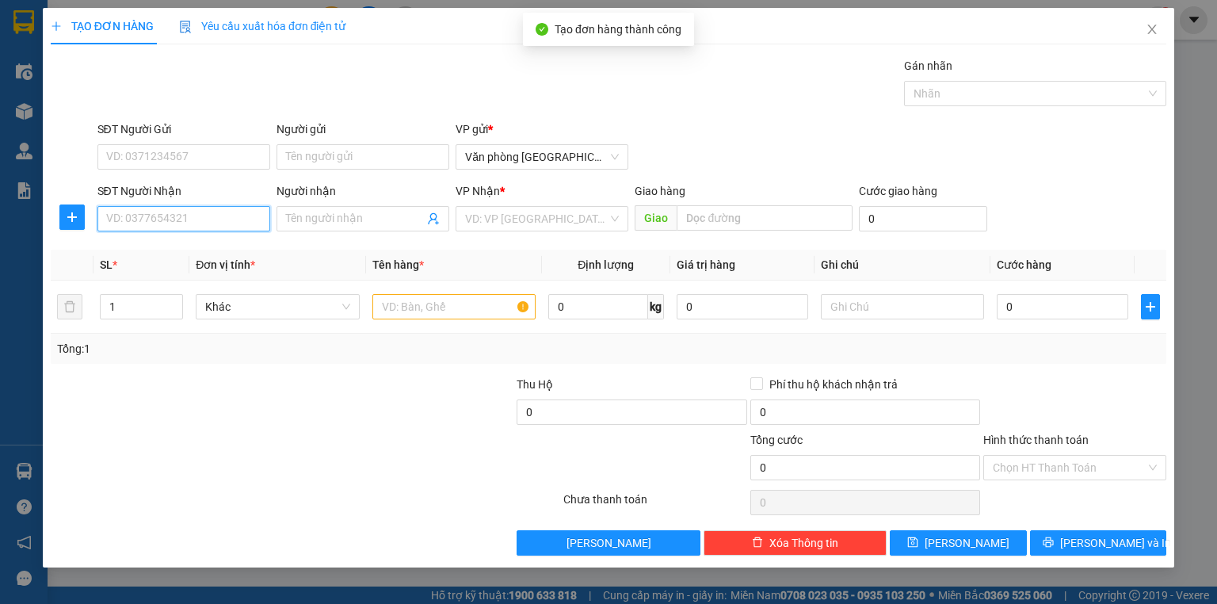
click at [174, 217] on input "SĐT Người Nhận" at bounding box center [183, 218] width 173 height 25
click at [117, 250] on div "0922927999" at bounding box center [184, 249] width 154 height 17
type input "0922927999"
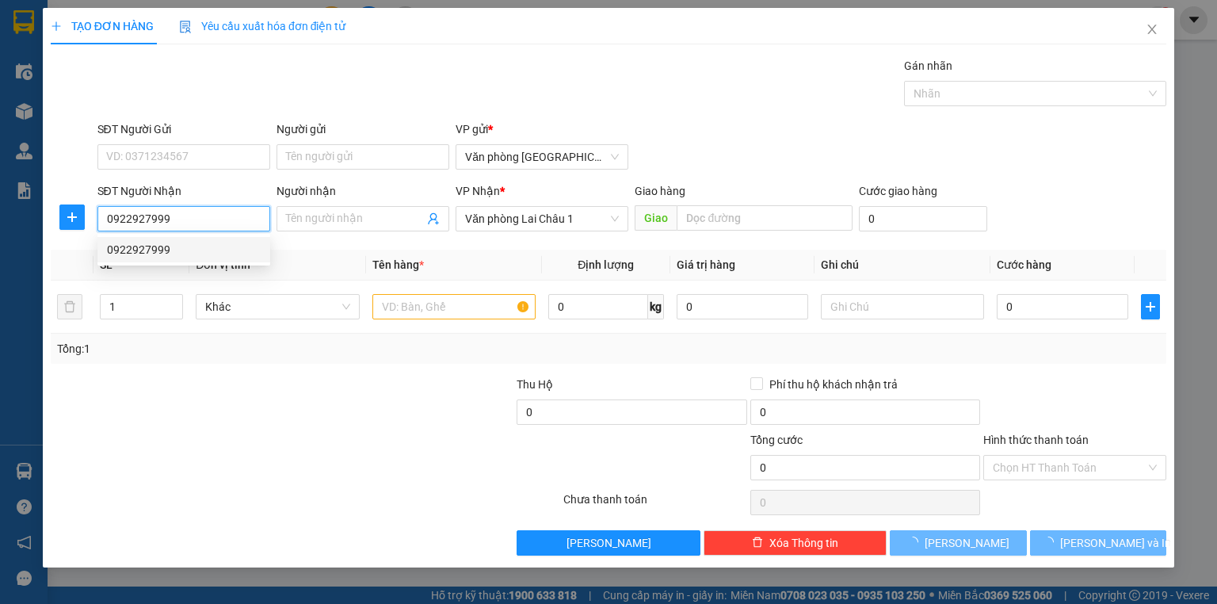
type input "50.000"
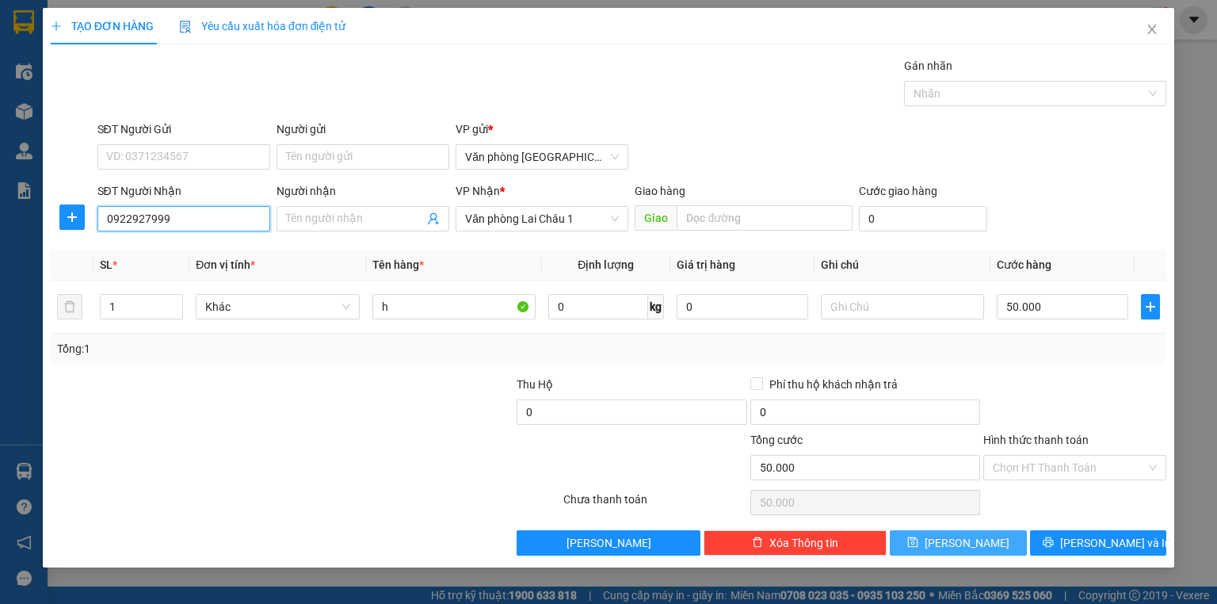
type input "0922927999"
click at [1001, 542] on button "[PERSON_NAME]" at bounding box center [958, 542] width 137 height 25
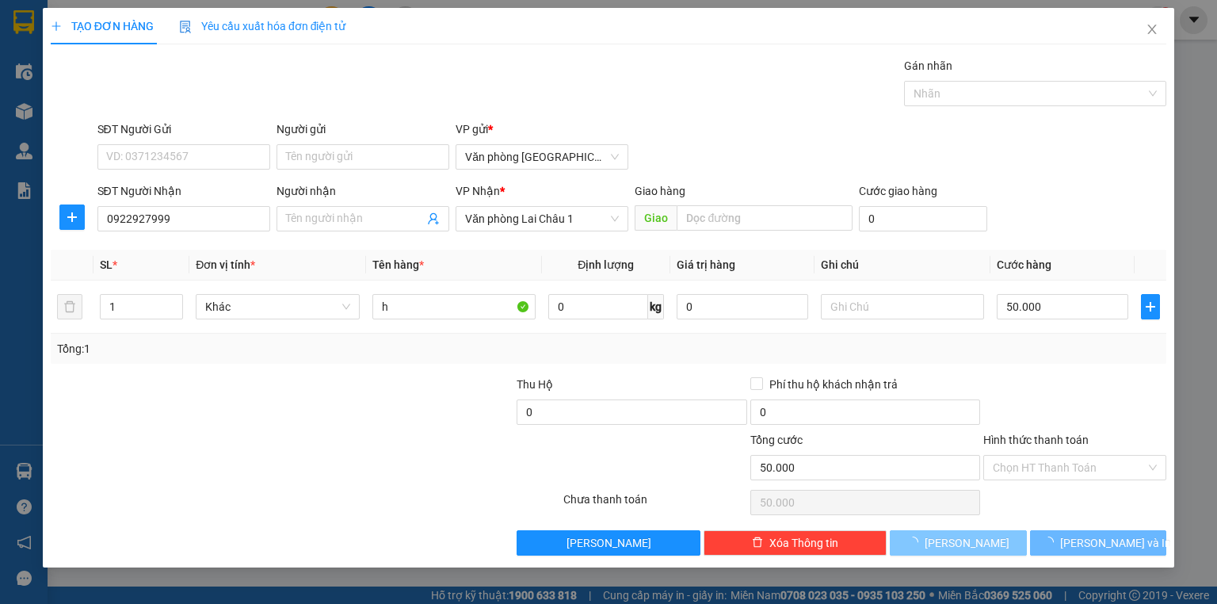
type input "0"
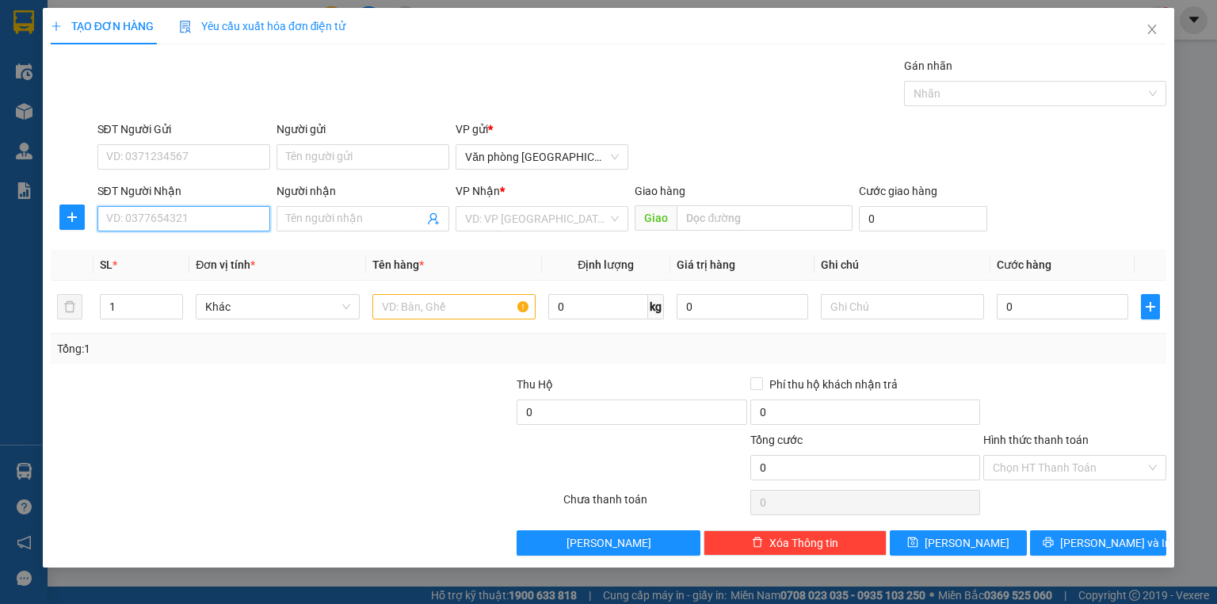
click at [118, 217] on input "SĐT Người Nhận" at bounding box center [183, 218] width 173 height 25
type input "0397378999"
click at [539, 219] on input "search" at bounding box center [536, 219] width 143 height 24
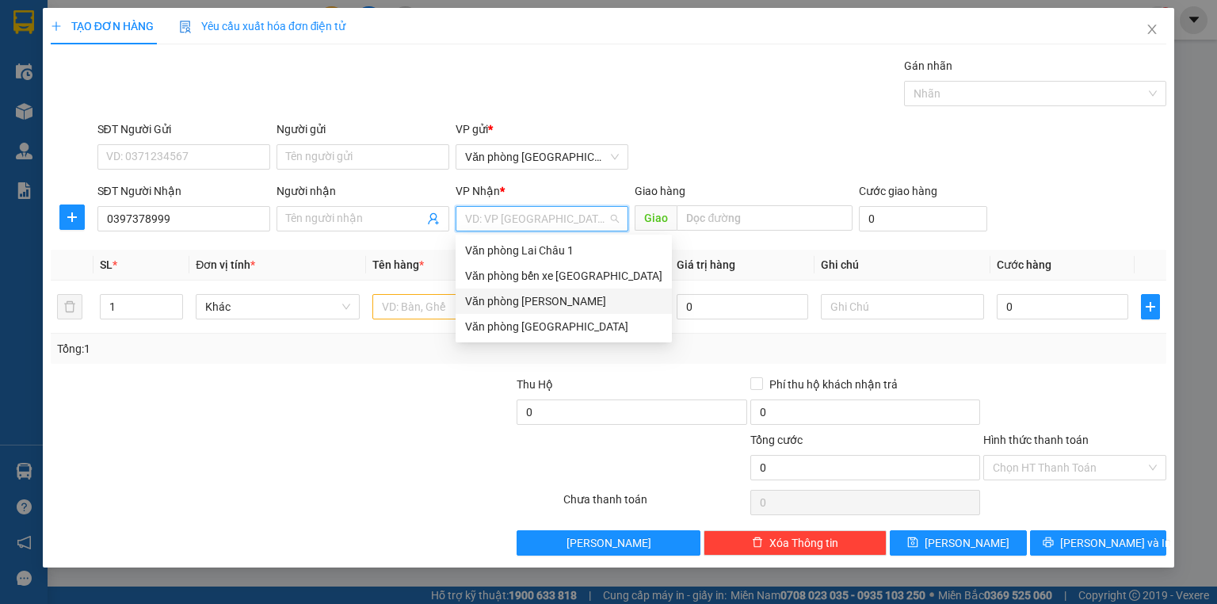
click at [533, 303] on div "Văn phòng [PERSON_NAME]" at bounding box center [563, 300] width 197 height 17
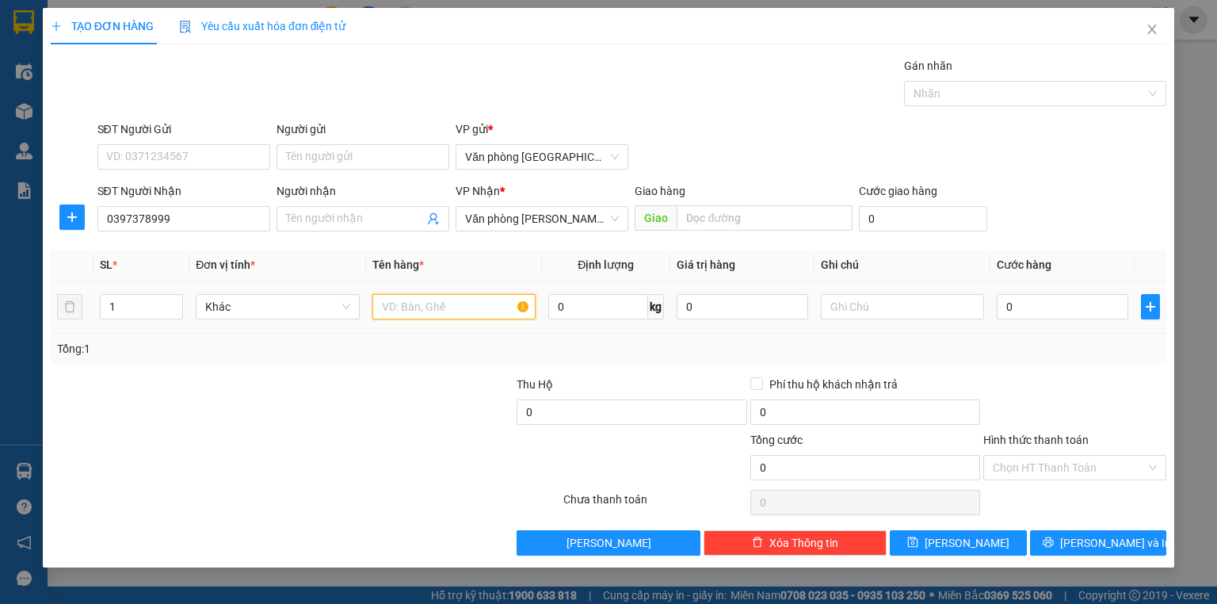
click at [455, 307] on input "text" at bounding box center [453, 306] width 163 height 25
type input "bọc"
click at [1000, 305] on input "0" at bounding box center [1061, 306] width 131 height 25
type input "5"
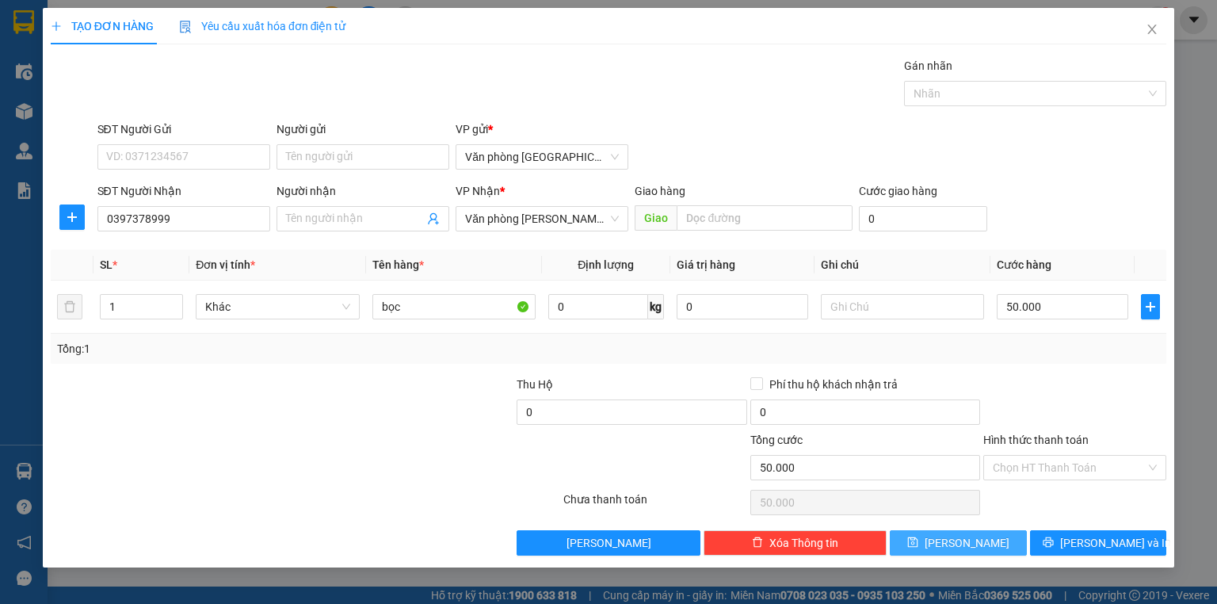
click at [998, 536] on button "[PERSON_NAME]" at bounding box center [958, 542] width 137 height 25
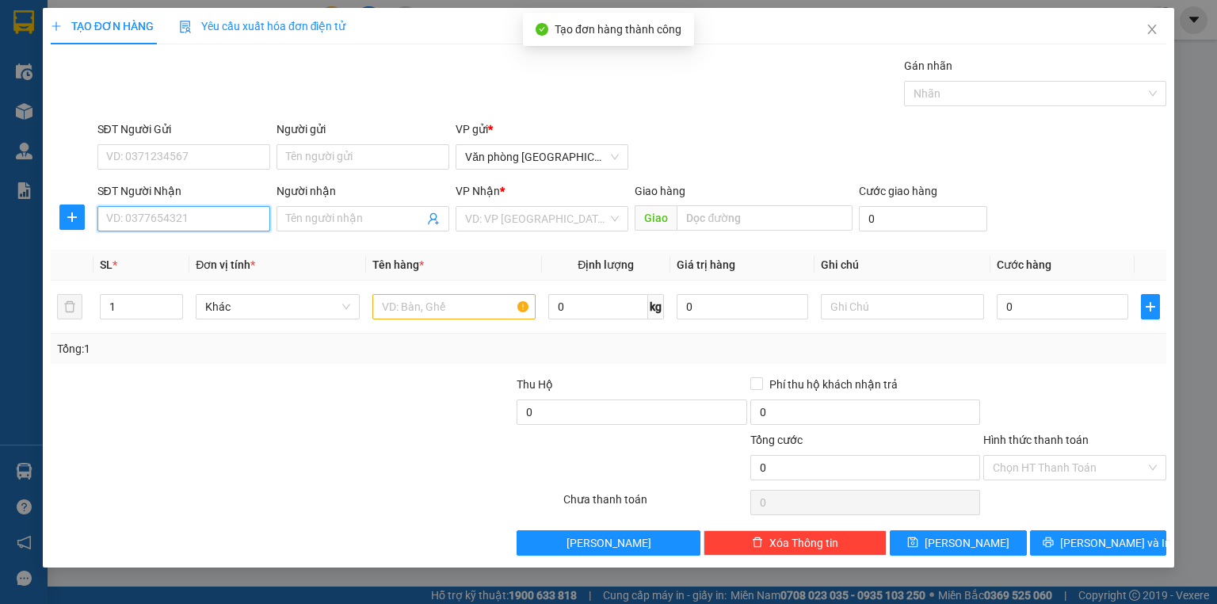
click at [139, 215] on input "SĐT Người Nhận" at bounding box center [183, 218] width 173 height 25
click at [142, 244] on div "0917633888" at bounding box center [184, 249] width 154 height 17
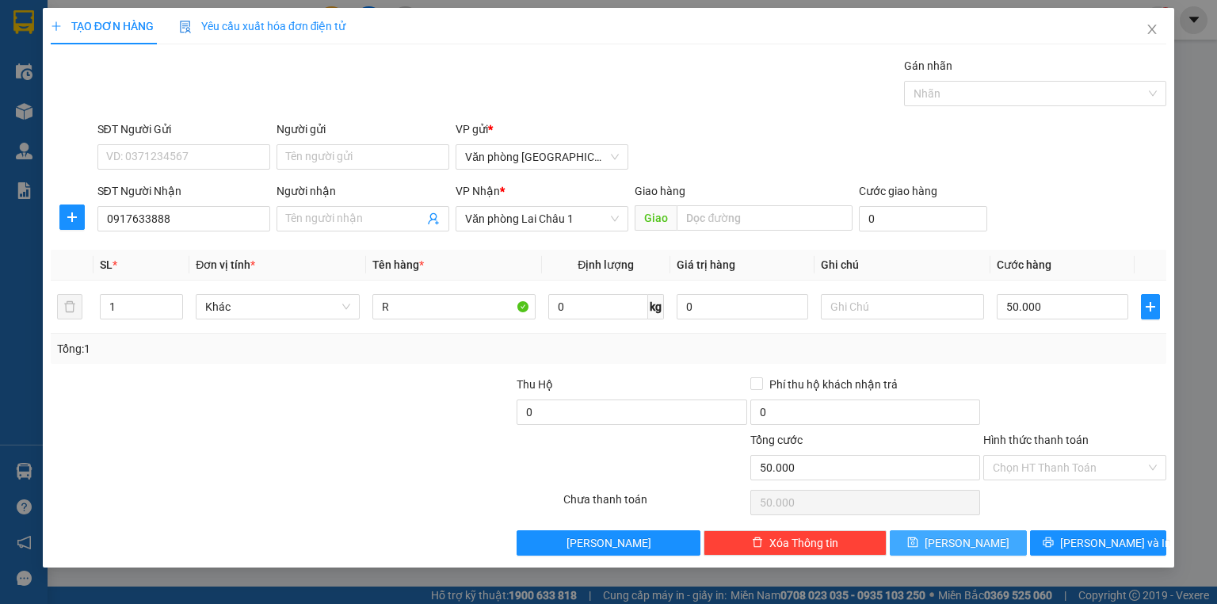
click at [993, 543] on button "[PERSON_NAME]" at bounding box center [958, 542] width 137 height 25
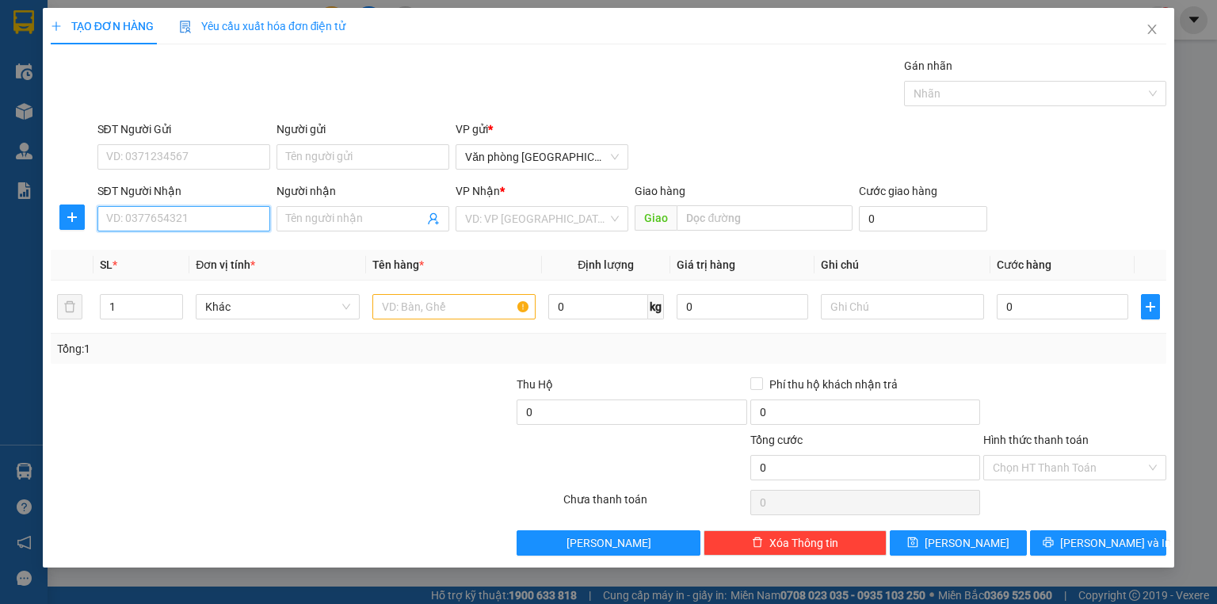
click at [114, 222] on input "SĐT Người Nhận" at bounding box center [183, 218] width 173 height 25
click at [135, 253] on div "0972422183 - HẢI YẾN" at bounding box center [184, 249] width 154 height 17
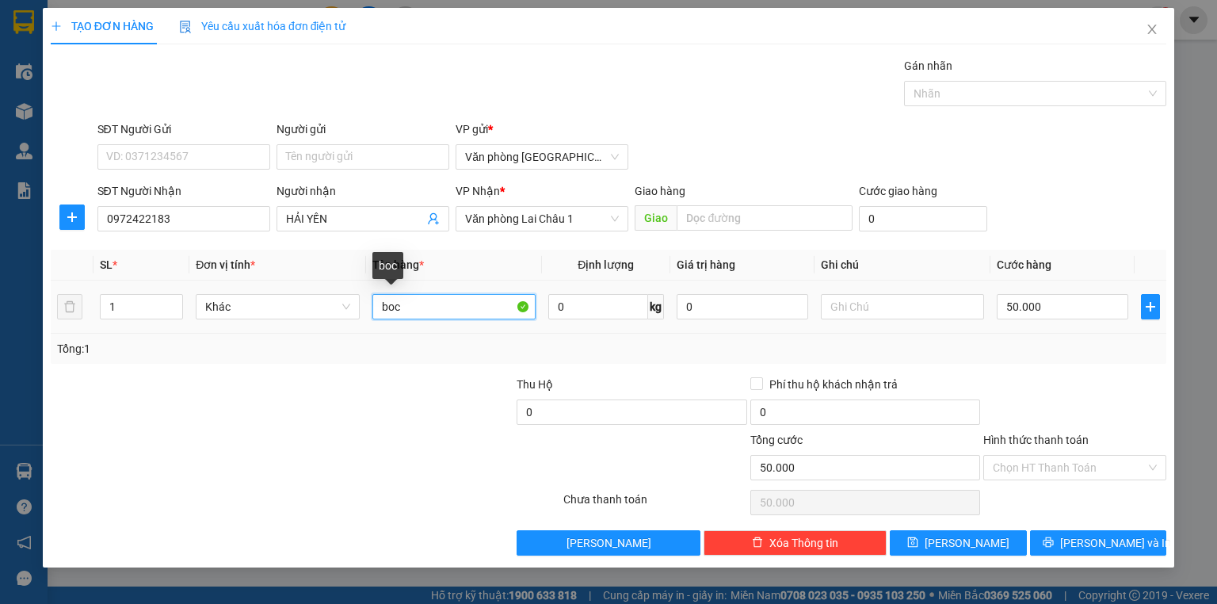
click at [401, 311] on input "boc" at bounding box center [453, 306] width 163 height 25
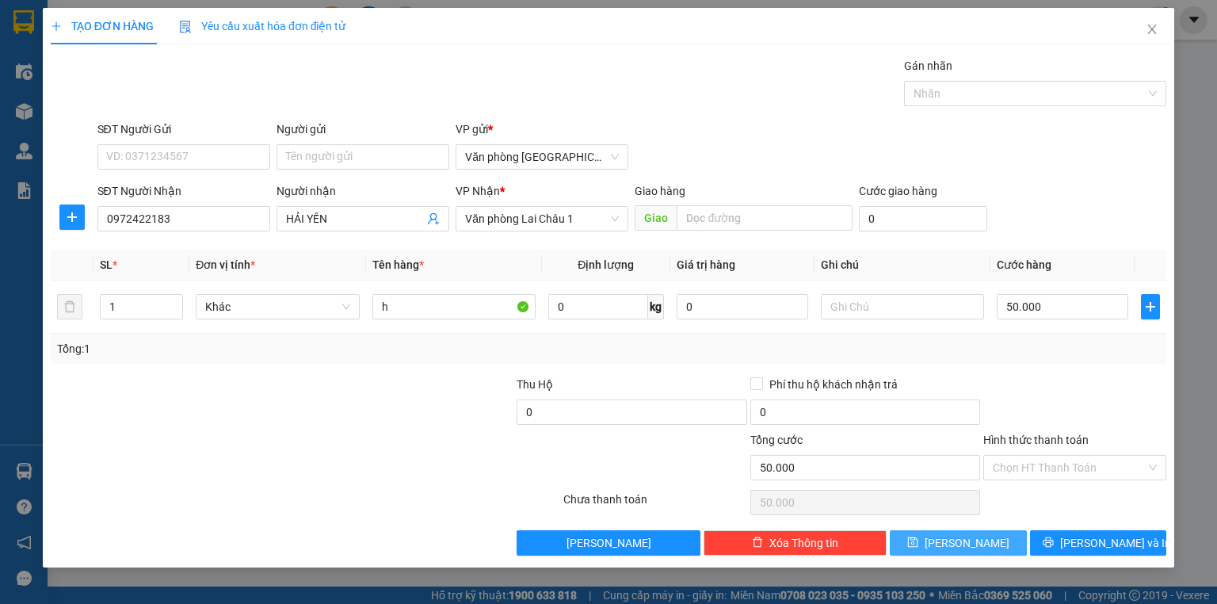
click at [982, 545] on button "[PERSON_NAME]" at bounding box center [958, 542] width 137 height 25
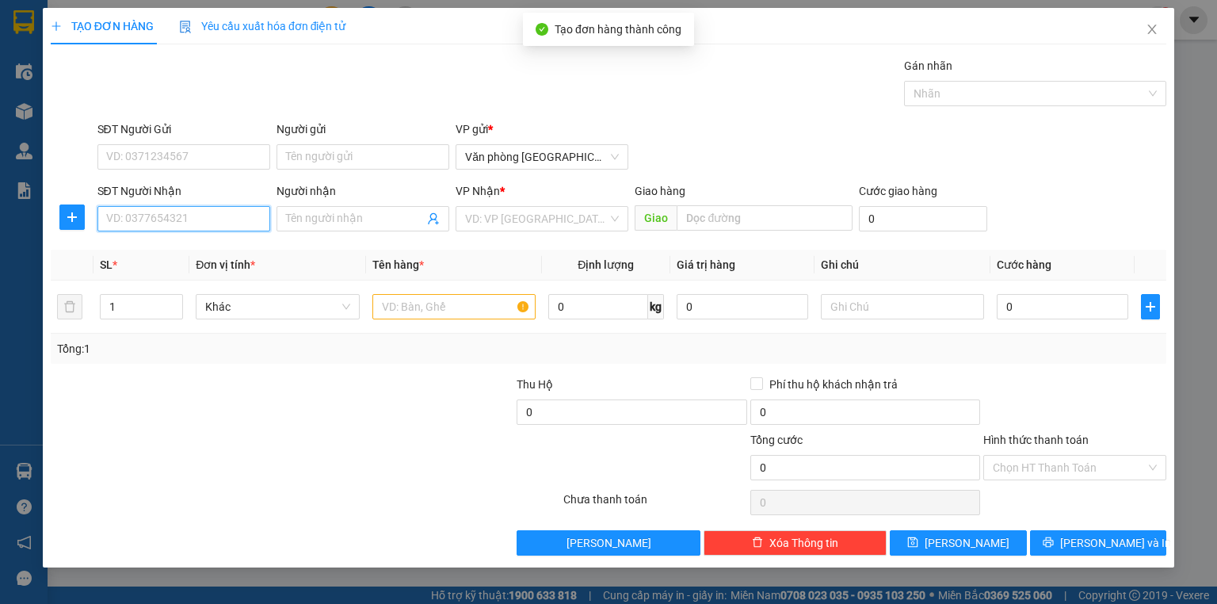
click at [171, 219] on input "SĐT Người Nhận" at bounding box center [183, 218] width 173 height 25
click at [158, 250] on div "0988107666" at bounding box center [184, 249] width 154 height 17
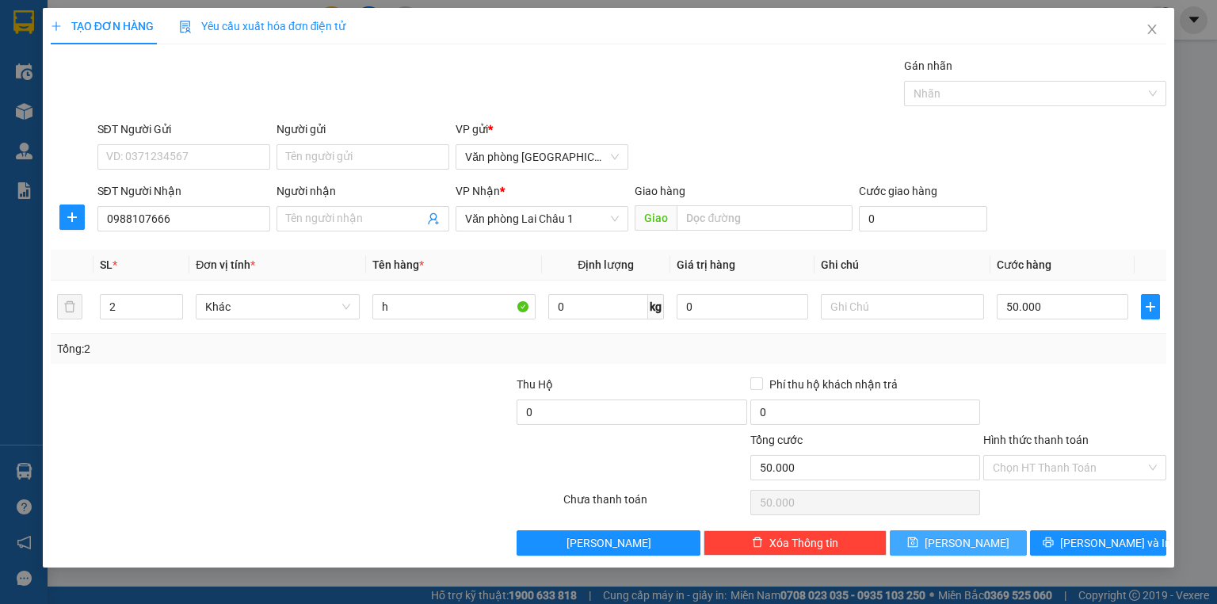
click at [930, 542] on button "[PERSON_NAME]" at bounding box center [958, 542] width 137 height 25
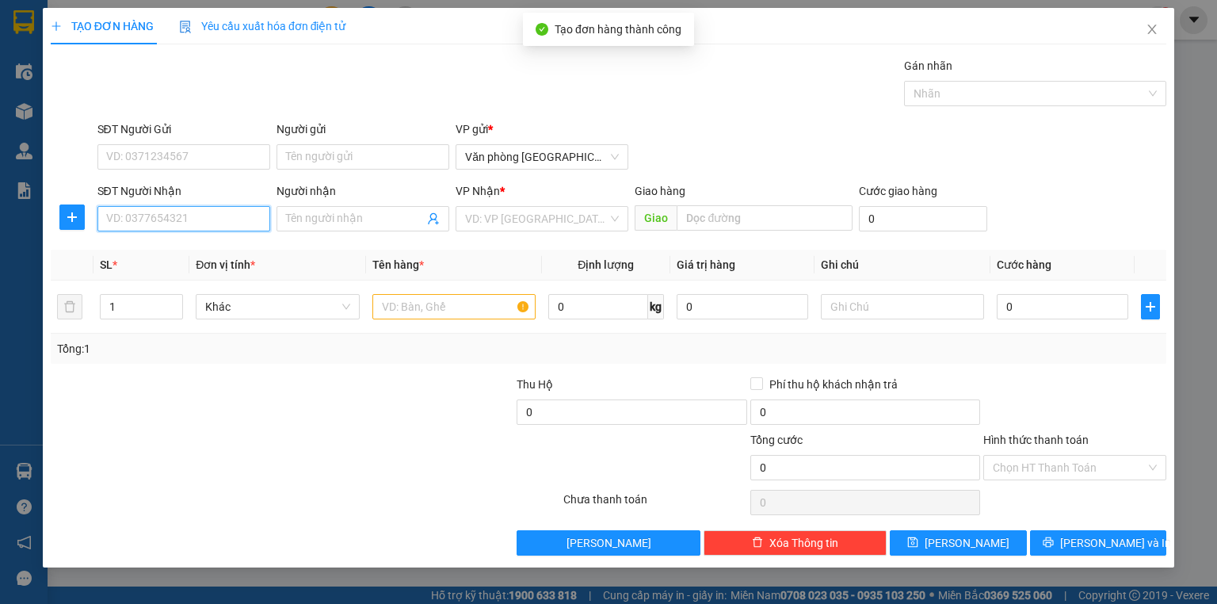
click at [118, 224] on input "SĐT Người Nhận" at bounding box center [183, 218] width 173 height 25
click at [162, 254] on div "0834886111" at bounding box center [184, 249] width 154 height 17
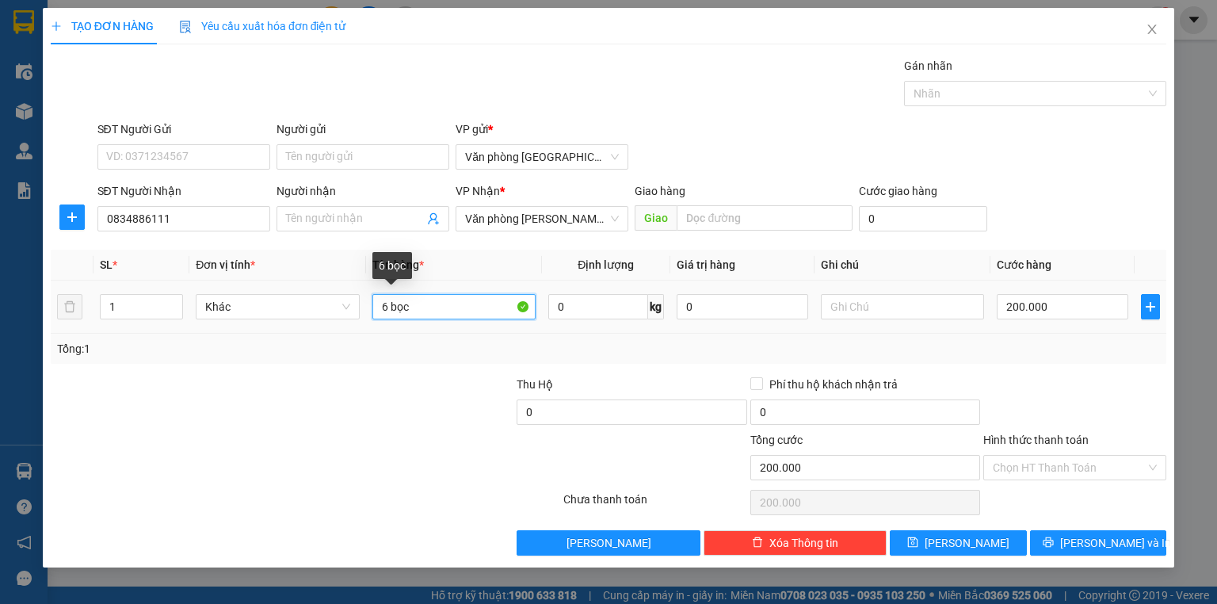
click at [409, 309] on input "6 bọc" at bounding box center [453, 306] width 163 height 25
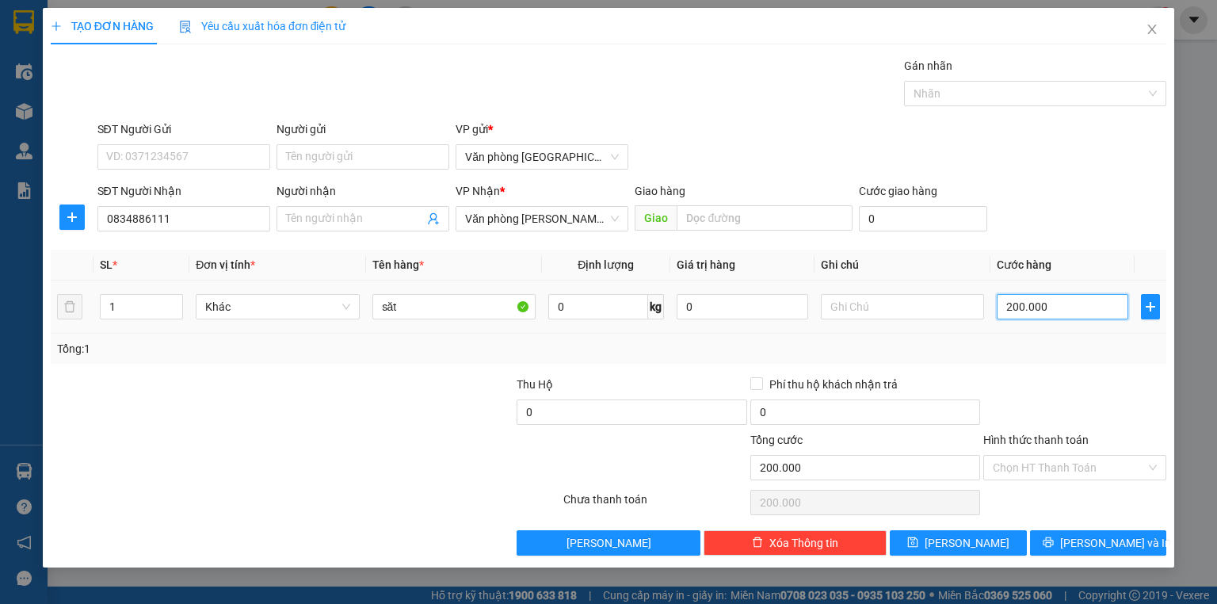
click at [1000, 308] on input "200.000" at bounding box center [1061, 306] width 131 height 25
click at [413, 313] on input "săt" at bounding box center [453, 306] width 163 height 25
click at [918, 546] on icon "save" at bounding box center [913, 542] width 10 height 10
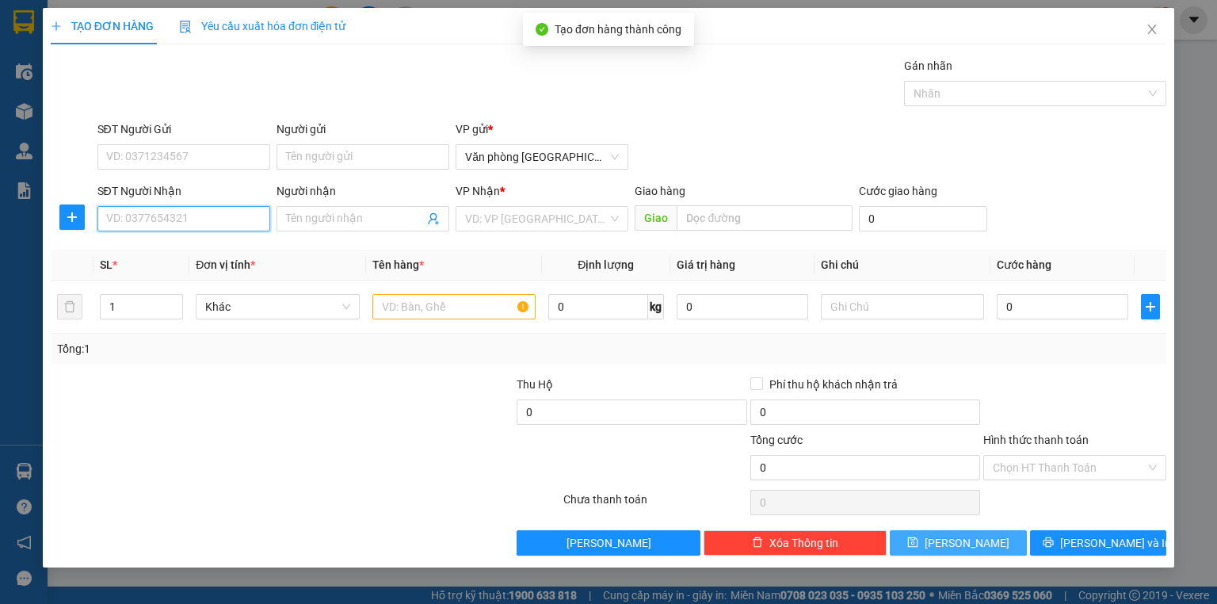
click at [147, 226] on input "SĐT Người Nhận" at bounding box center [183, 218] width 173 height 25
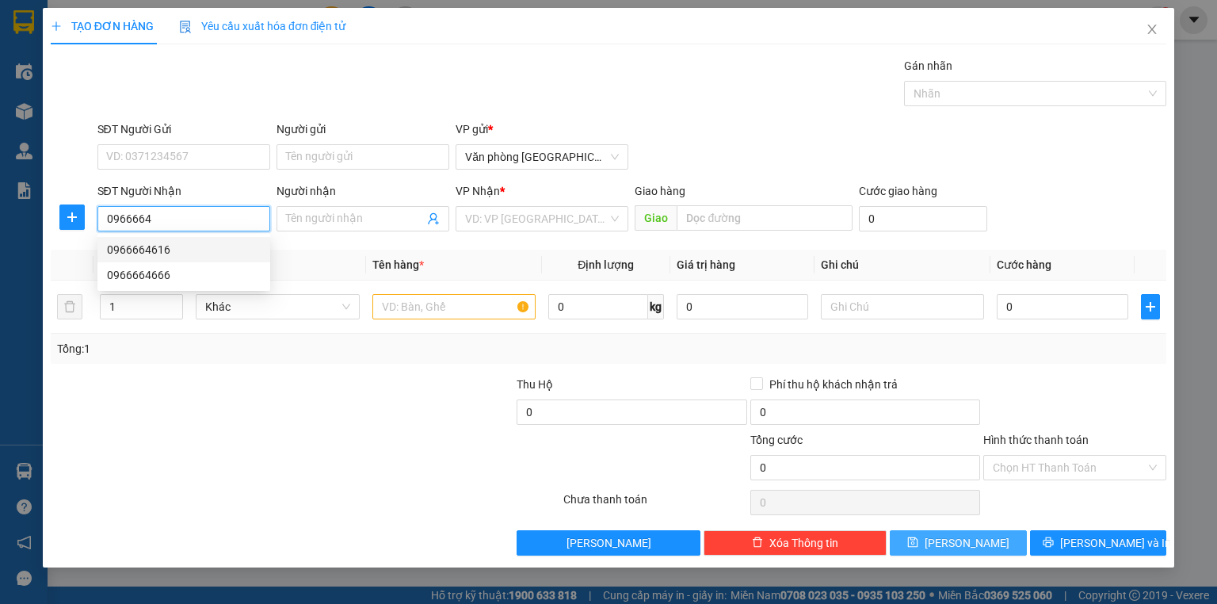
click at [161, 244] on div "0966664616" at bounding box center [184, 249] width 154 height 17
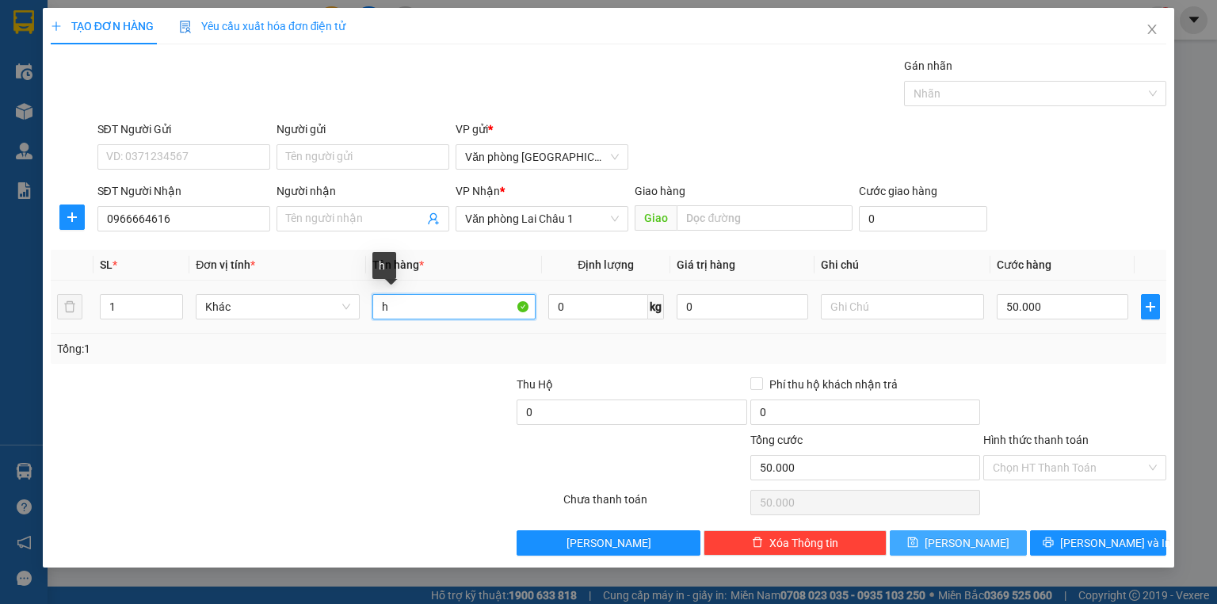
click at [396, 309] on input "h" at bounding box center [453, 306] width 163 height 25
click at [987, 534] on button "[PERSON_NAME]" at bounding box center [958, 542] width 137 height 25
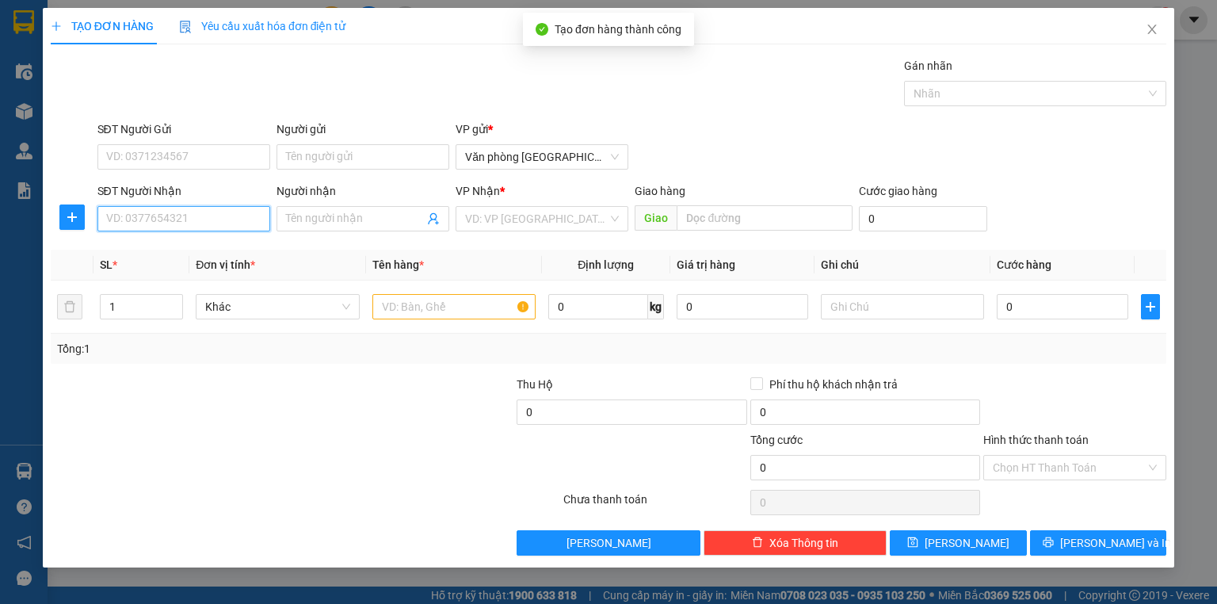
click at [149, 222] on input "SĐT Người Nhận" at bounding box center [183, 218] width 173 height 25
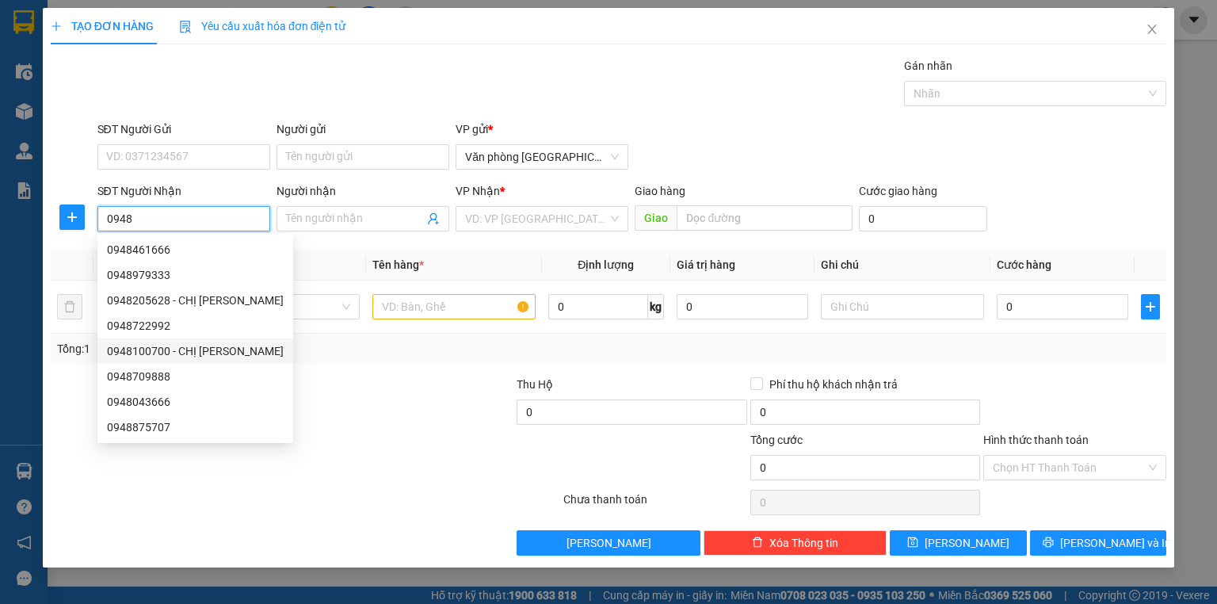
click at [173, 356] on div "0948100700 - CHỊ [PERSON_NAME]" at bounding box center [195, 350] width 177 height 17
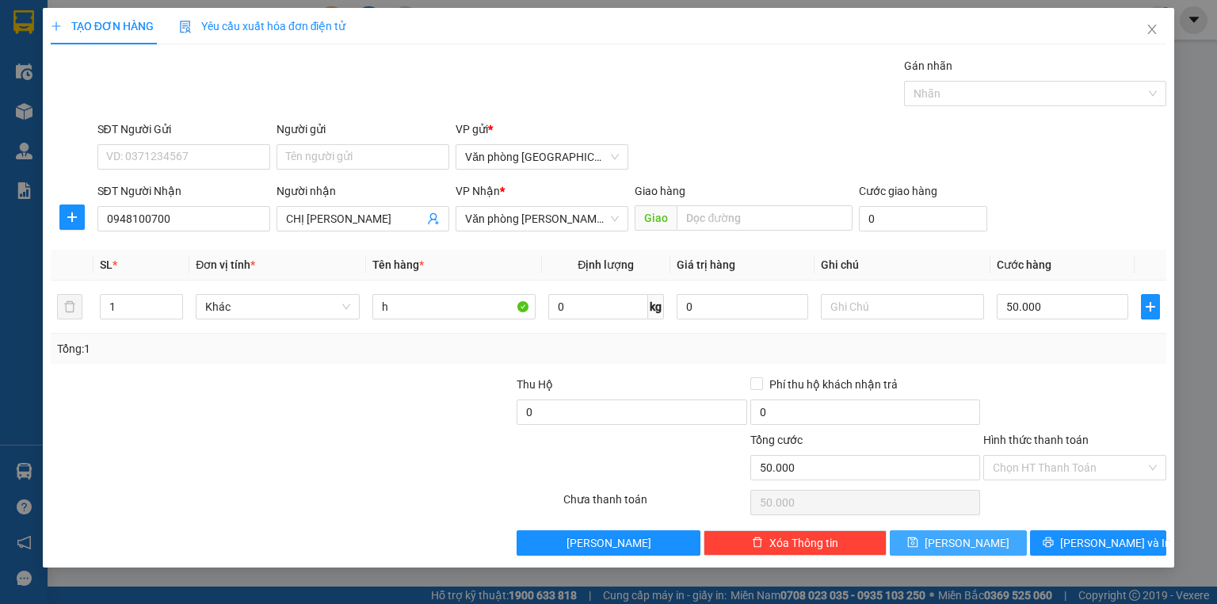
click at [979, 535] on button "[PERSON_NAME]" at bounding box center [958, 542] width 137 height 25
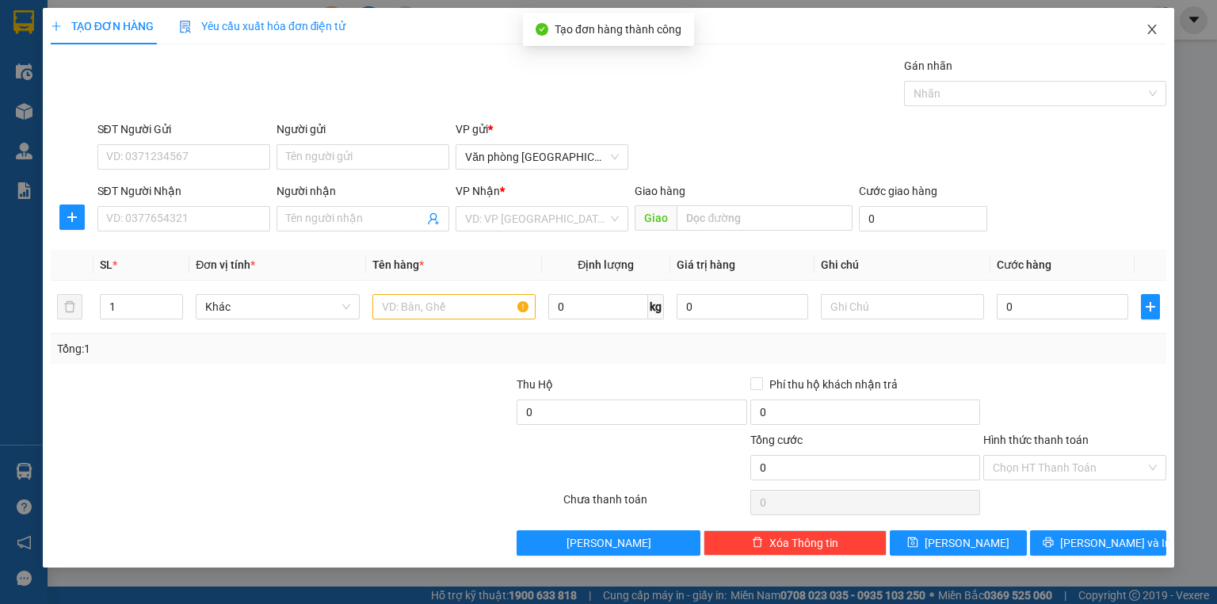
click at [1151, 31] on icon "close" at bounding box center [1152, 30] width 9 height 10
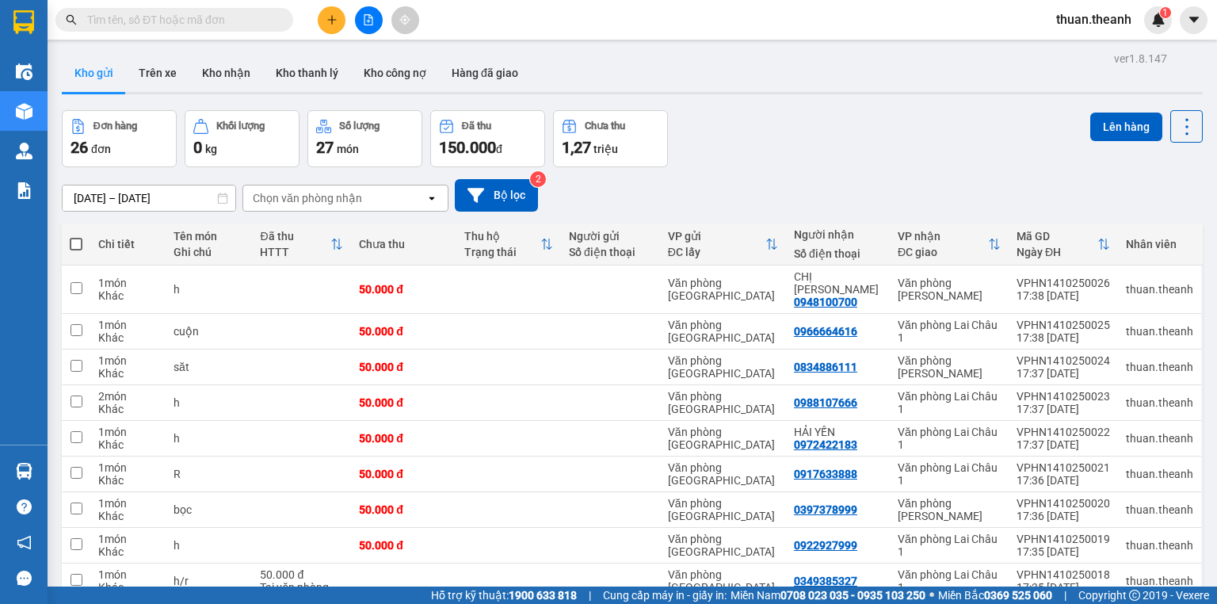
click at [334, 21] on icon "plus" at bounding box center [331, 19] width 11 height 11
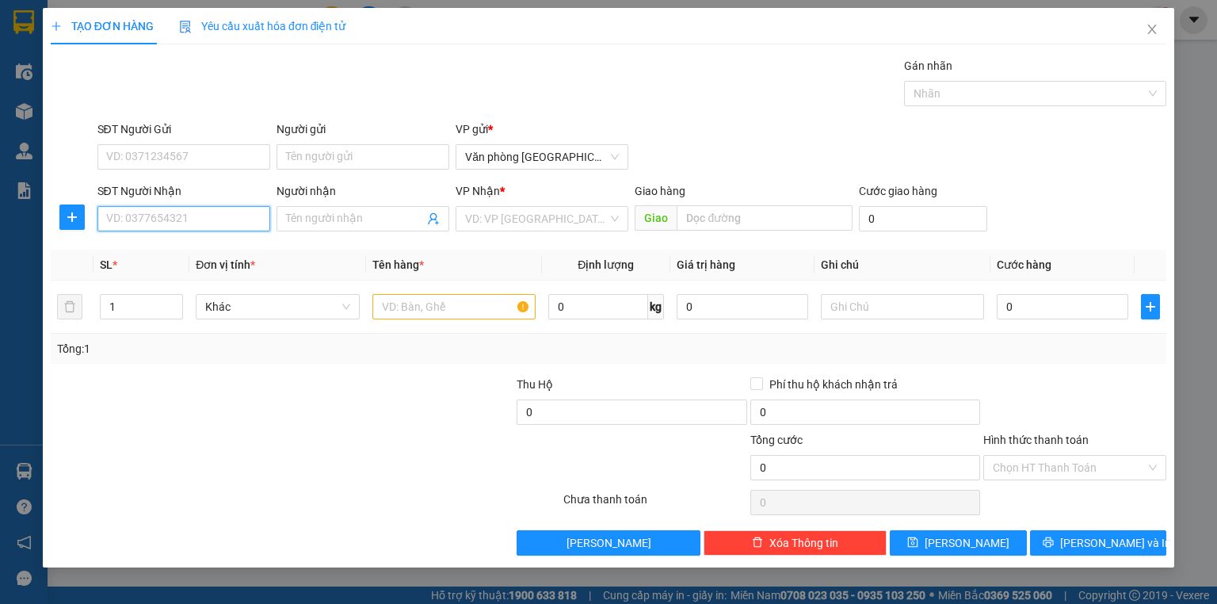
click at [187, 225] on input "SĐT Người Nhận" at bounding box center [183, 218] width 173 height 25
click at [138, 246] on div "0942696869" at bounding box center [184, 249] width 154 height 17
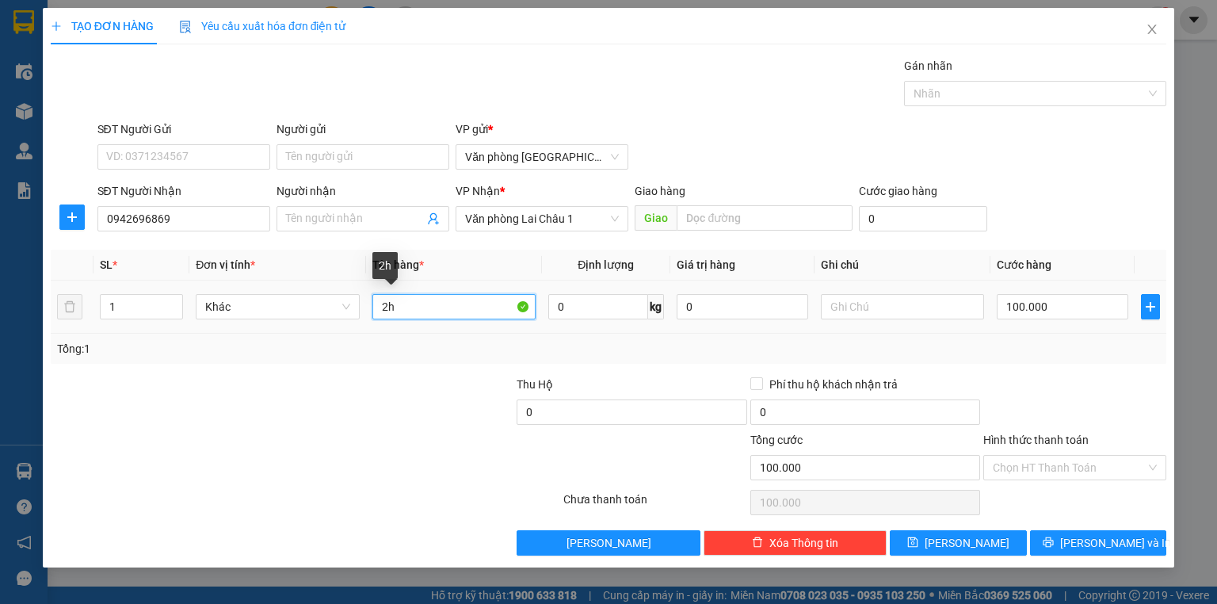
click at [401, 311] on input "2h" at bounding box center [453, 306] width 163 height 25
click at [1001, 304] on input "100.000" at bounding box center [1061, 306] width 131 height 25
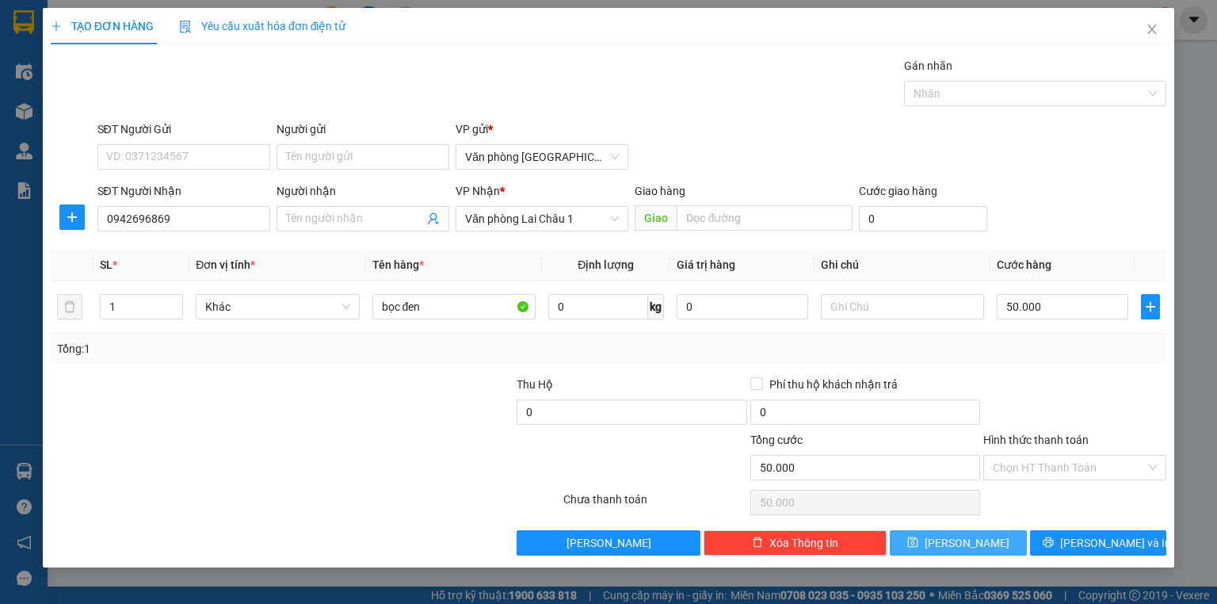
click at [974, 546] on span "[PERSON_NAME]" at bounding box center [966, 542] width 85 height 17
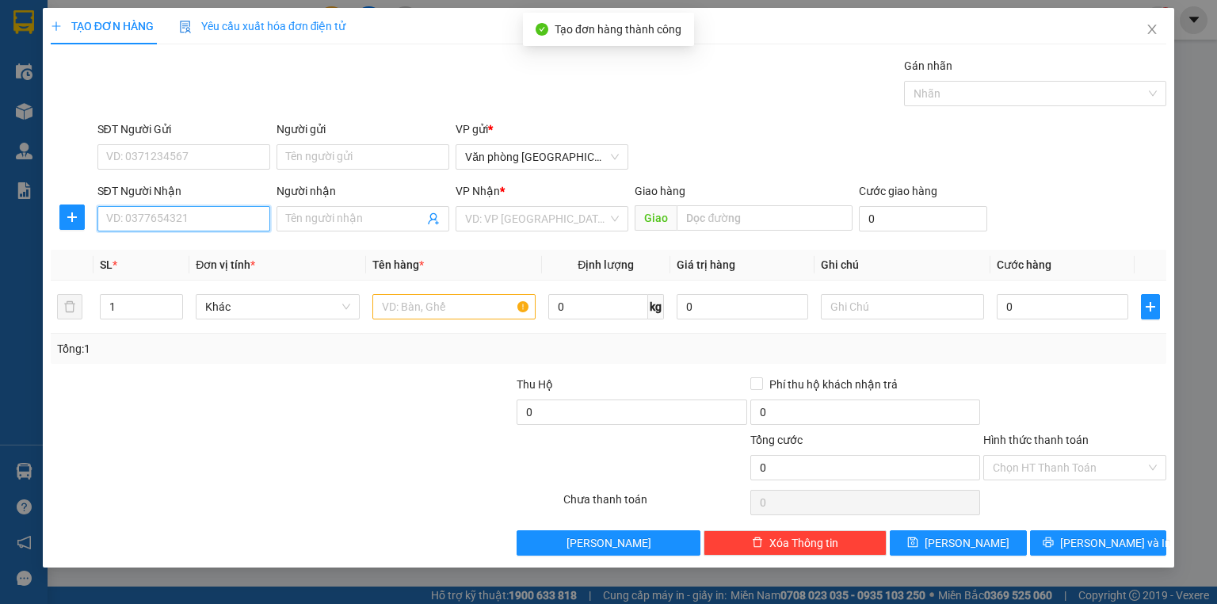
click at [153, 212] on input "SĐT Người Nhận" at bounding box center [183, 218] width 173 height 25
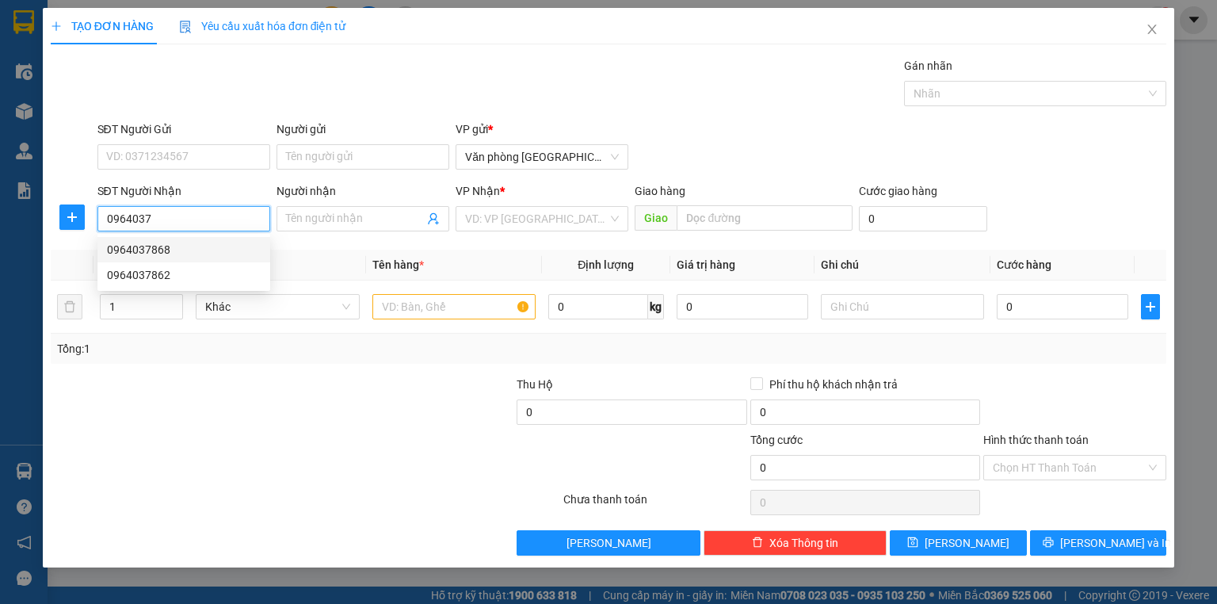
click at [157, 245] on div "0964037868" at bounding box center [184, 249] width 154 height 17
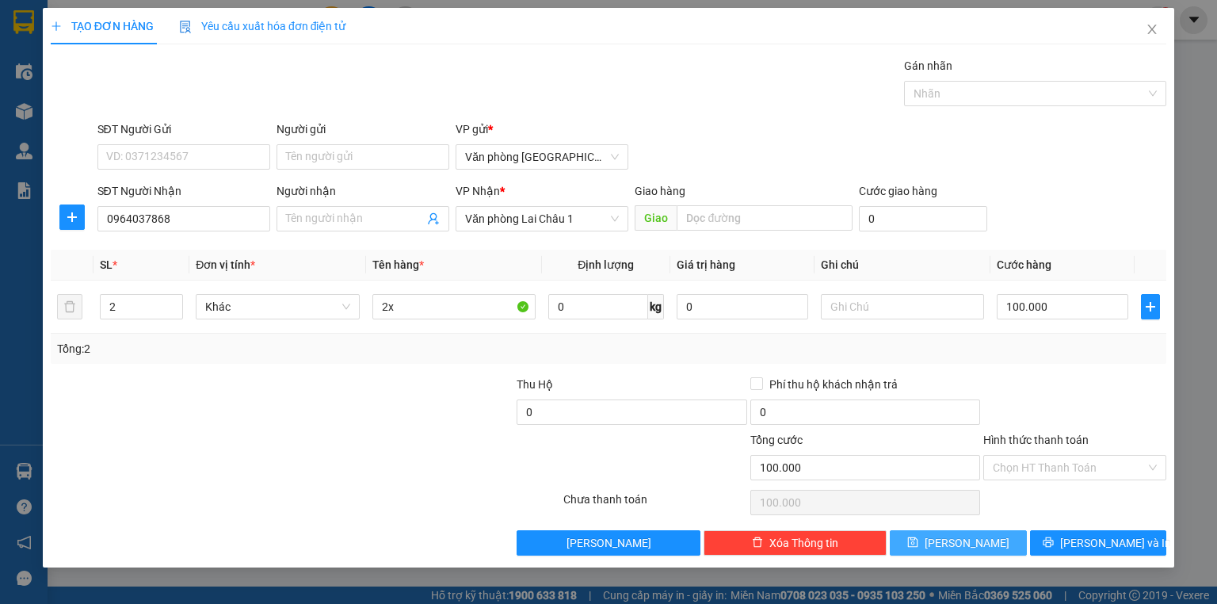
click at [981, 535] on button "[PERSON_NAME]" at bounding box center [958, 542] width 137 height 25
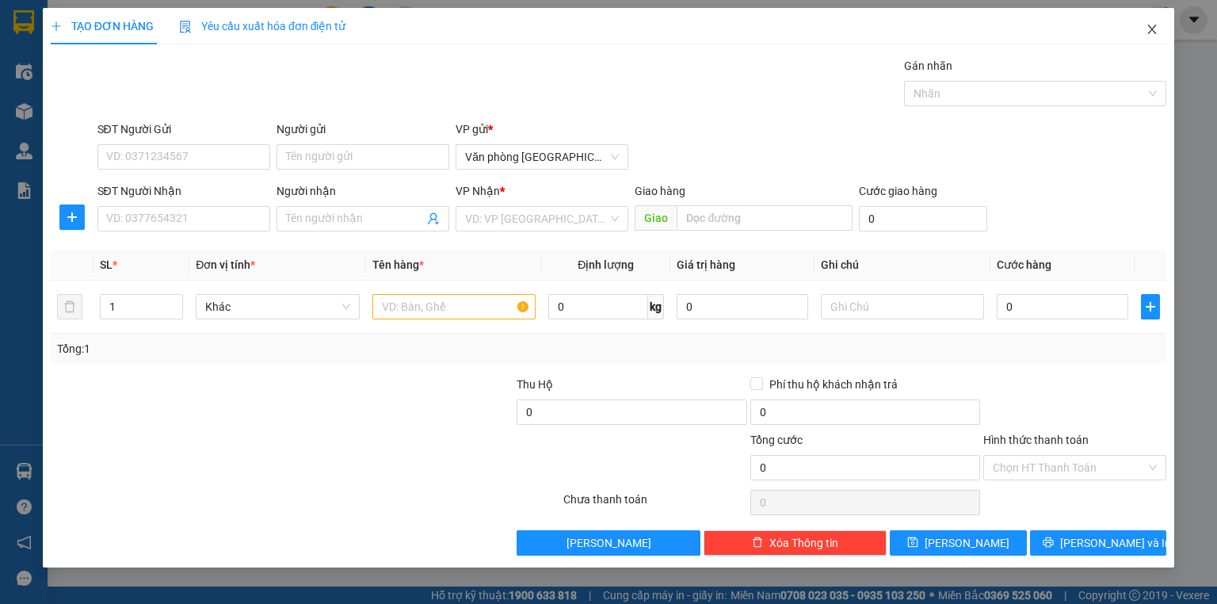
click at [1151, 32] on icon "close" at bounding box center [1151, 29] width 13 height 13
